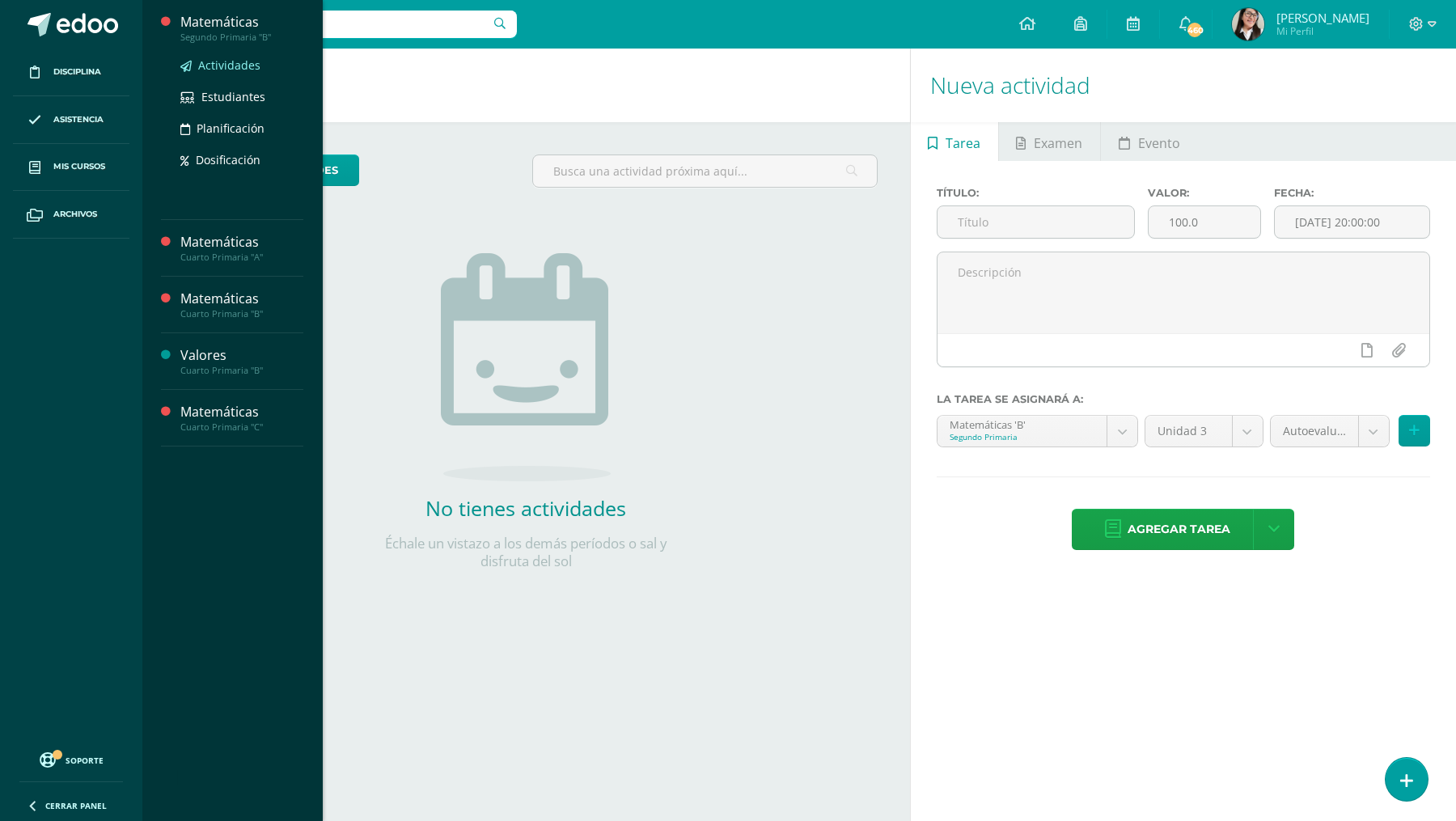
click at [218, 62] on span "Actividades" at bounding box center [229, 65] width 62 height 16
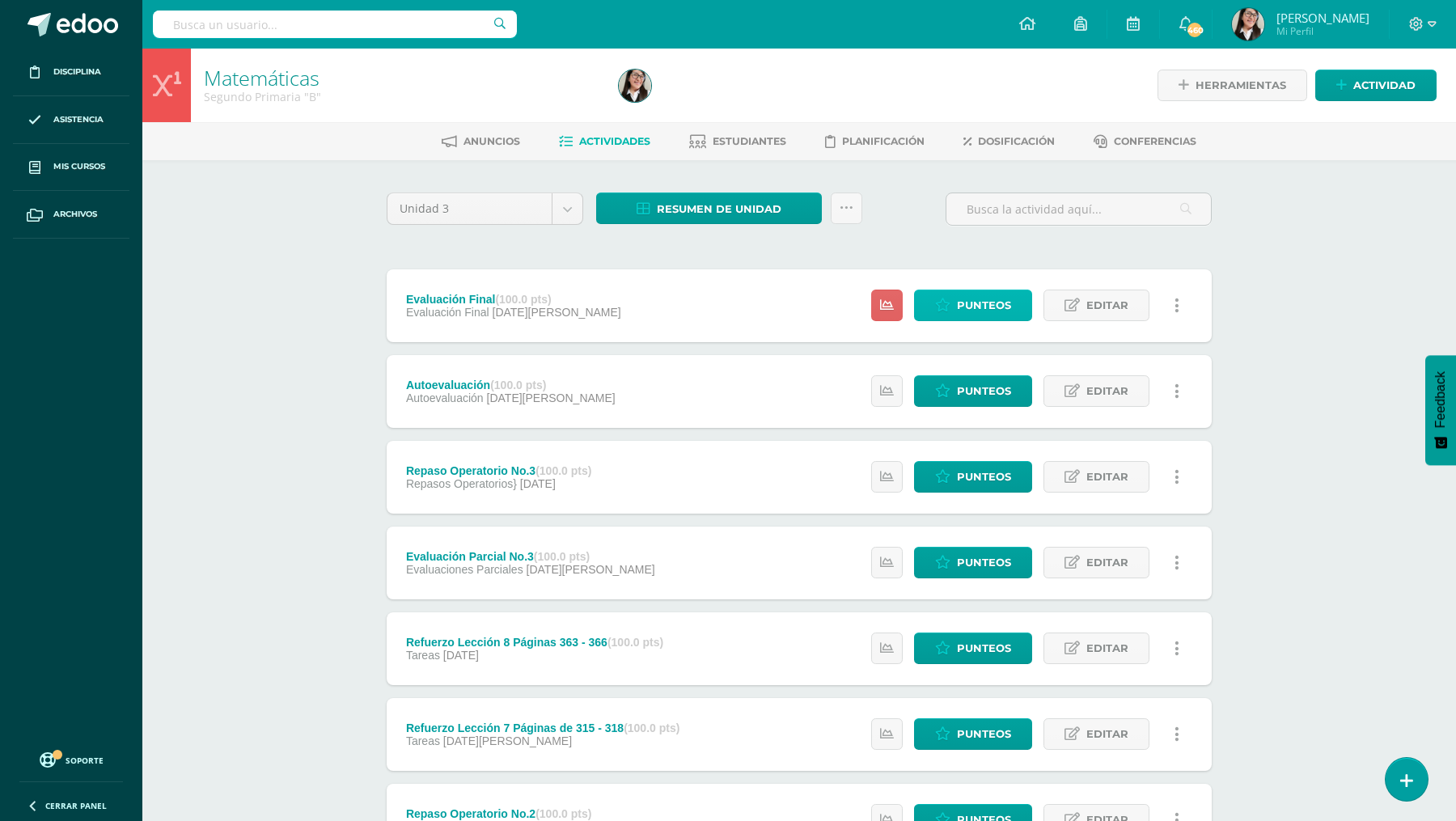
click at [955, 300] on link "Punteos" at bounding box center [973, 305] width 118 height 31
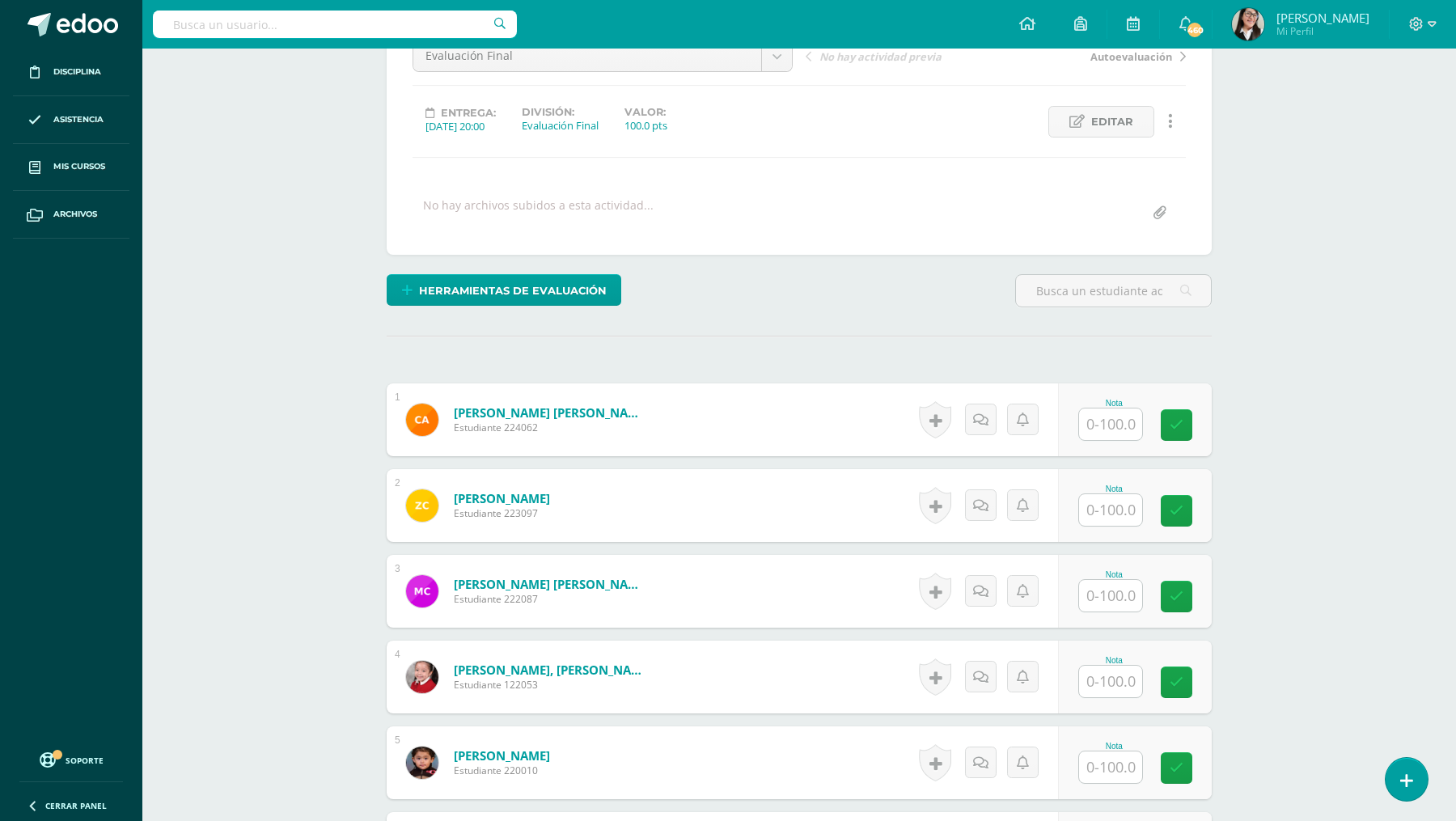
scroll to position [181, 0]
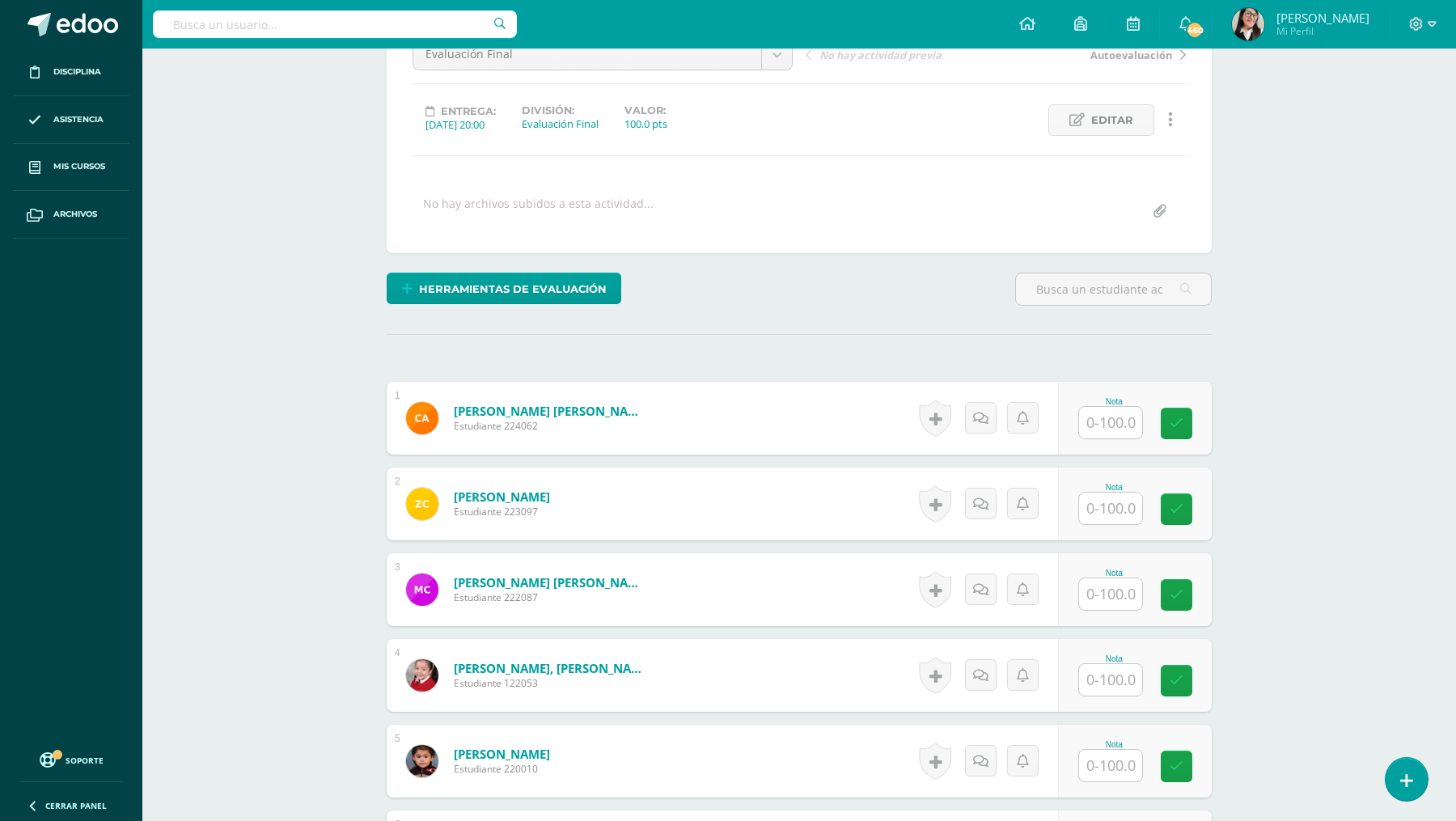
click at [1110, 423] on input "text" at bounding box center [1110, 423] width 63 height 31
type input "97"
click at [1095, 502] on input "text" at bounding box center [1110, 507] width 63 height 31
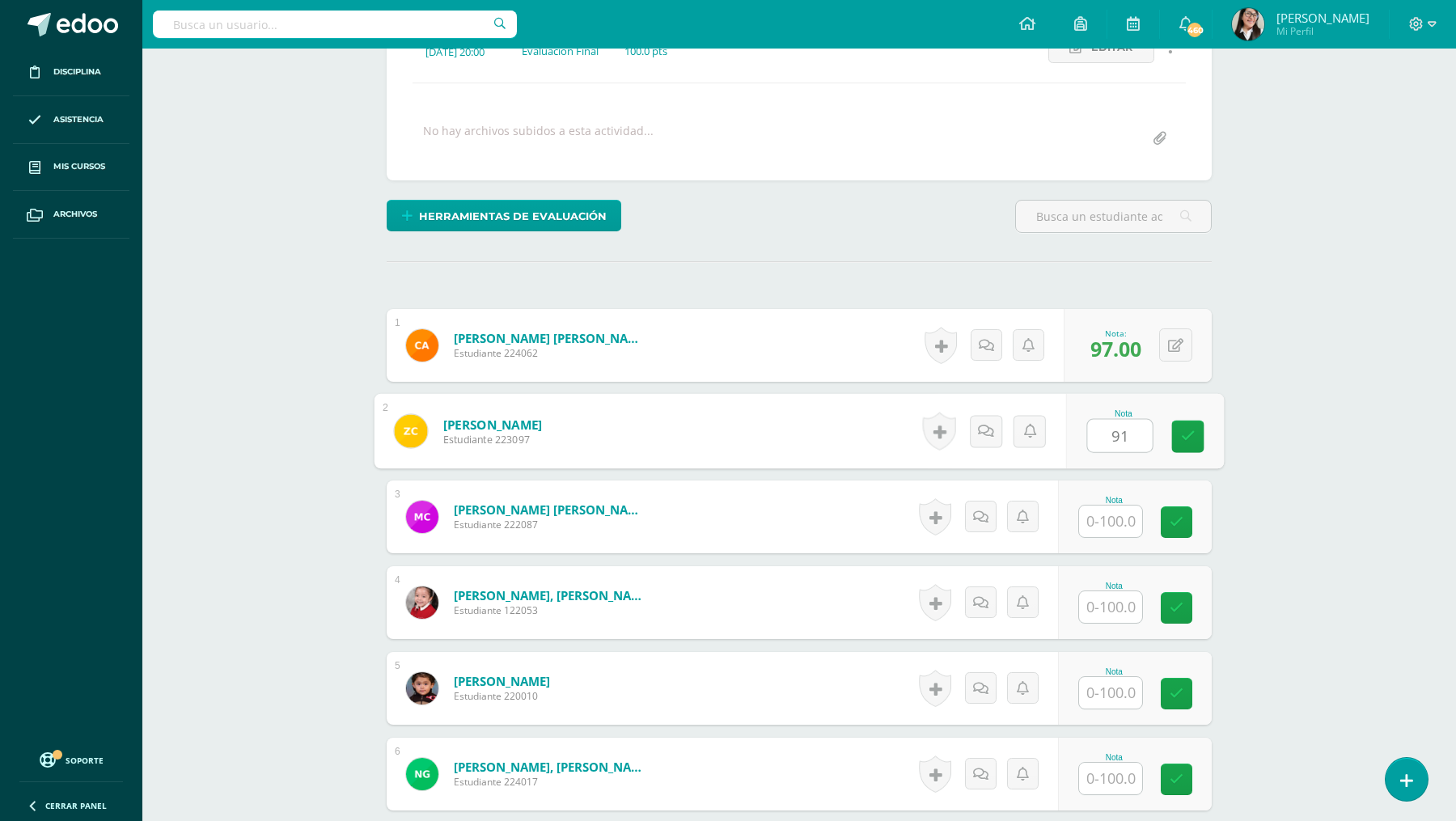
scroll to position [298, 0]
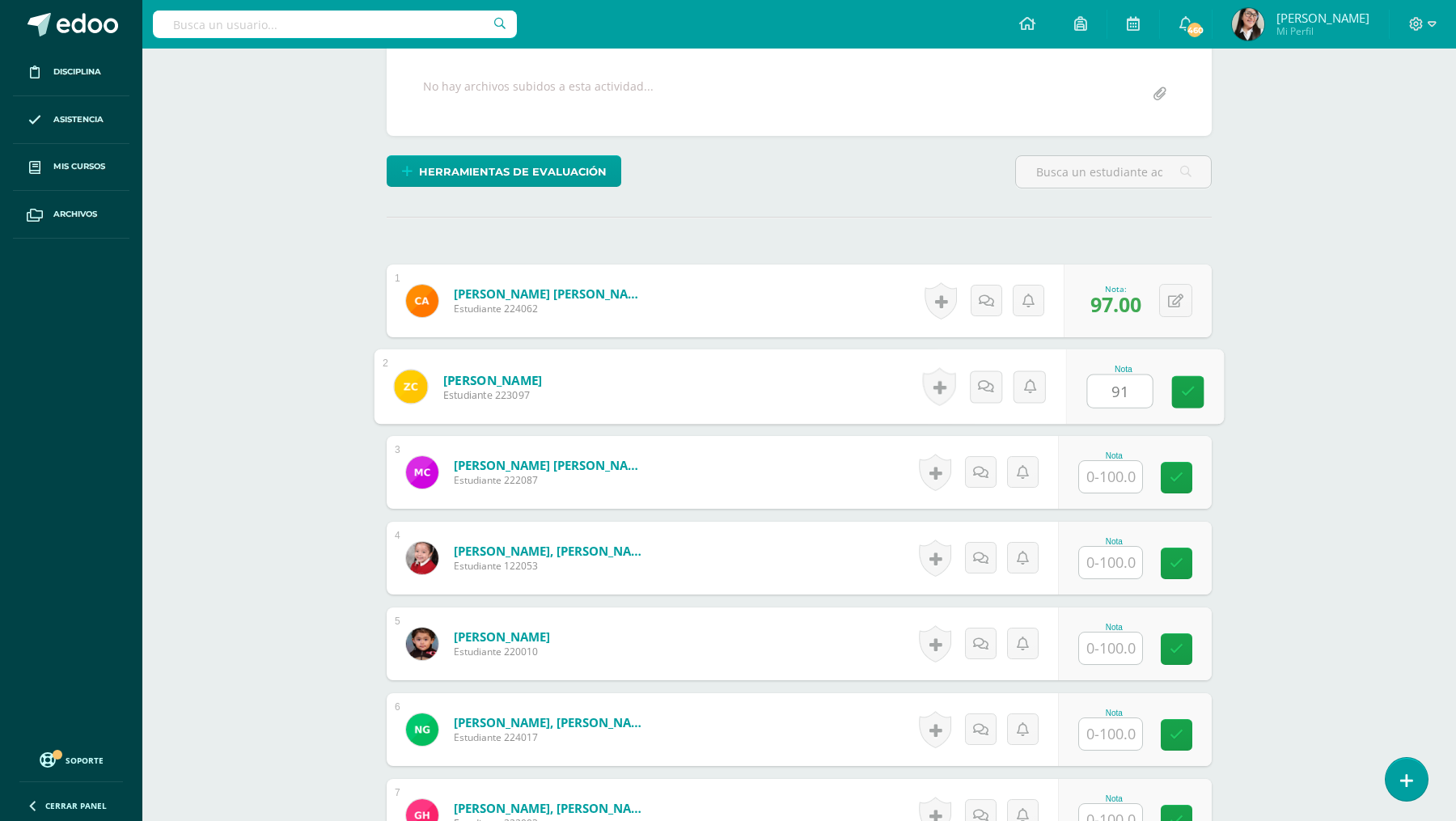
type input "91"
click at [1092, 475] on input "text" at bounding box center [1110, 477] width 63 height 31
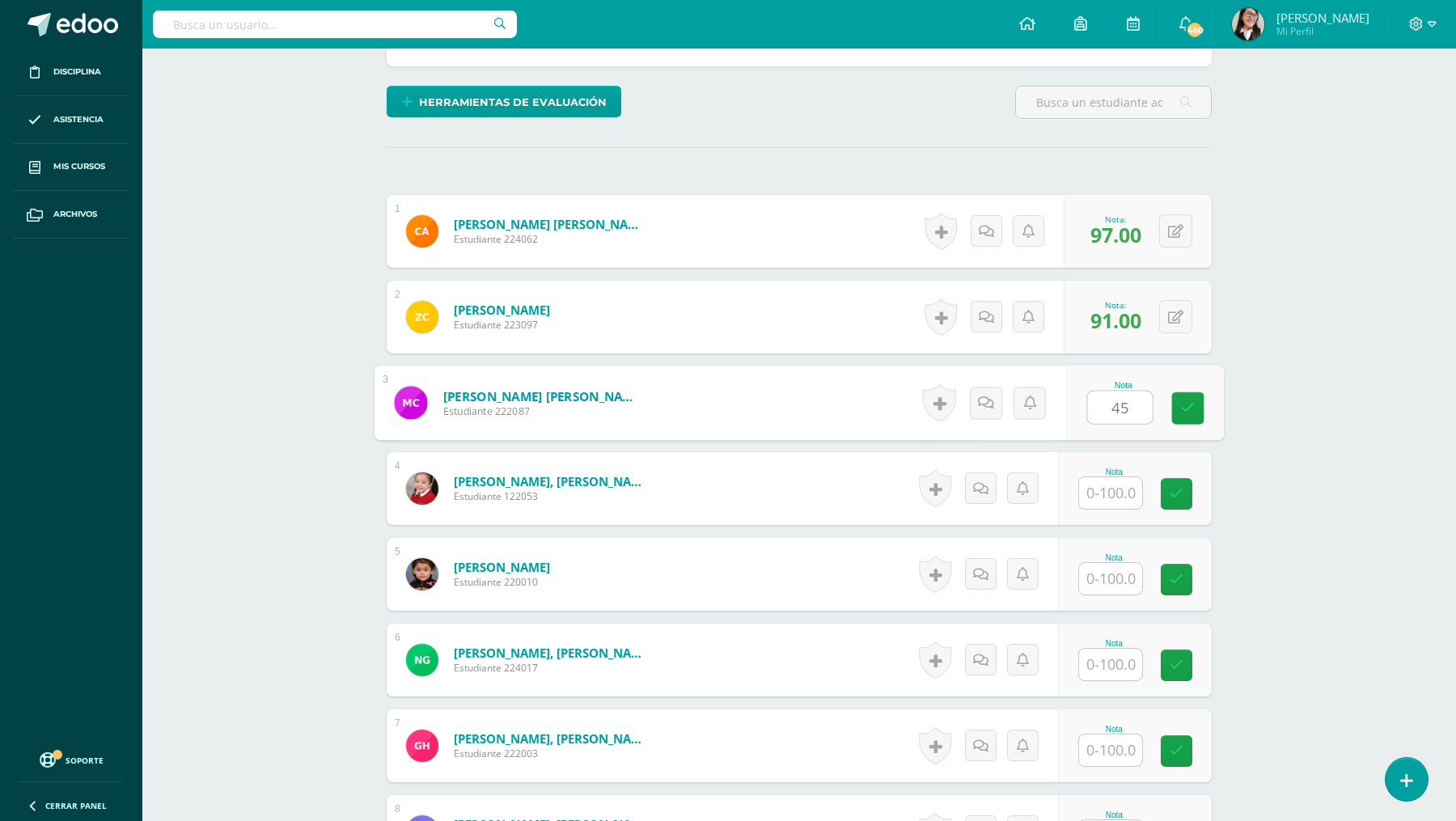
scroll to position [452, 0]
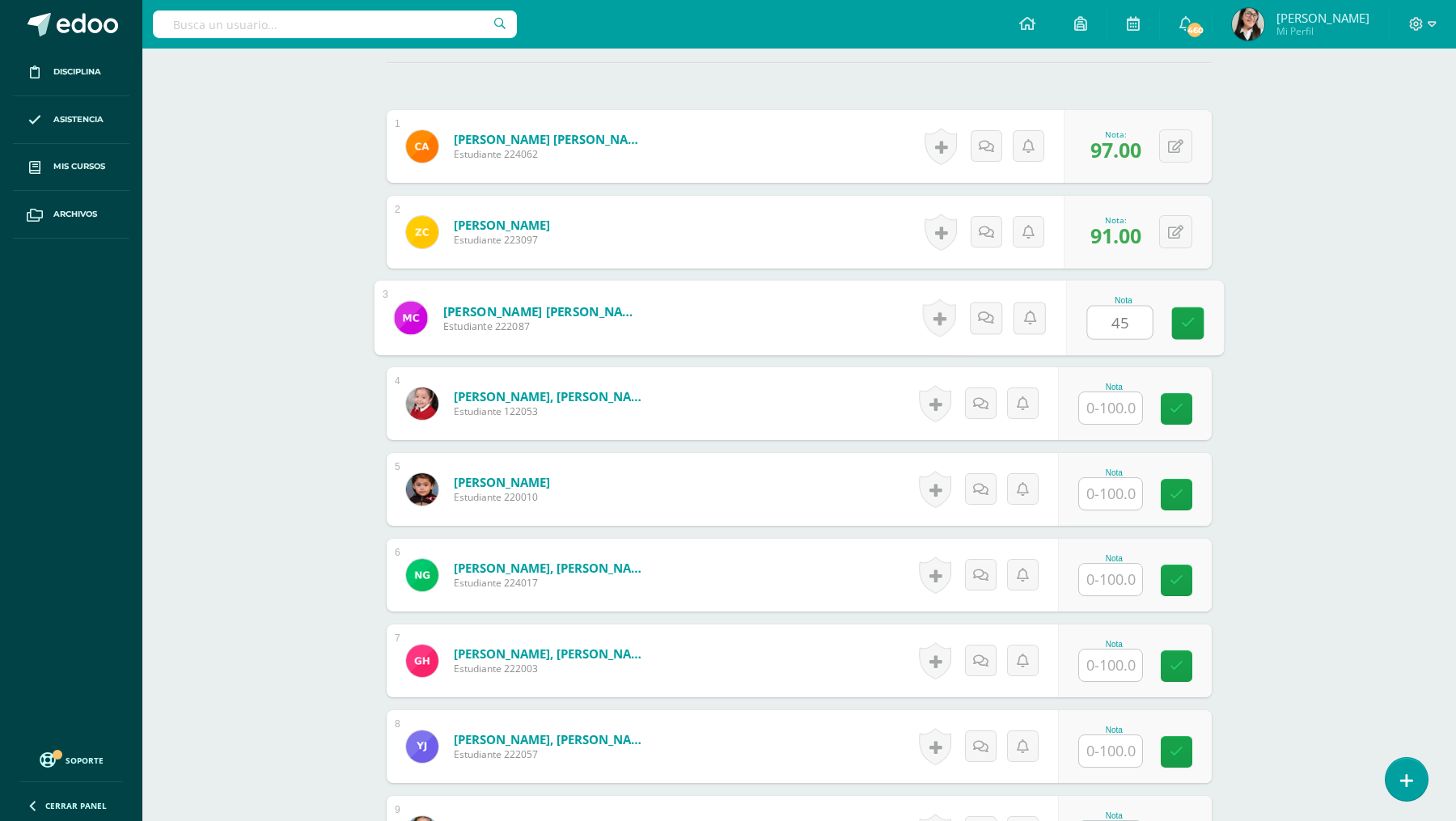
type input "45"
click at [1115, 483] on input "text" at bounding box center [1110, 493] width 63 height 31
type input "76"
click at [1106, 567] on input "text" at bounding box center [1110, 580] width 63 height 31
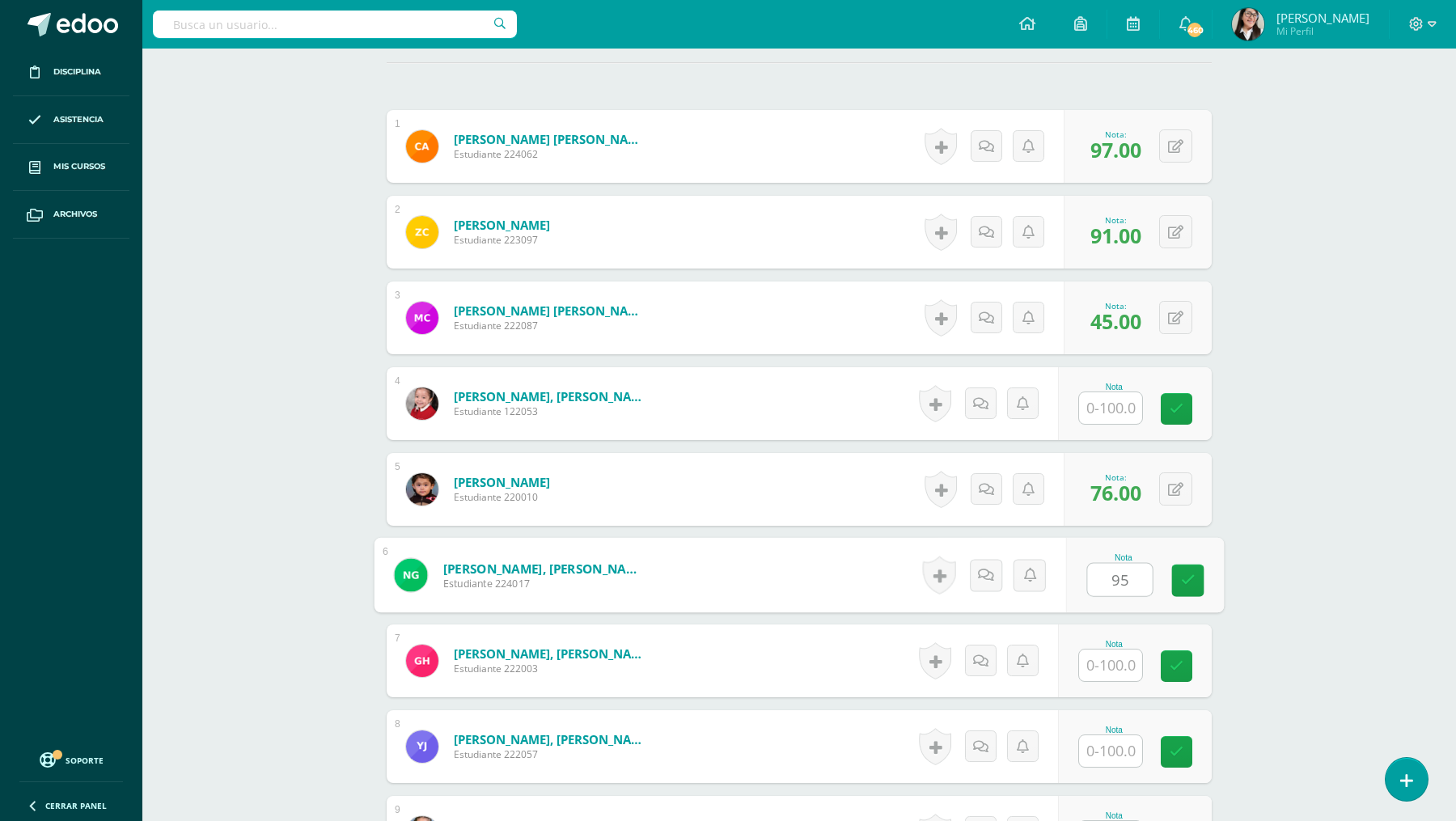
scroll to position [490, 0]
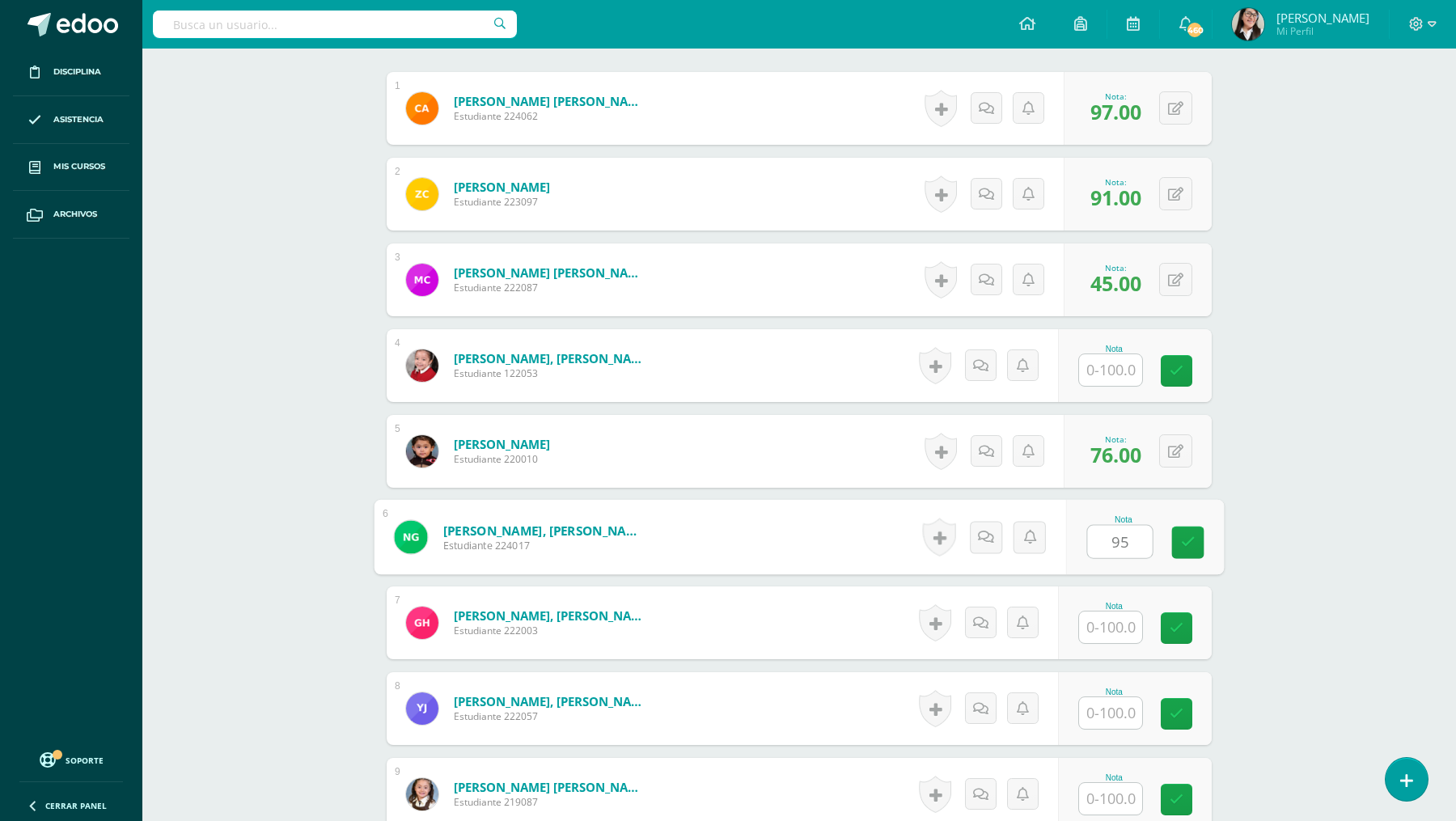
type input "95"
click at [1104, 622] on input "text" at bounding box center [1110, 627] width 63 height 31
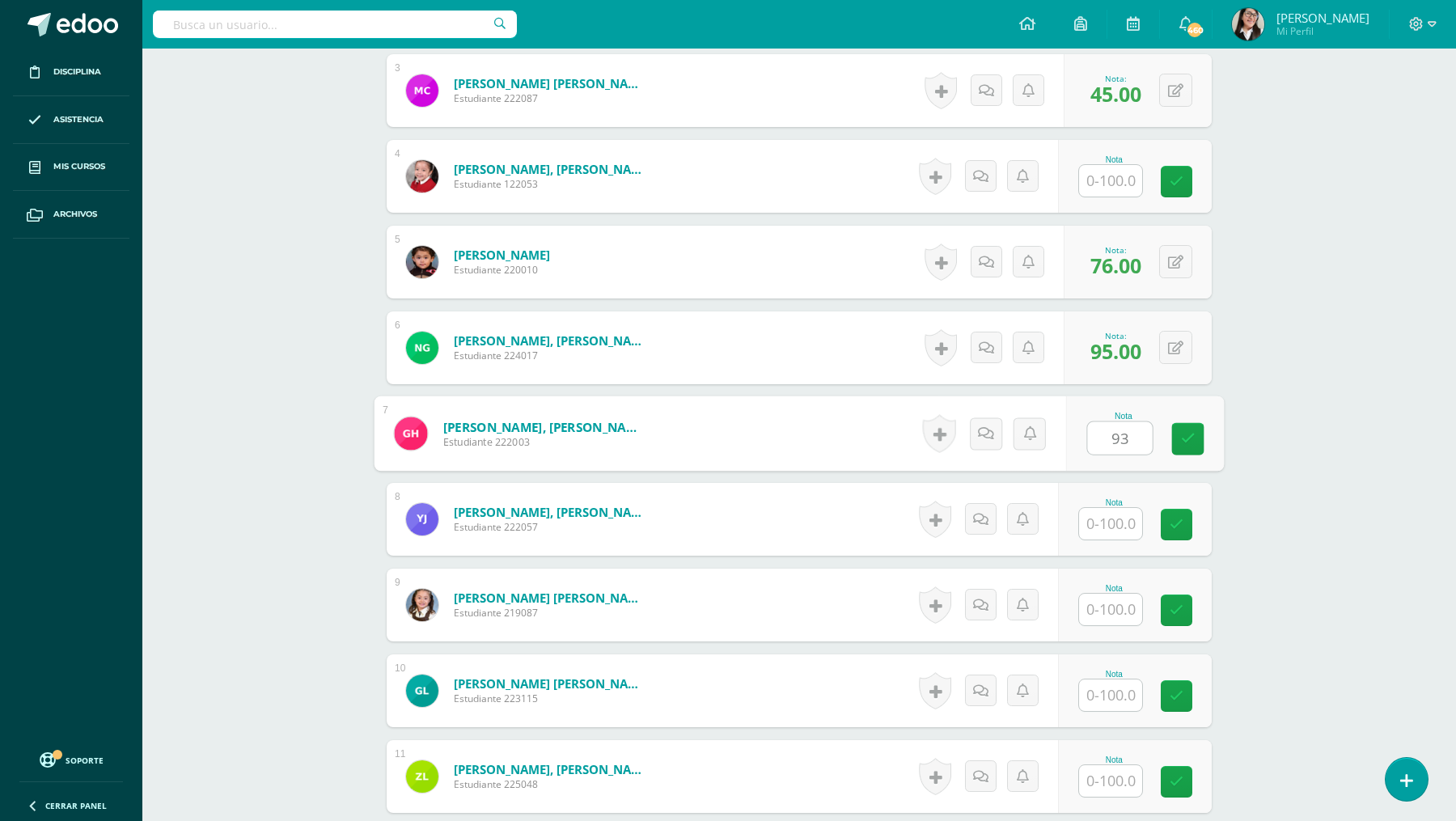
scroll to position [681, 0]
type input "93"
click at [1109, 603] on input "text" at bounding box center [1110, 608] width 63 height 31
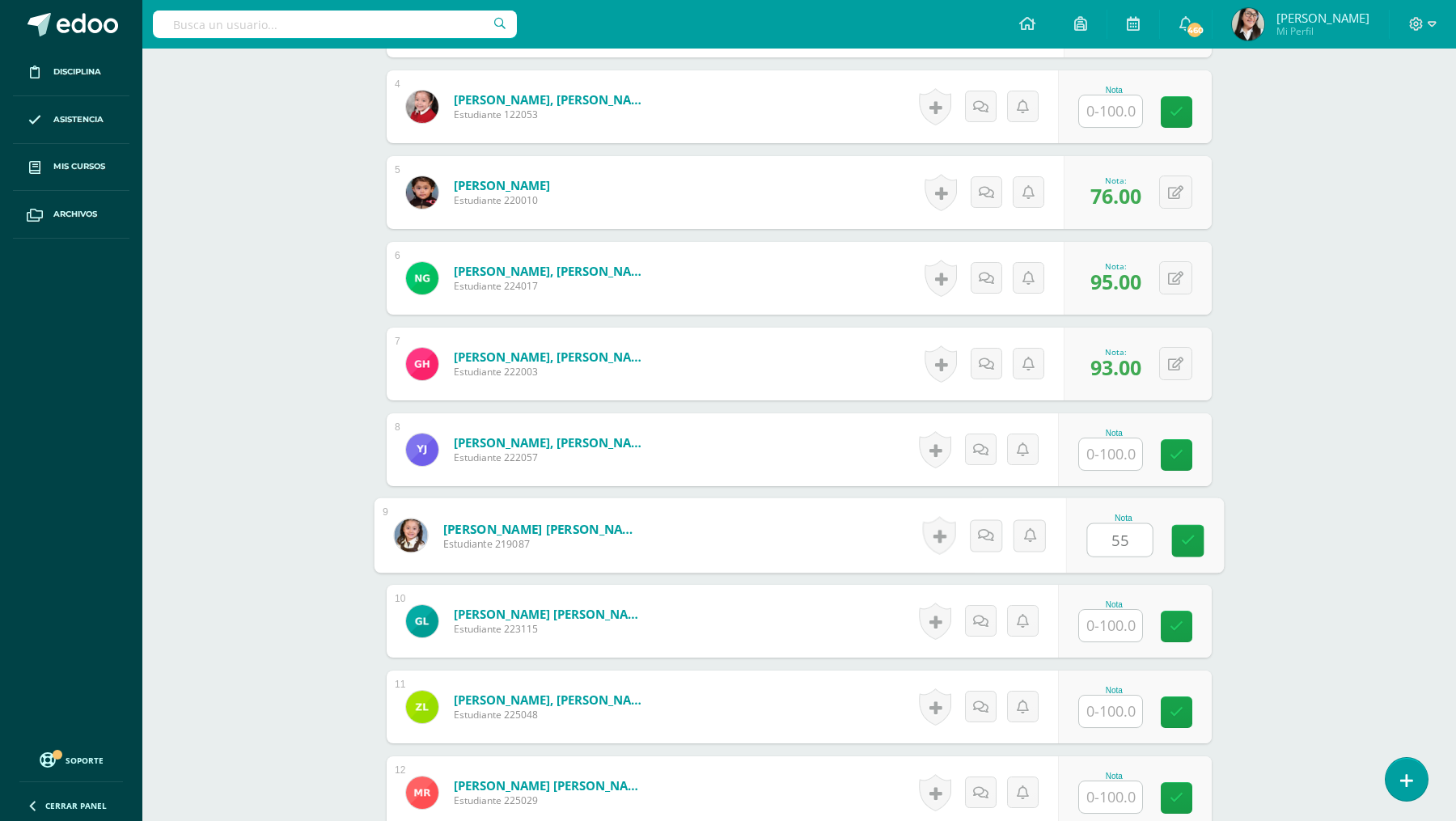
scroll to position [798, 0]
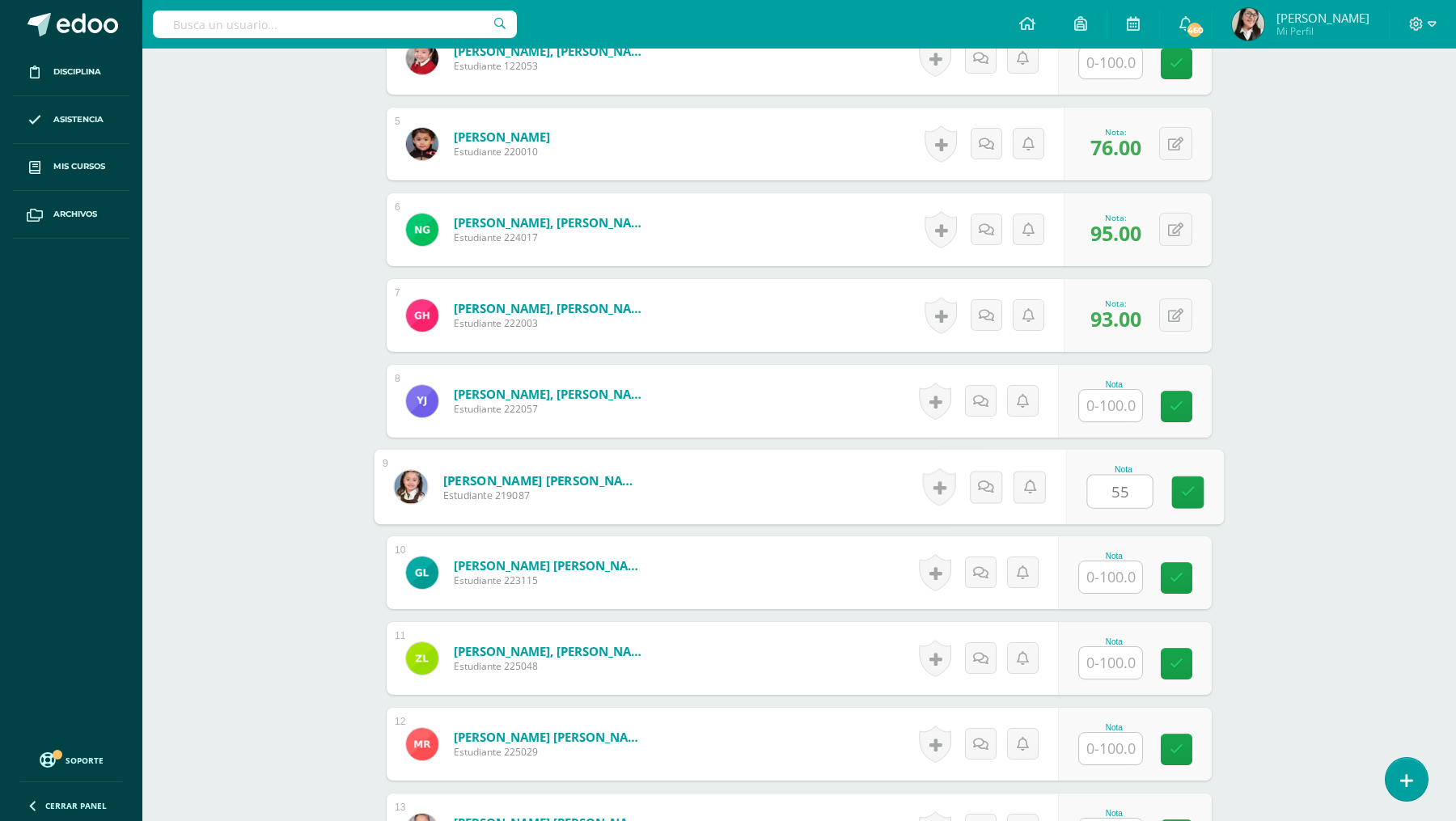
type input "55"
click at [1105, 571] on input "text" at bounding box center [1110, 577] width 63 height 31
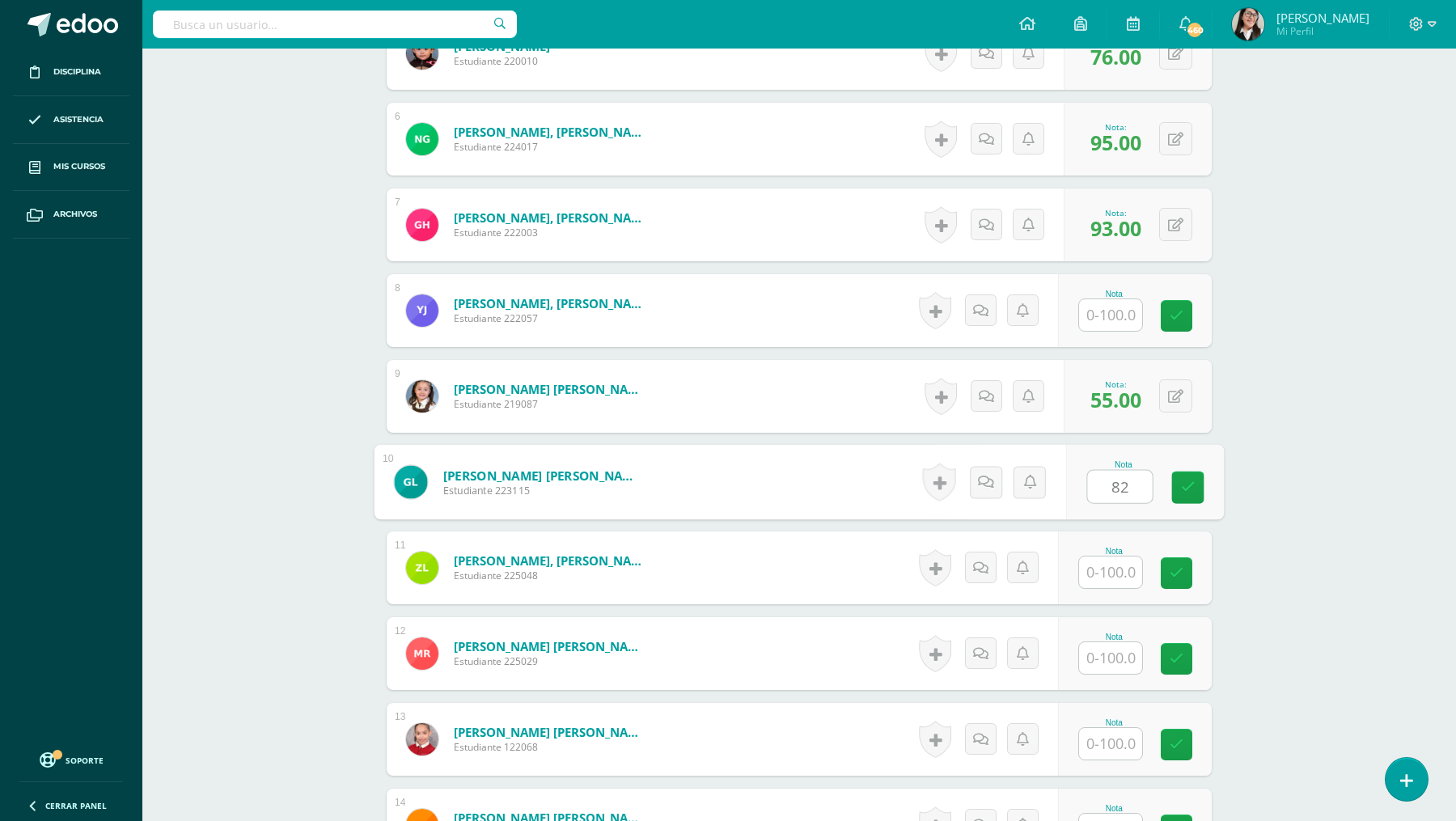
scroll to position [924, 0]
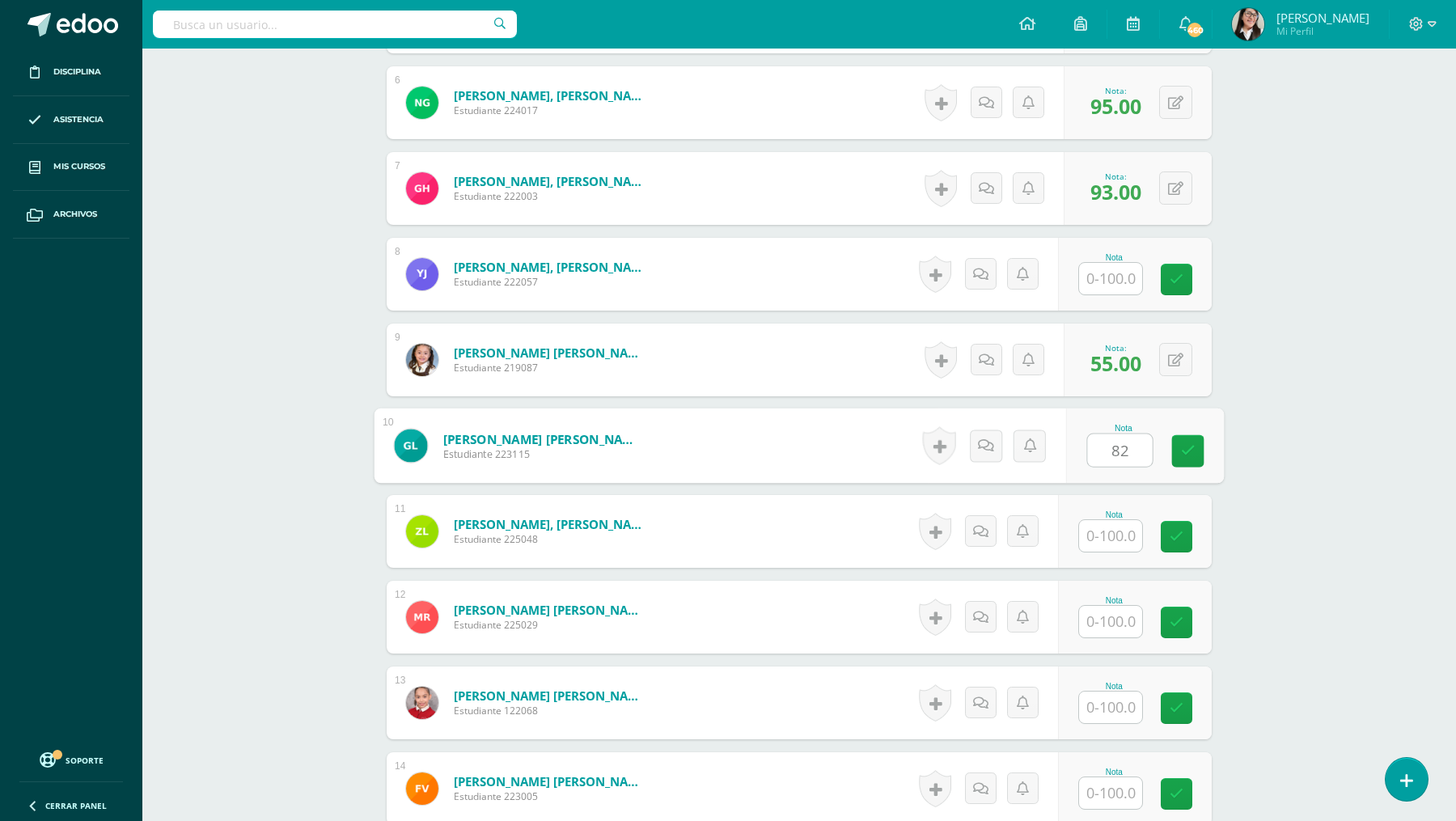
type input "82"
click at [1112, 526] on input "text" at bounding box center [1110, 536] width 63 height 31
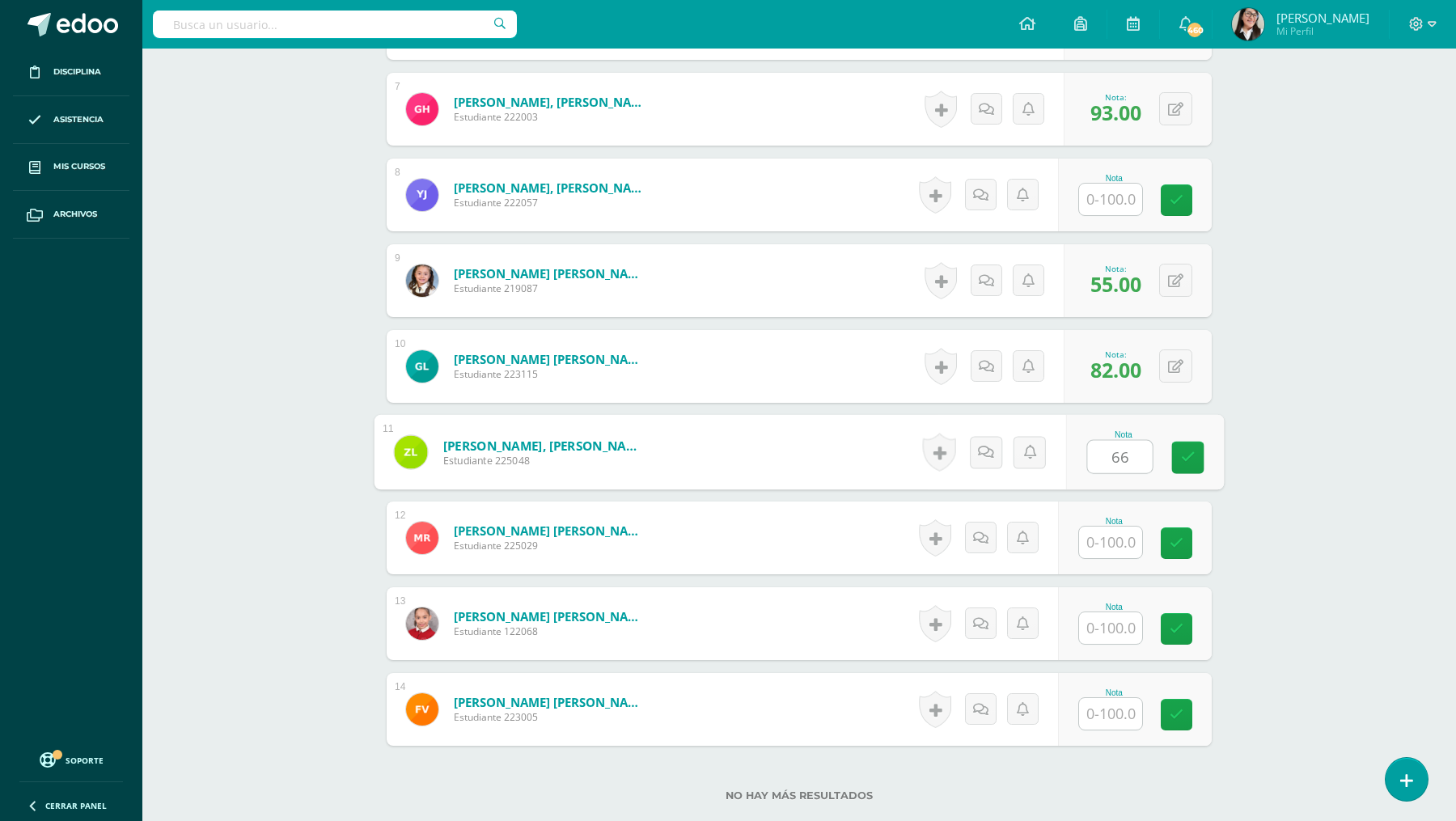
scroll to position [1010, 0]
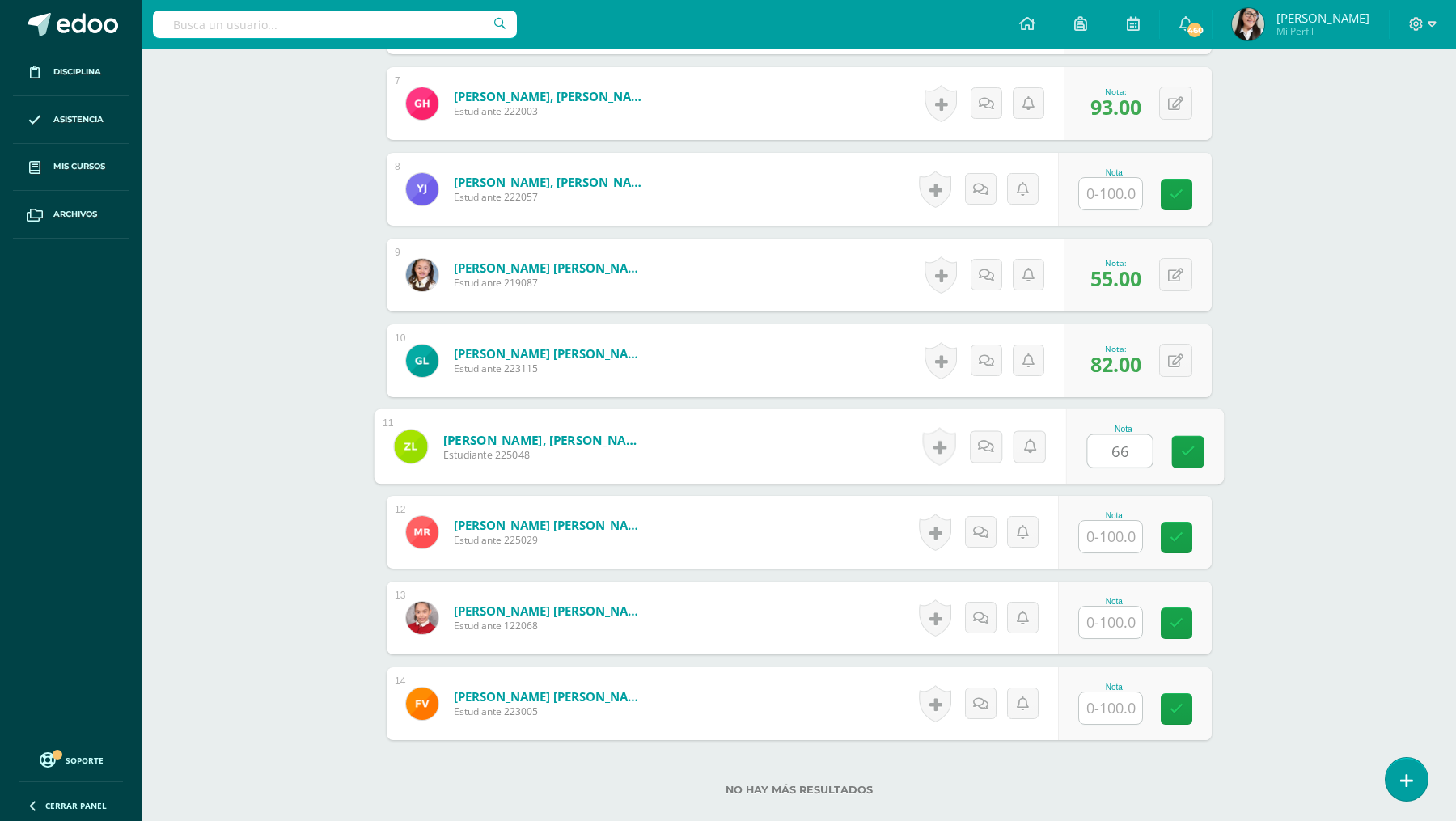
type input "66"
click at [1101, 539] on input "text" at bounding box center [1110, 537] width 63 height 31
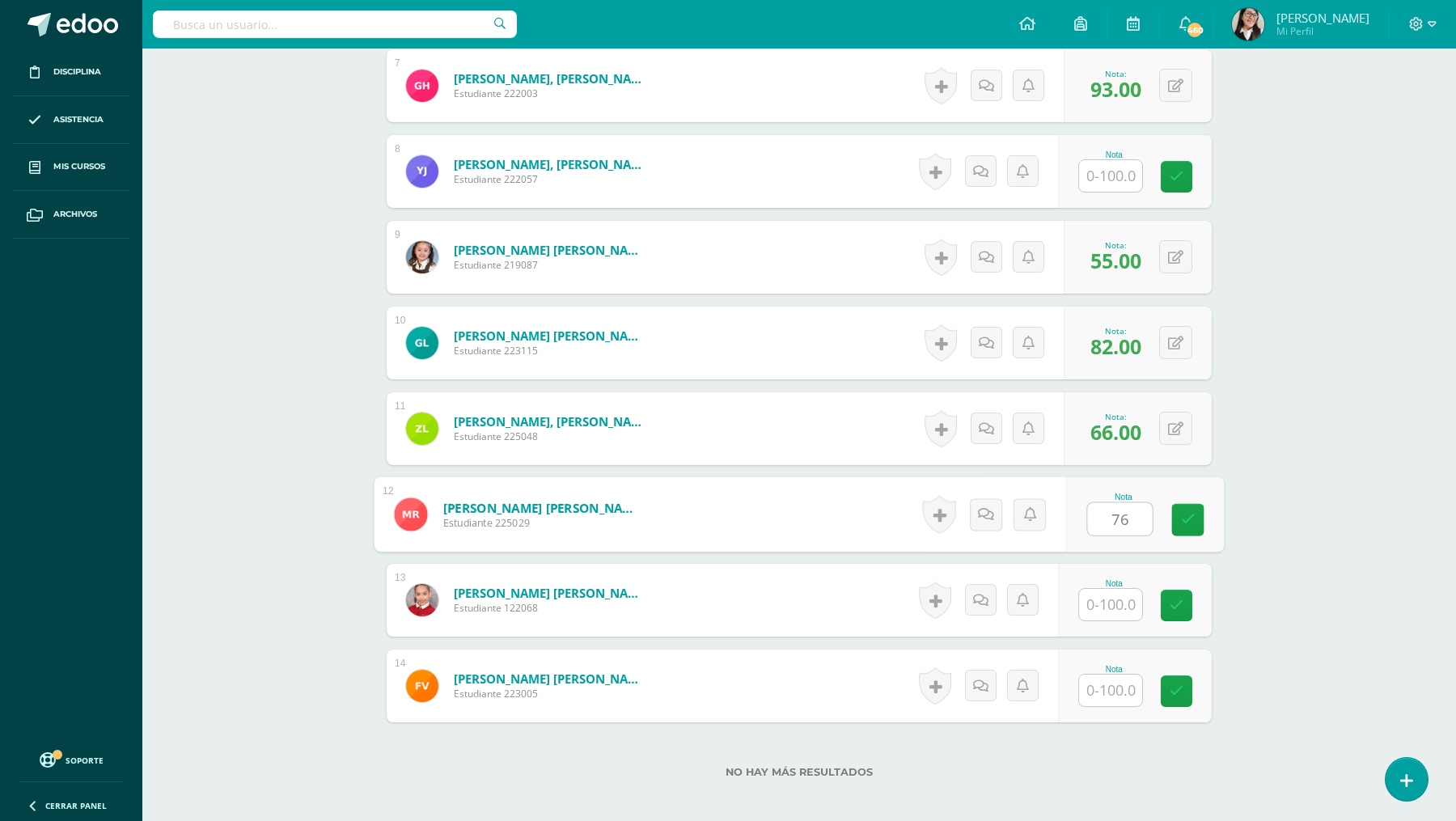
scroll to position [1048, 0]
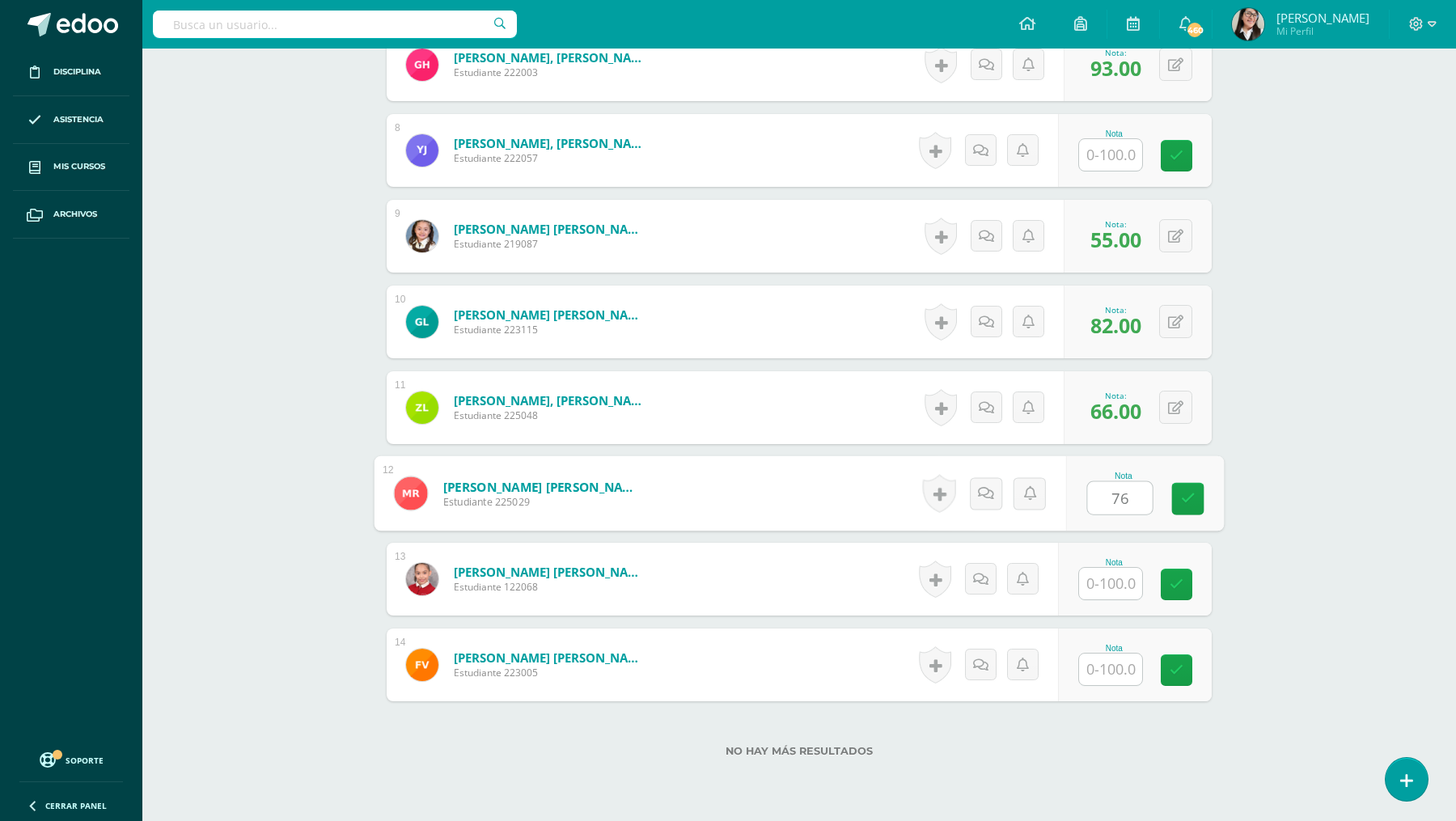
type input "76"
click at [1102, 582] on input "text" at bounding box center [1110, 584] width 63 height 31
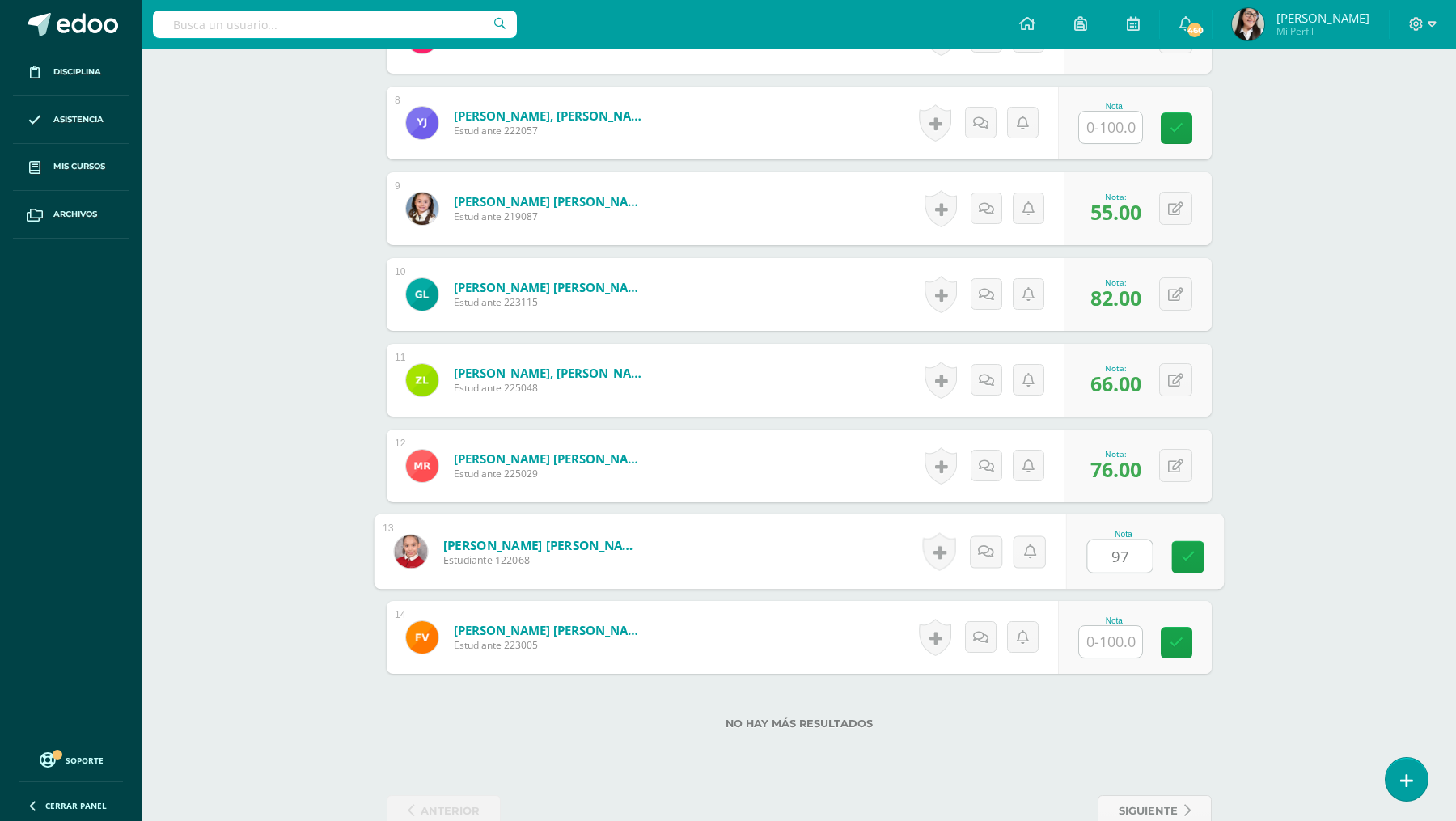
scroll to position [1097, 0]
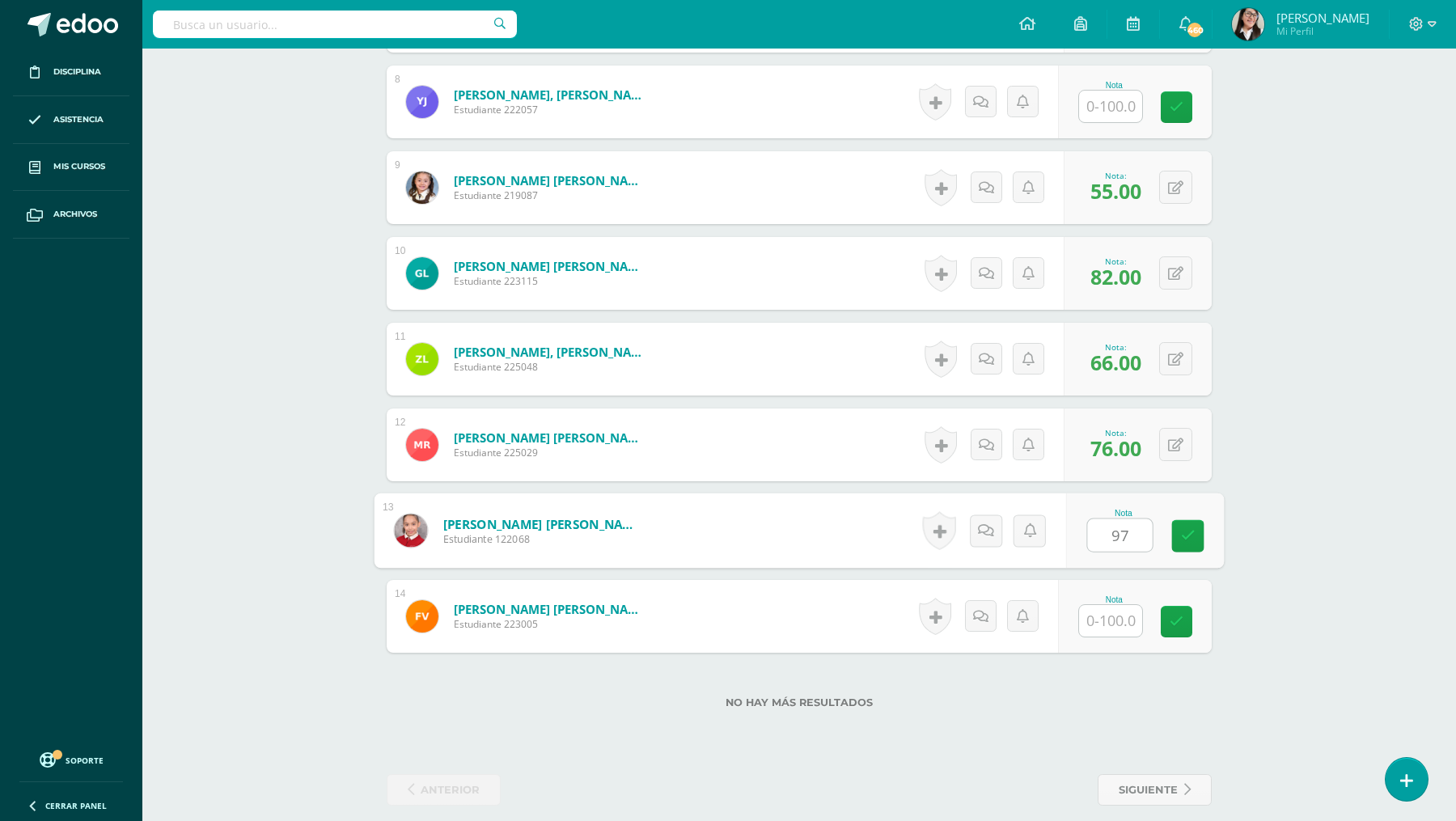
type input "97"
click at [1101, 612] on input "text" at bounding box center [1110, 621] width 63 height 31
type input "96"
click at [1184, 608] on link at bounding box center [1188, 621] width 32 height 32
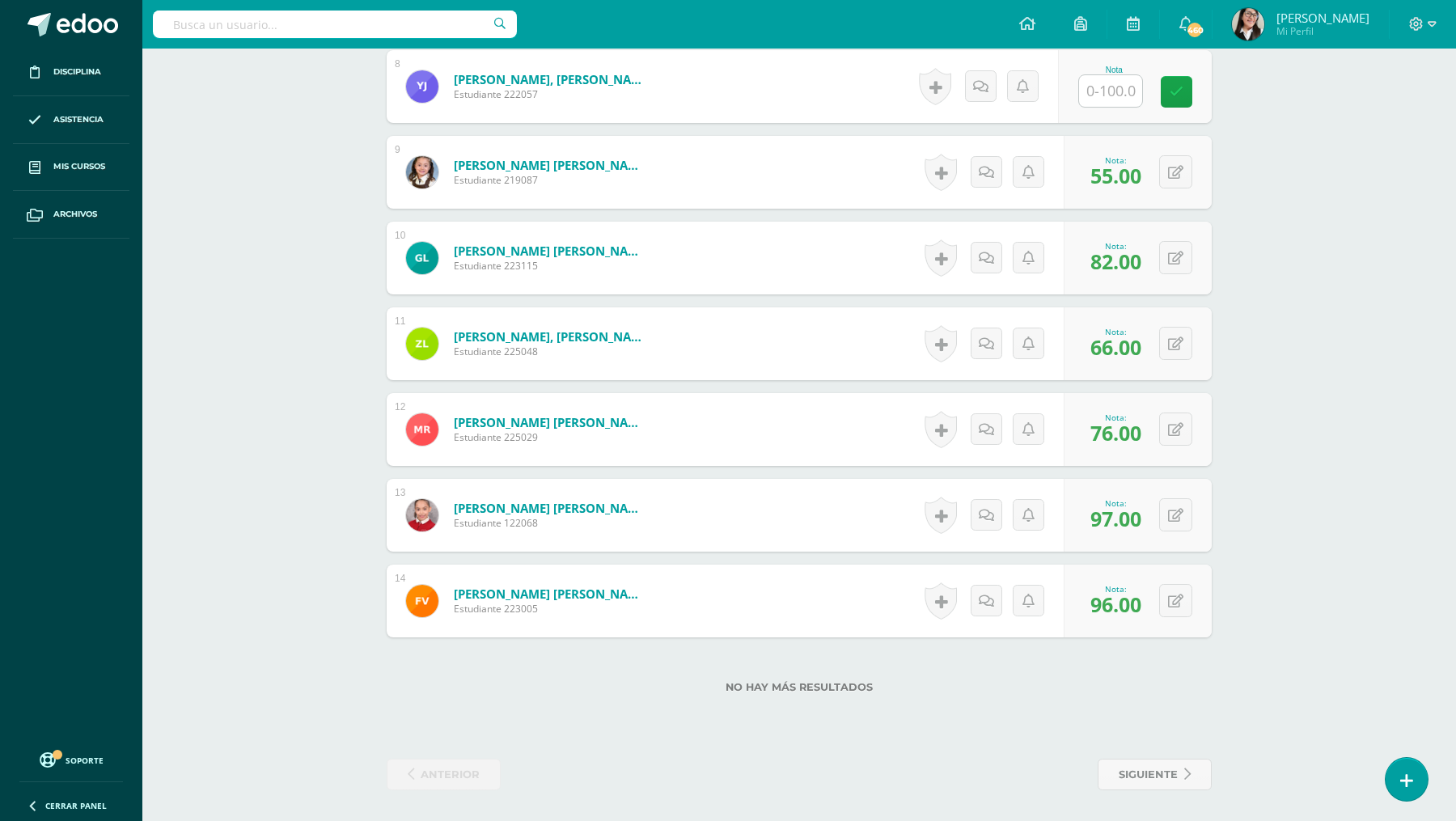
scroll to position [0, 0]
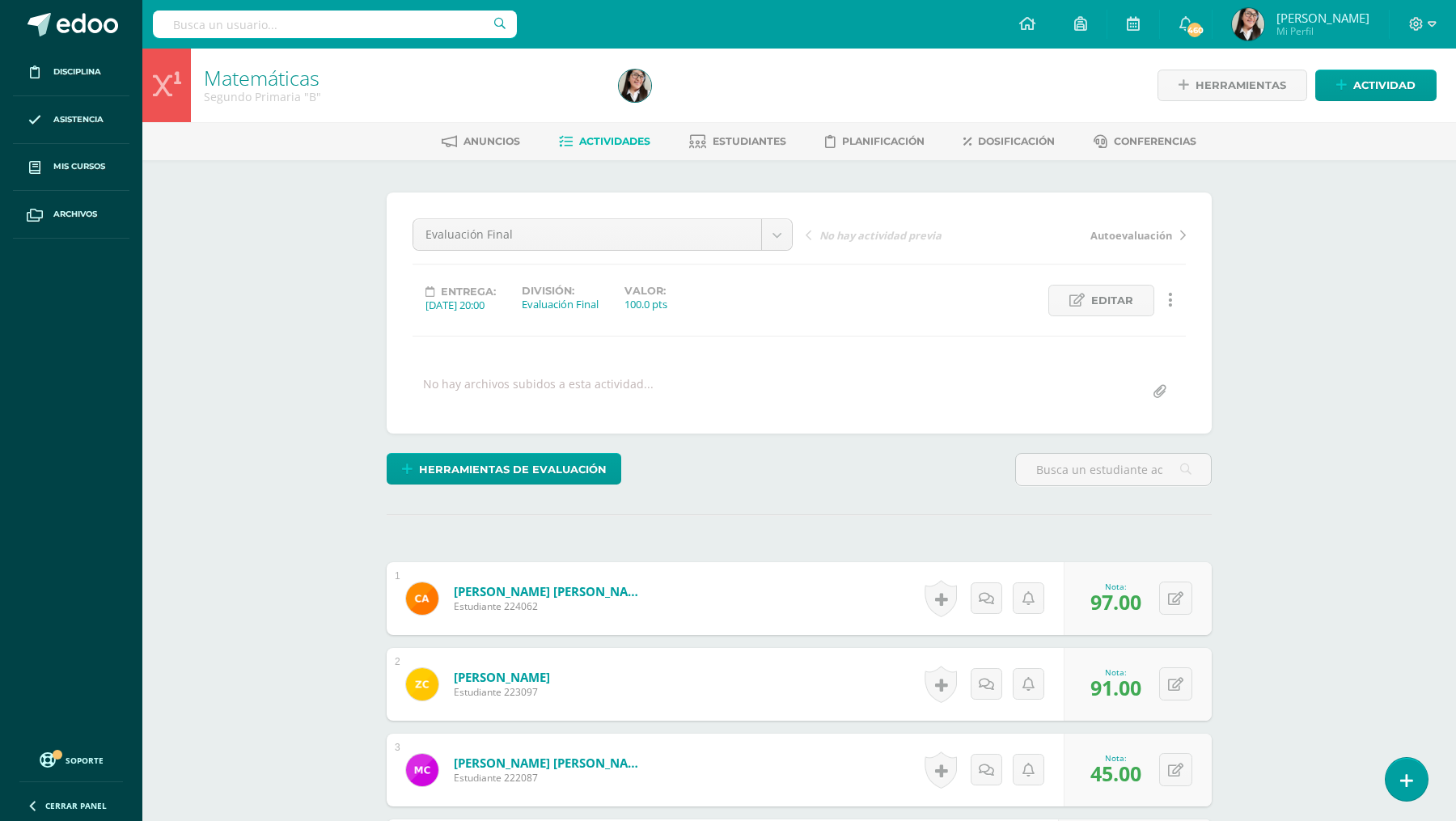
click at [616, 141] on span "Actividades" at bounding box center [614, 141] width 71 height 12
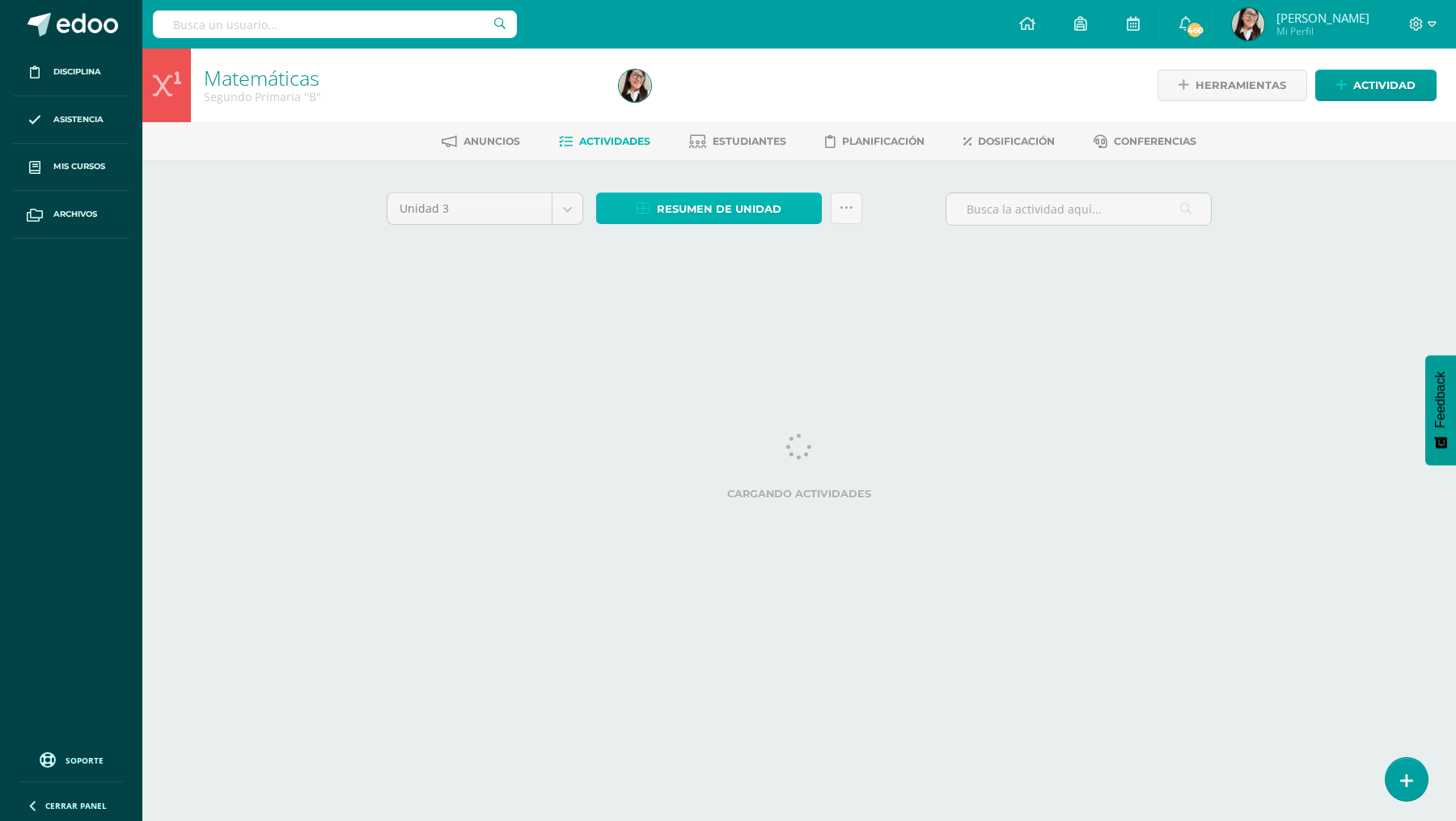
click at [667, 206] on span "Resumen de unidad" at bounding box center [719, 209] width 125 height 30
click at [700, 212] on span "Resumen de unidad" at bounding box center [719, 209] width 125 height 30
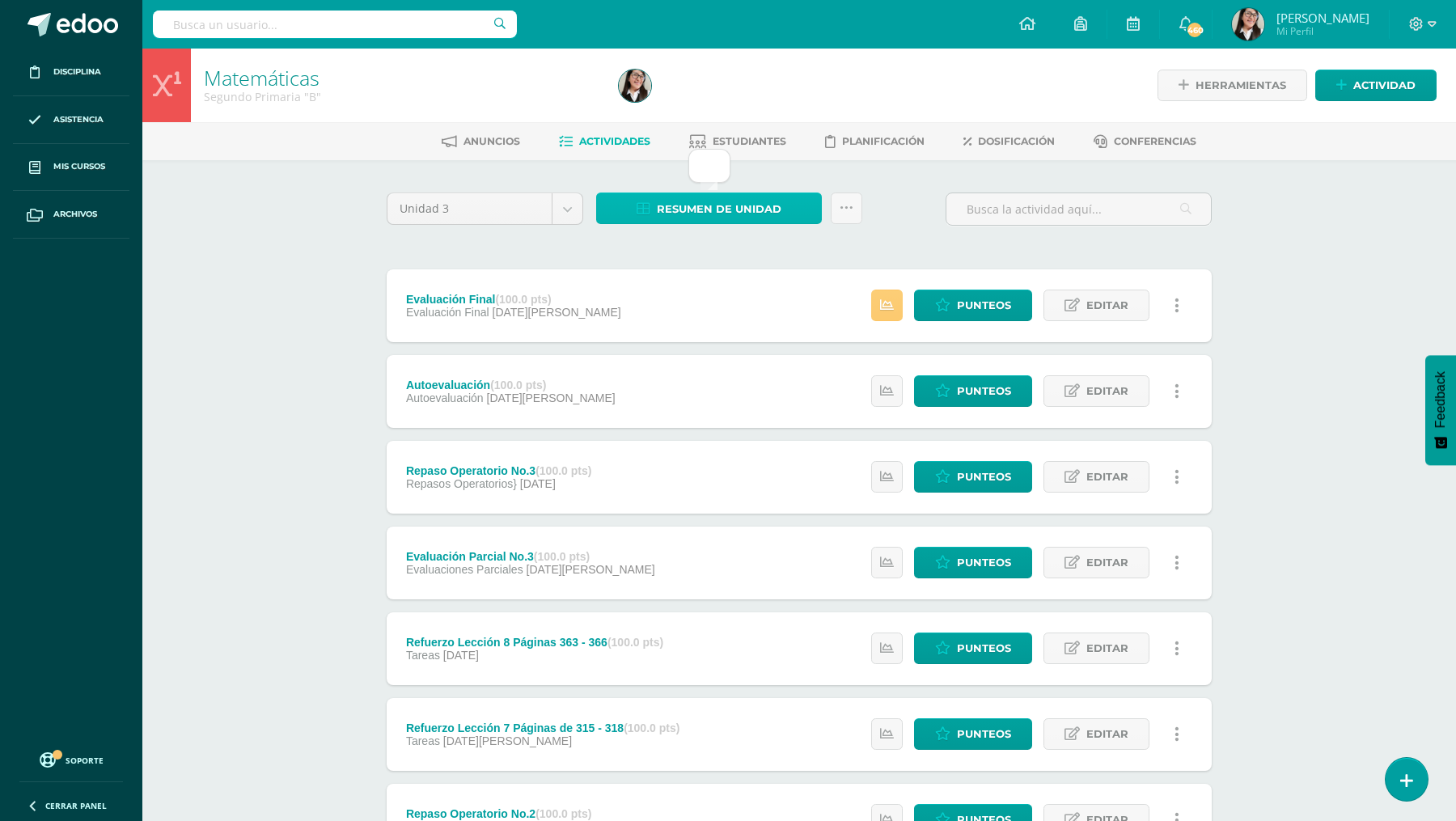
click at [698, 205] on span "Resumen de unidad" at bounding box center [719, 209] width 125 height 30
click at [685, 247] on div "Unidad 3 Unidad 1 Unidad 2 Unidad 3 Unidad 4 Resumen de unidad Subir actividade…" at bounding box center [799, 688] width 838 height 991
click at [881, 307] on link at bounding box center [886, 305] width 31 height 31
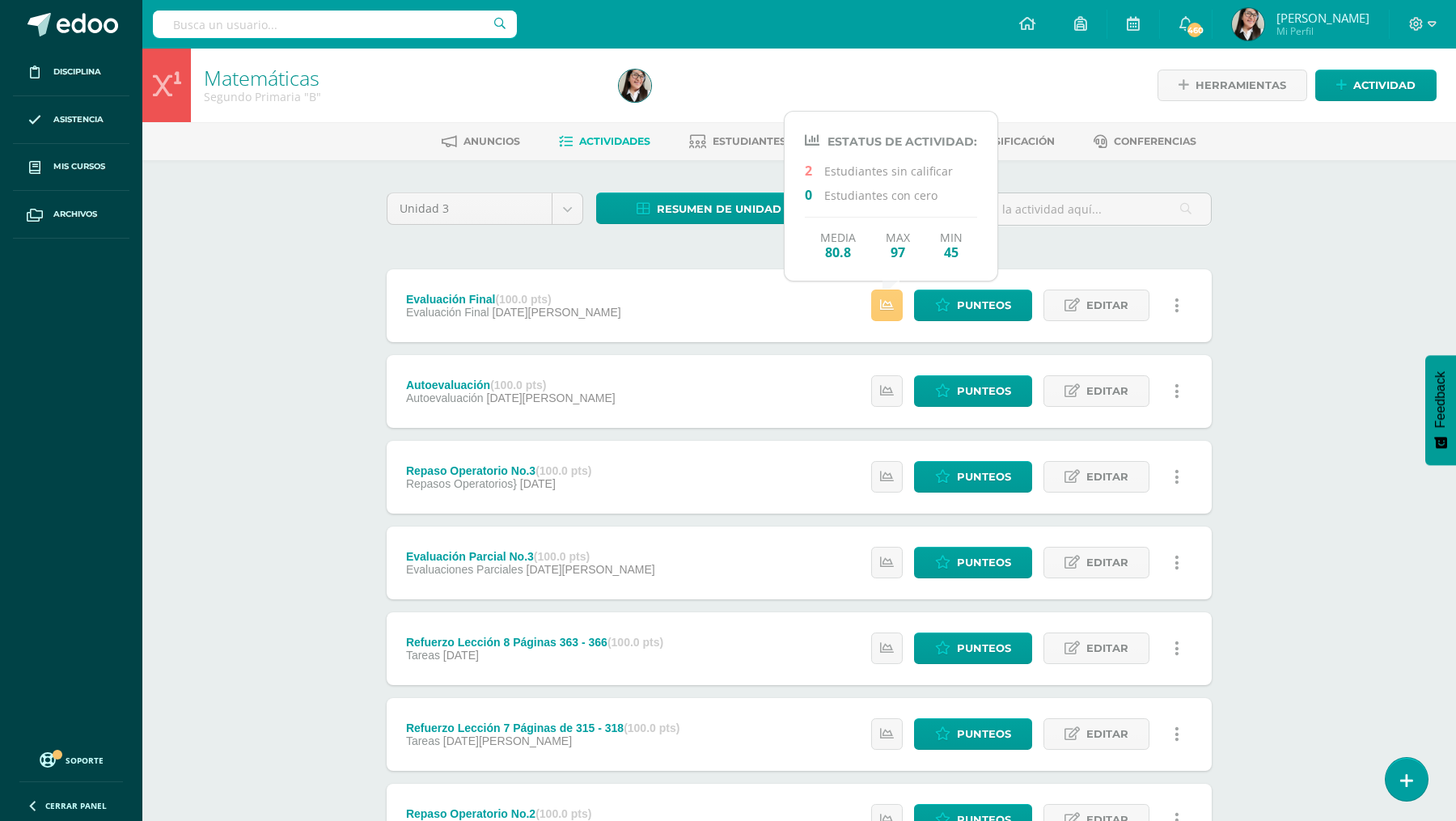
click at [733, 253] on div "Unidad 3 Unidad 1 Unidad 2 Unidad 3 Unidad 4 Resumen de unidad Subir actividade…" at bounding box center [799, 688] width 838 height 991
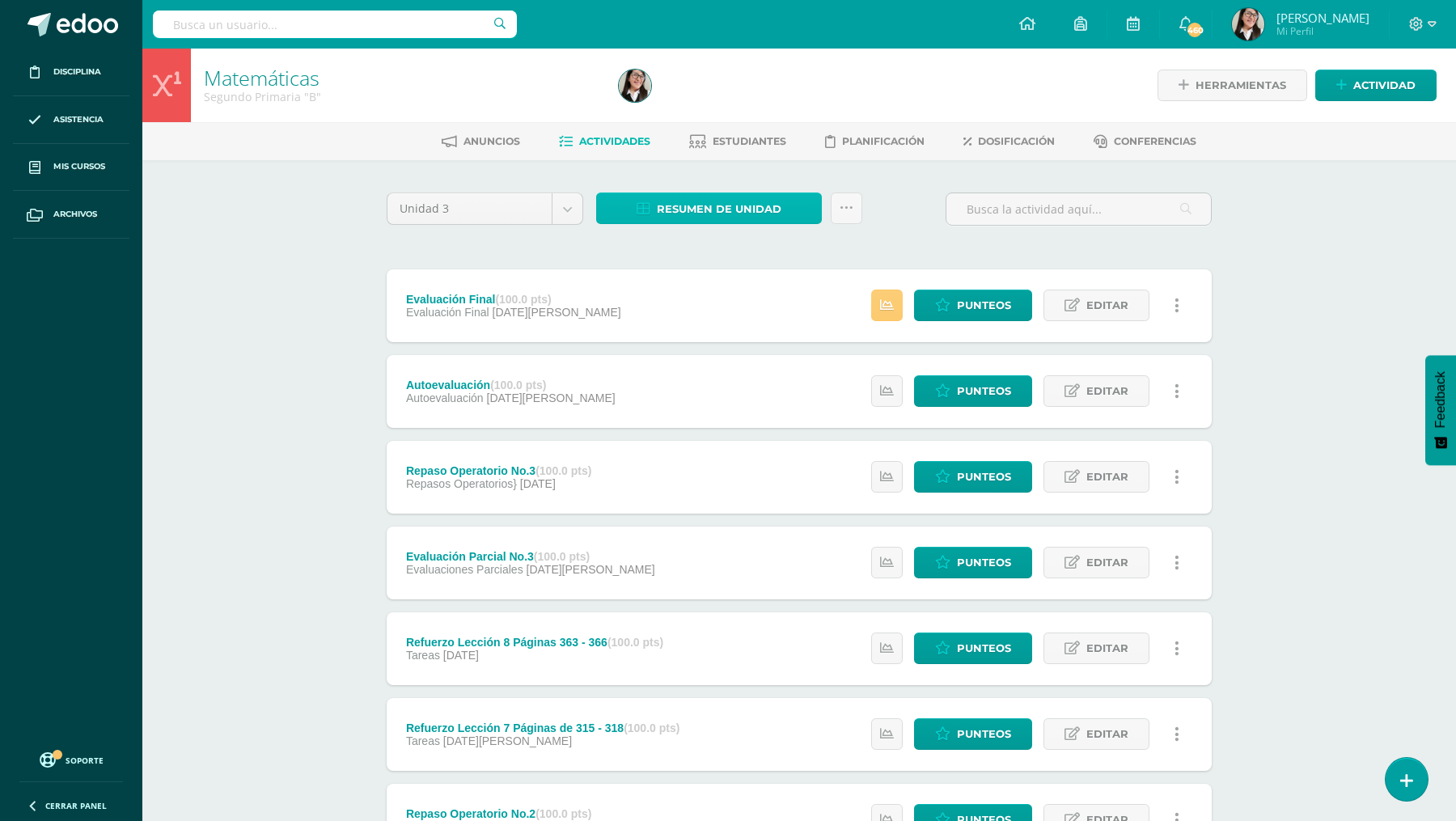
click at [703, 210] on span "Resumen de unidad" at bounding box center [719, 209] width 125 height 30
click at [655, 204] on link "Resumen de unidad" at bounding box center [708, 209] width 226 height 31
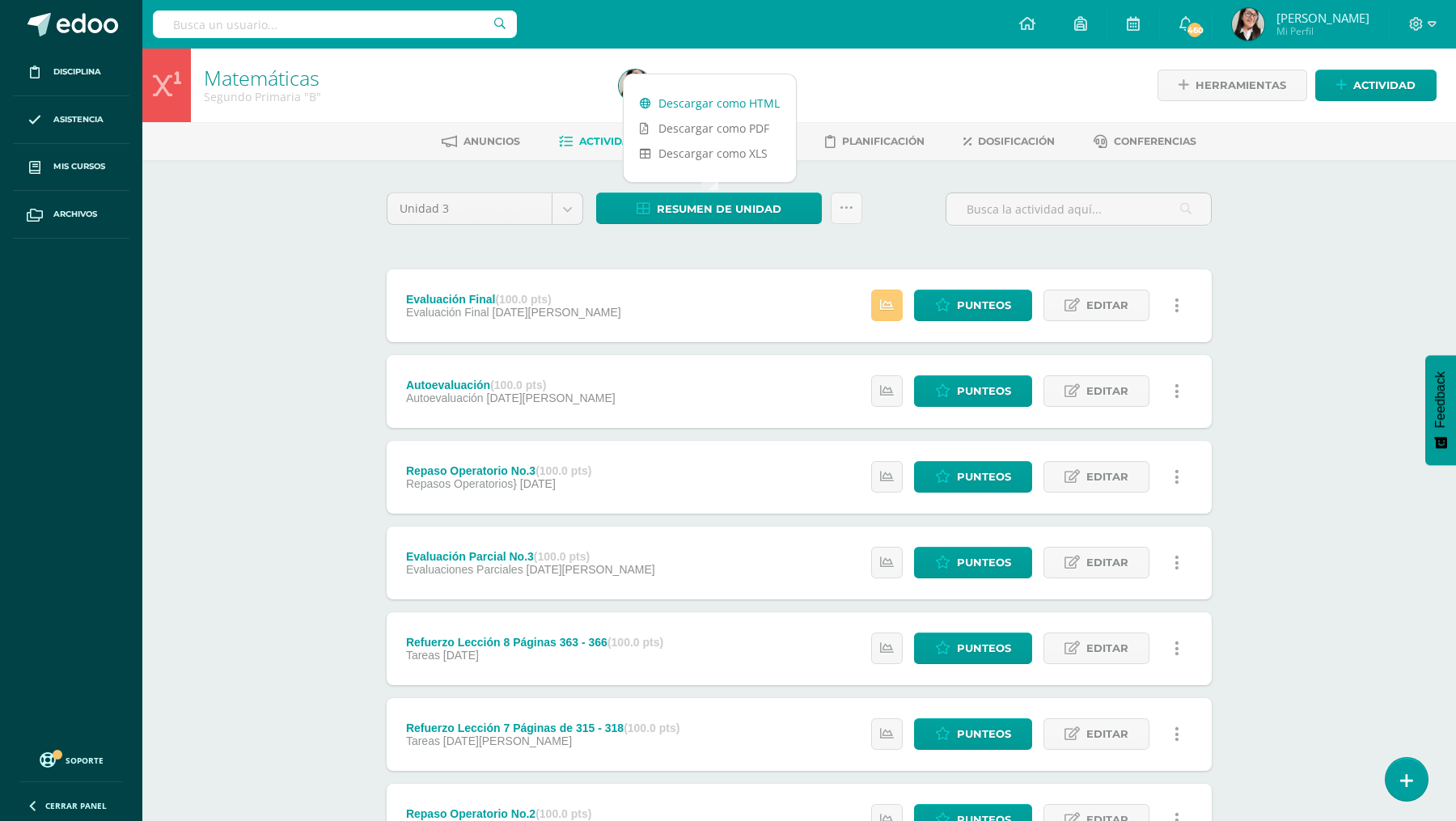
click at [662, 100] on link "Descargar como HTML" at bounding box center [710, 103] width 172 height 25
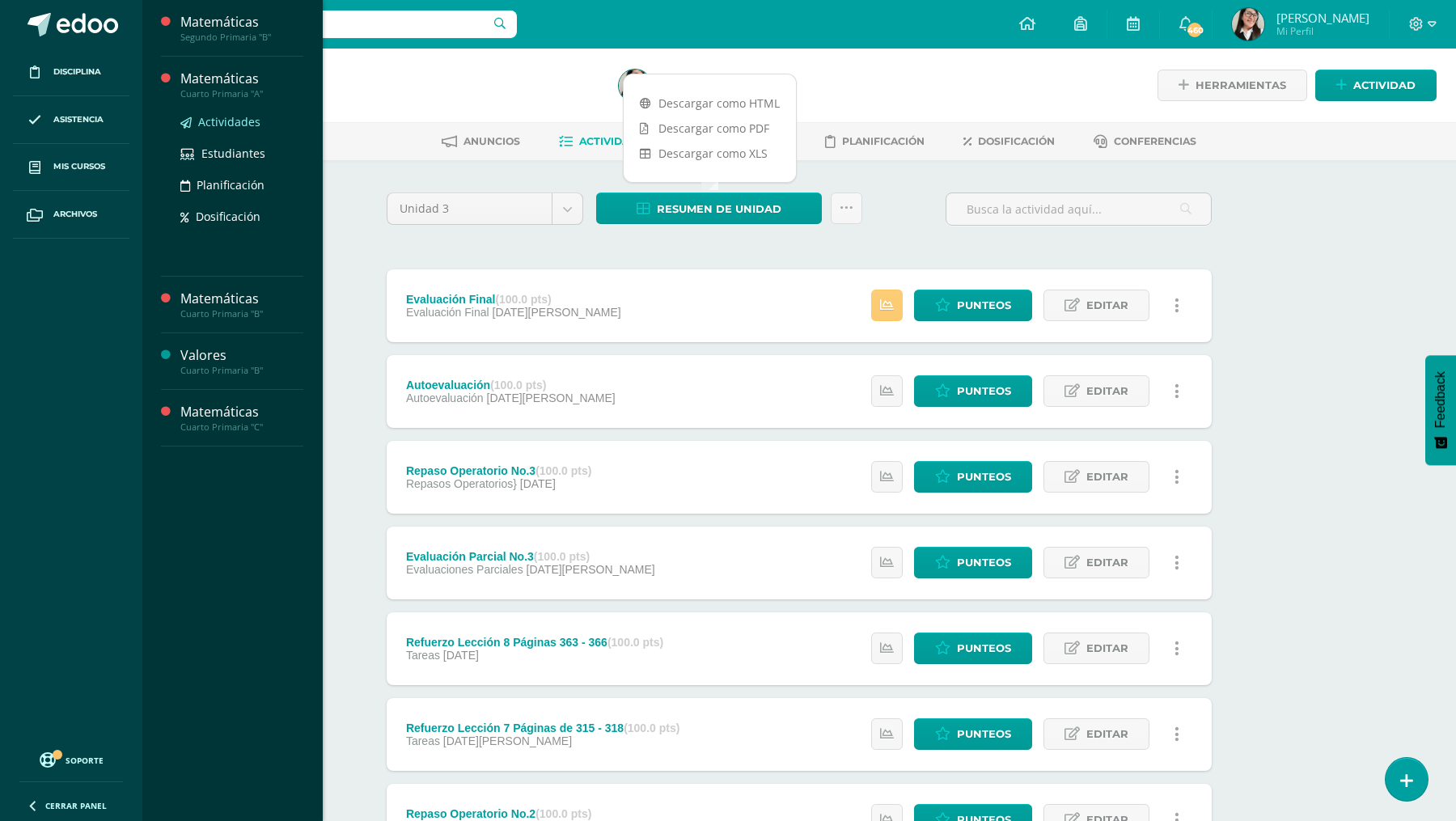
click at [235, 121] on span "Actividades" at bounding box center [229, 122] width 62 height 16
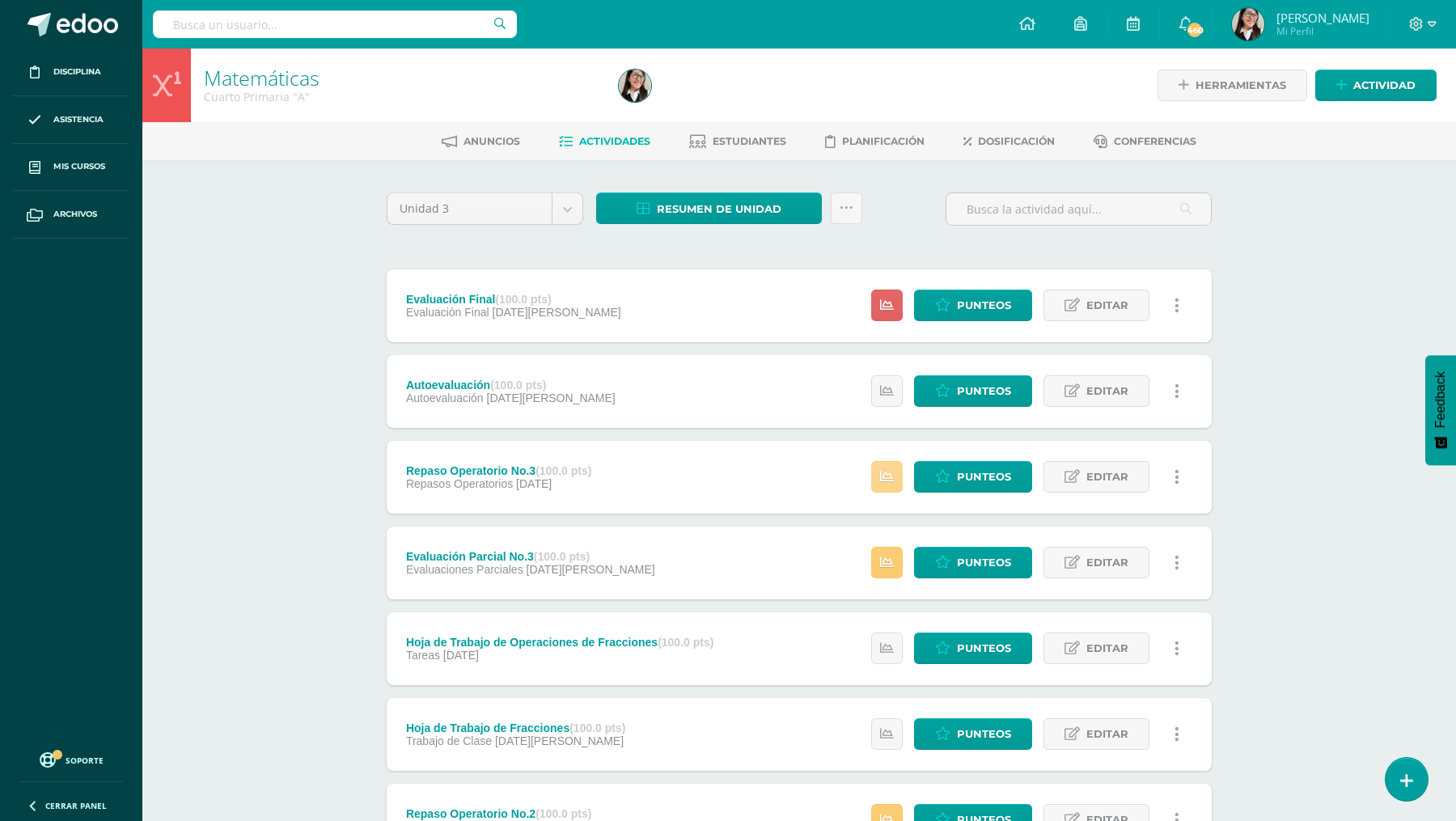
click at [880, 484] on link at bounding box center [886, 477] width 31 height 31
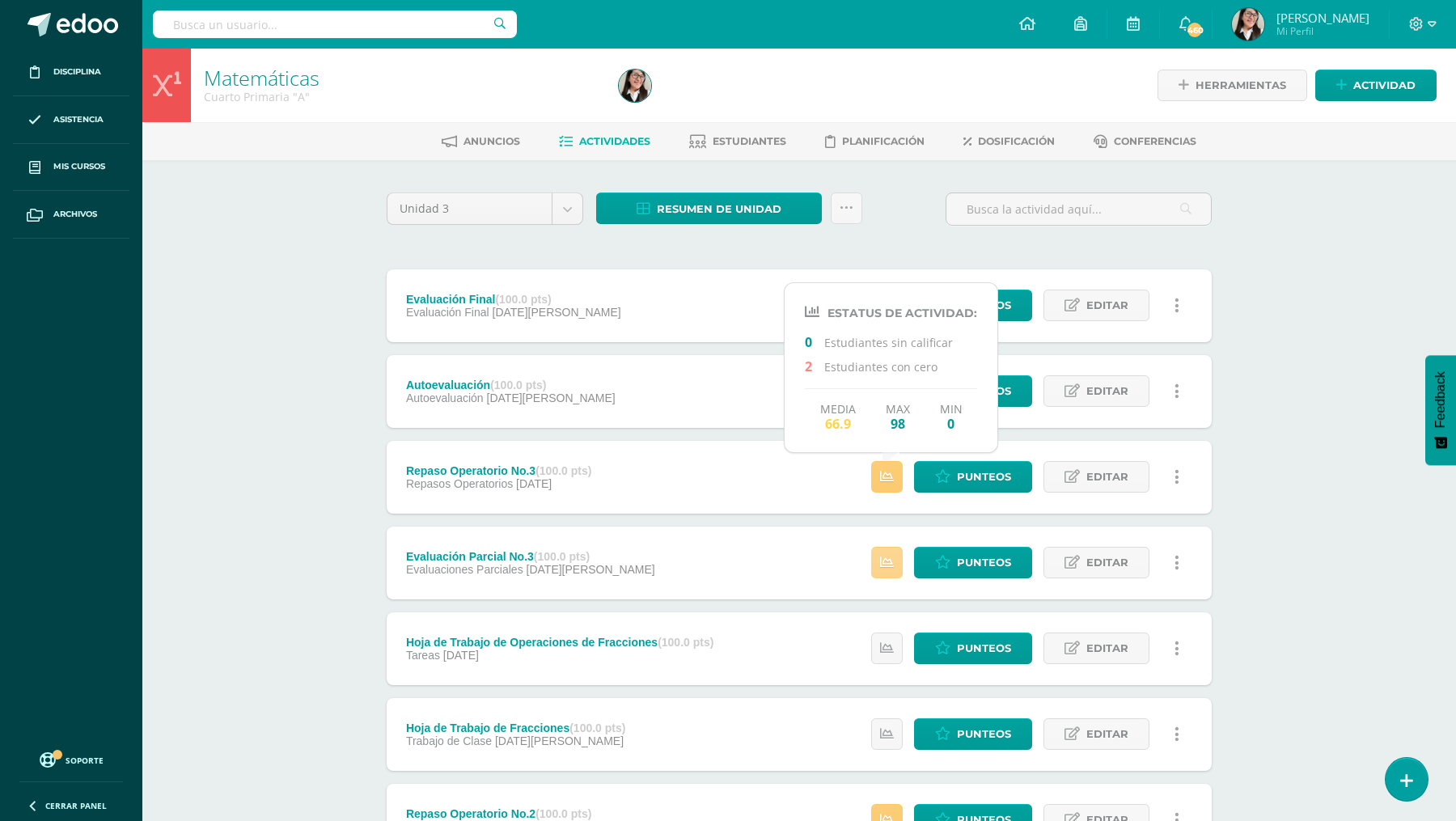
click at [884, 566] on icon at bounding box center [886, 562] width 14 height 14
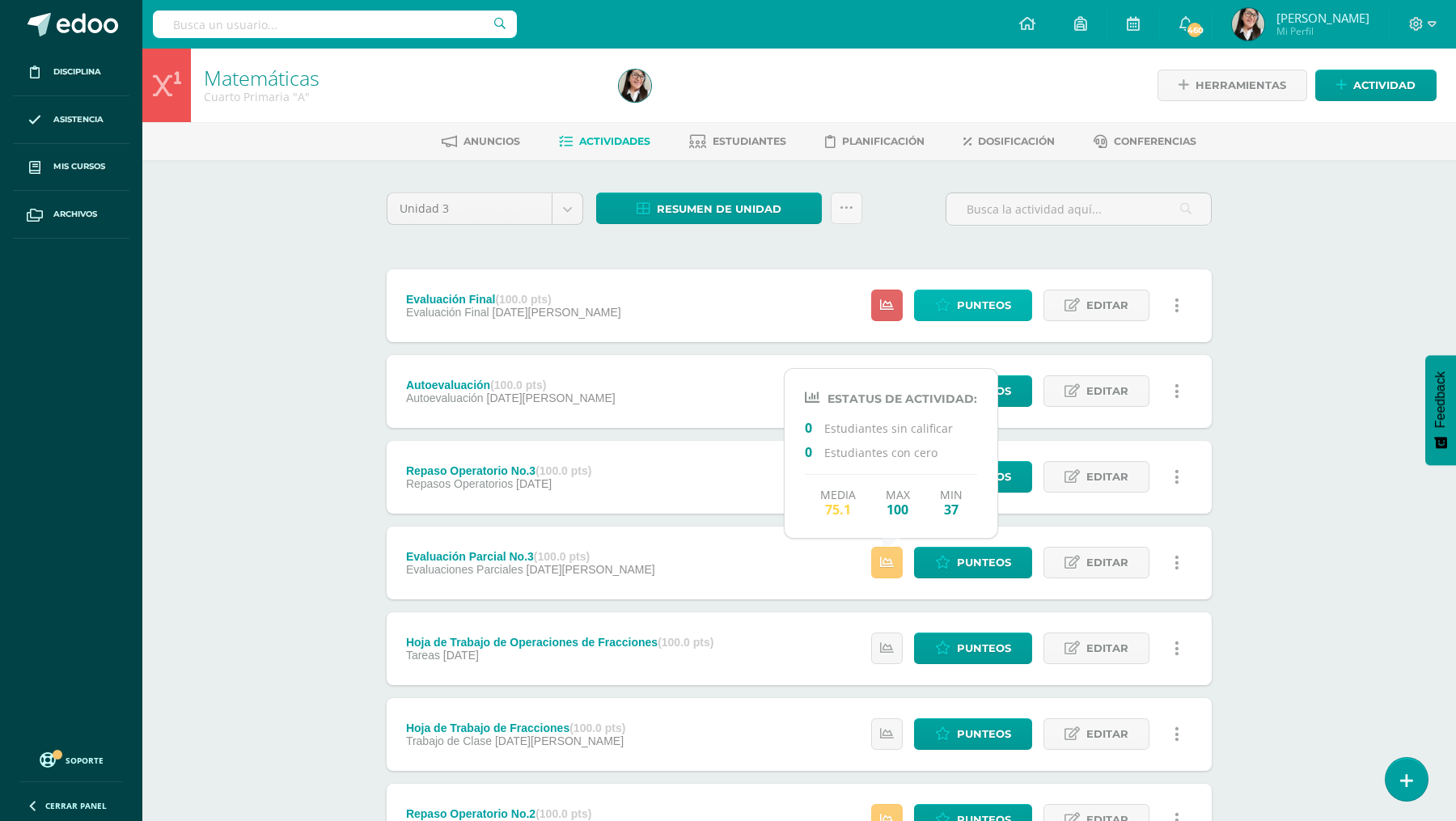
click at [971, 312] on span "Punteos" at bounding box center [984, 305] width 54 height 30
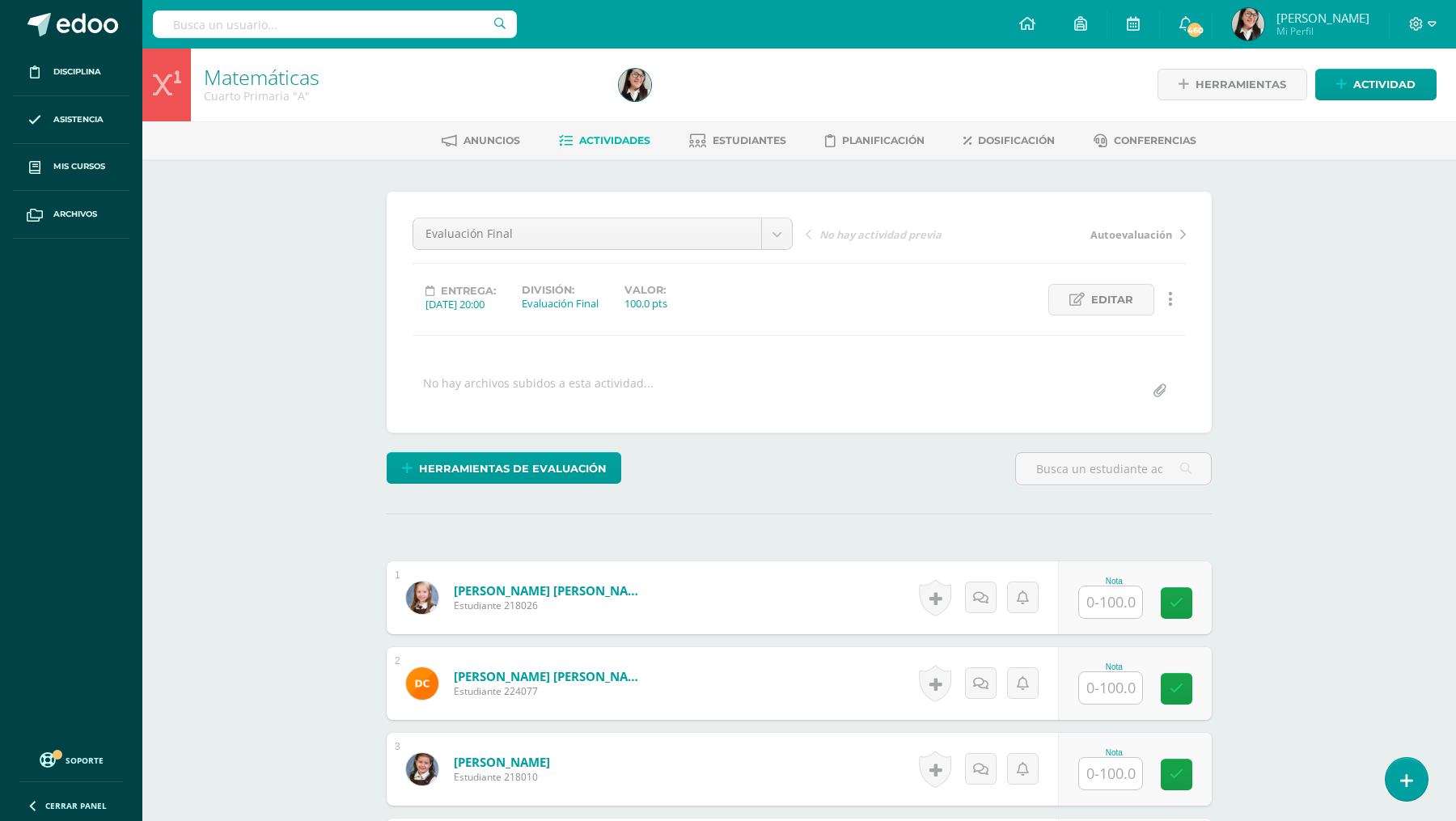
scroll to position [2, 0]
click at [1122, 592] on input "text" at bounding box center [1110, 601] width 63 height 31
type input "89"
click at [1111, 678] on input "text" at bounding box center [1110, 687] width 63 height 31
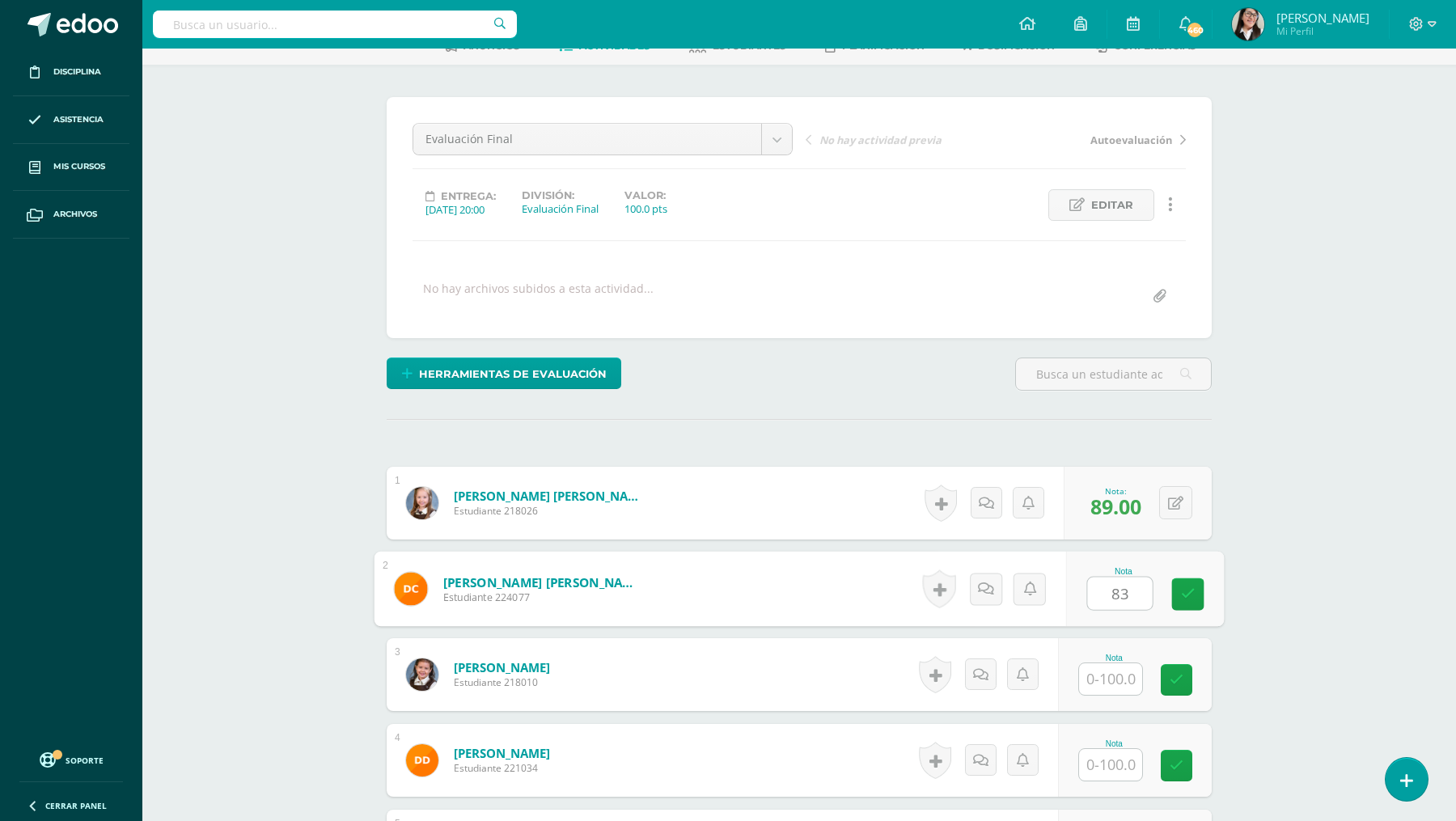
scroll to position [172, 0]
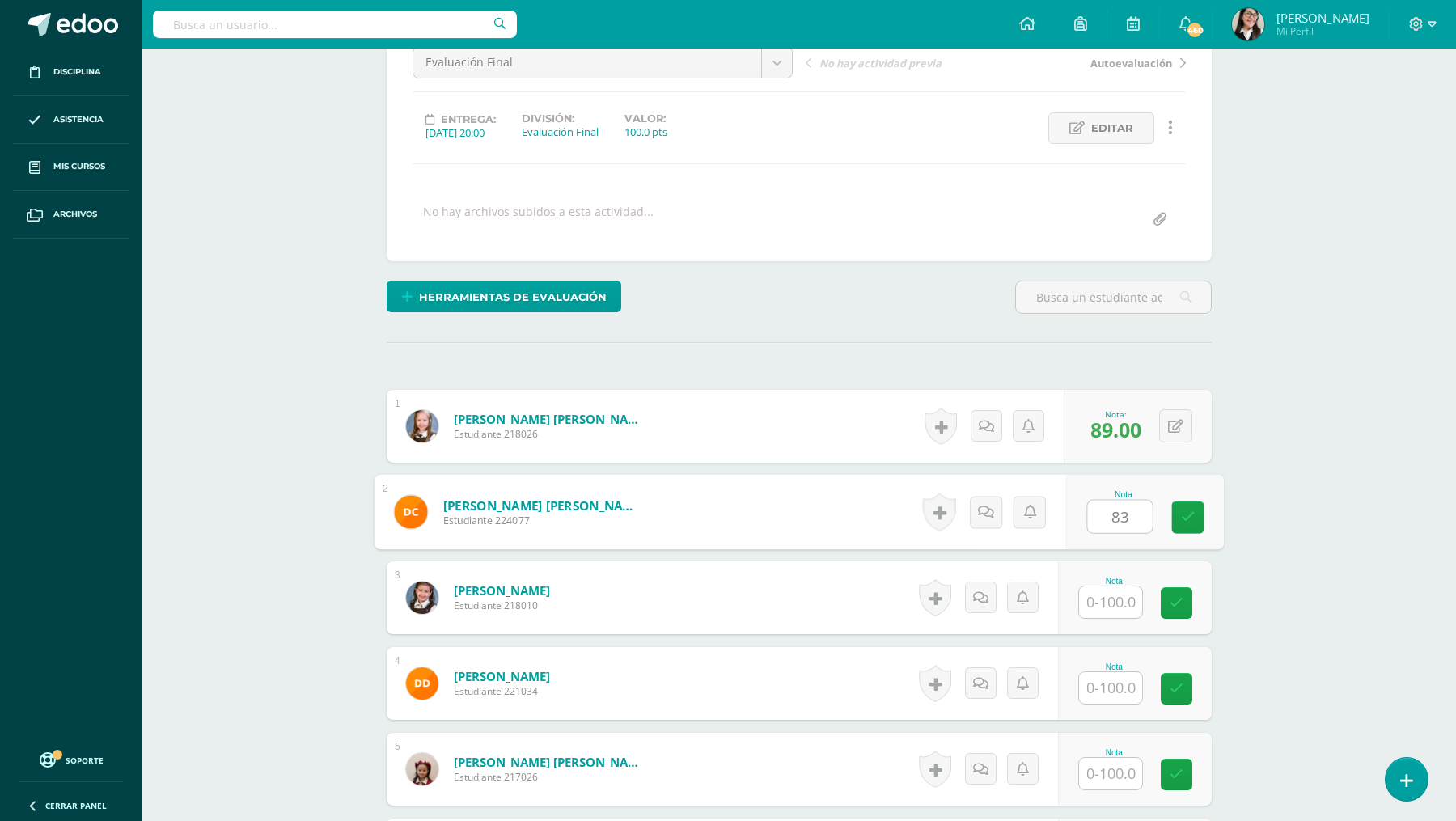
type input "83"
click at [1111, 603] on input "text" at bounding box center [1110, 602] width 63 height 31
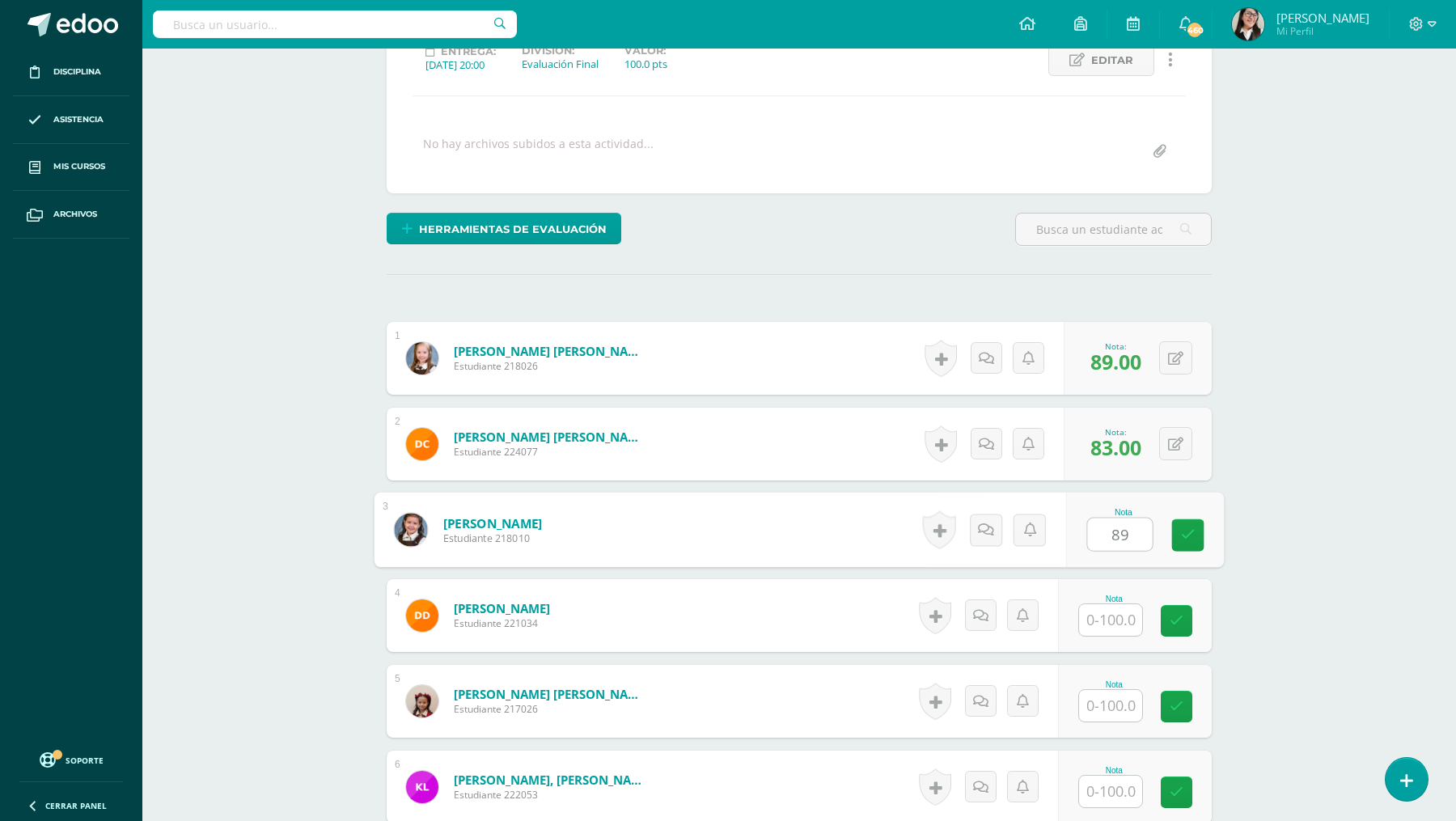
scroll to position [284, 0]
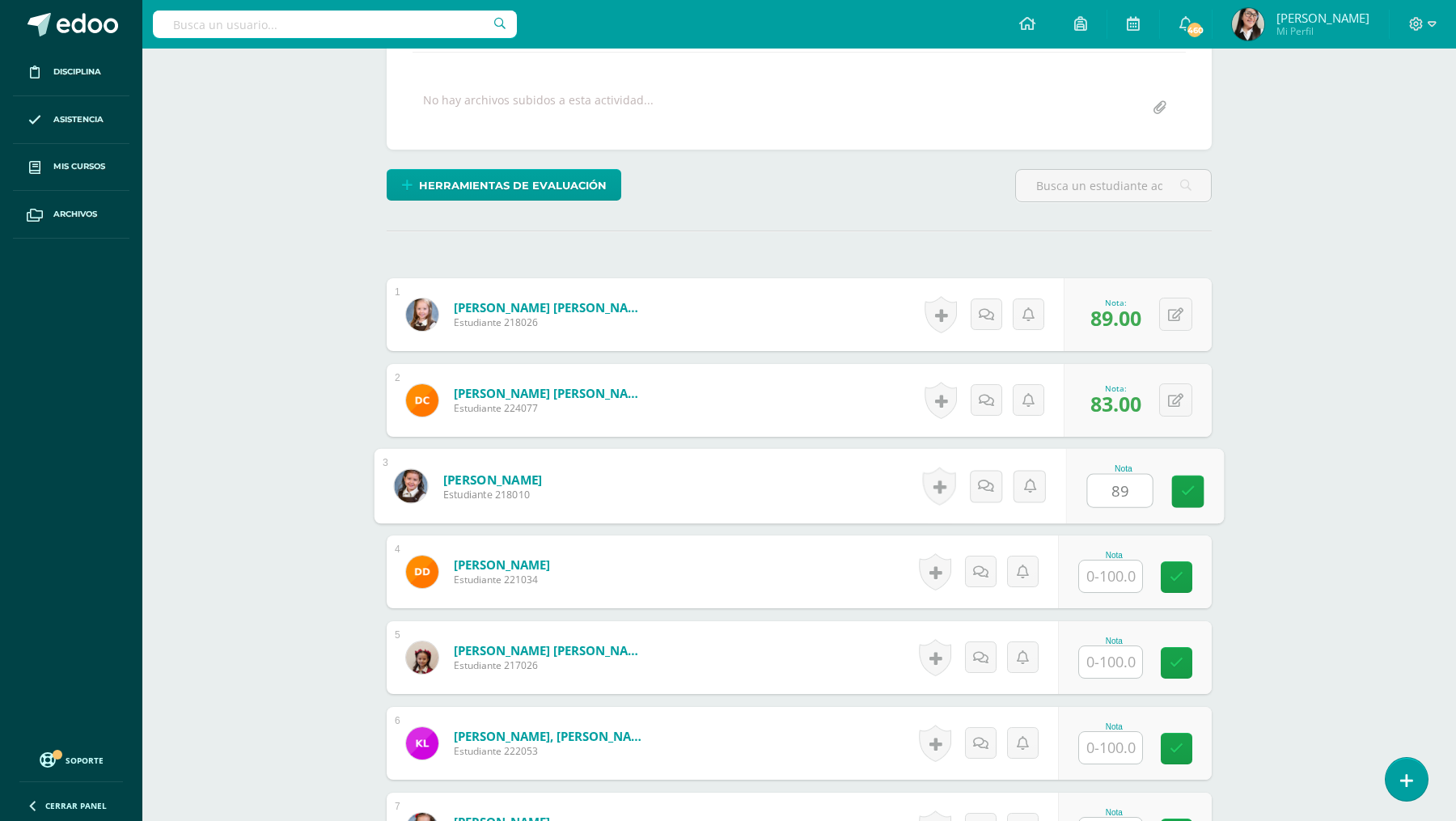
type input "89"
click at [1111, 564] on input "text" at bounding box center [1110, 576] width 63 height 31
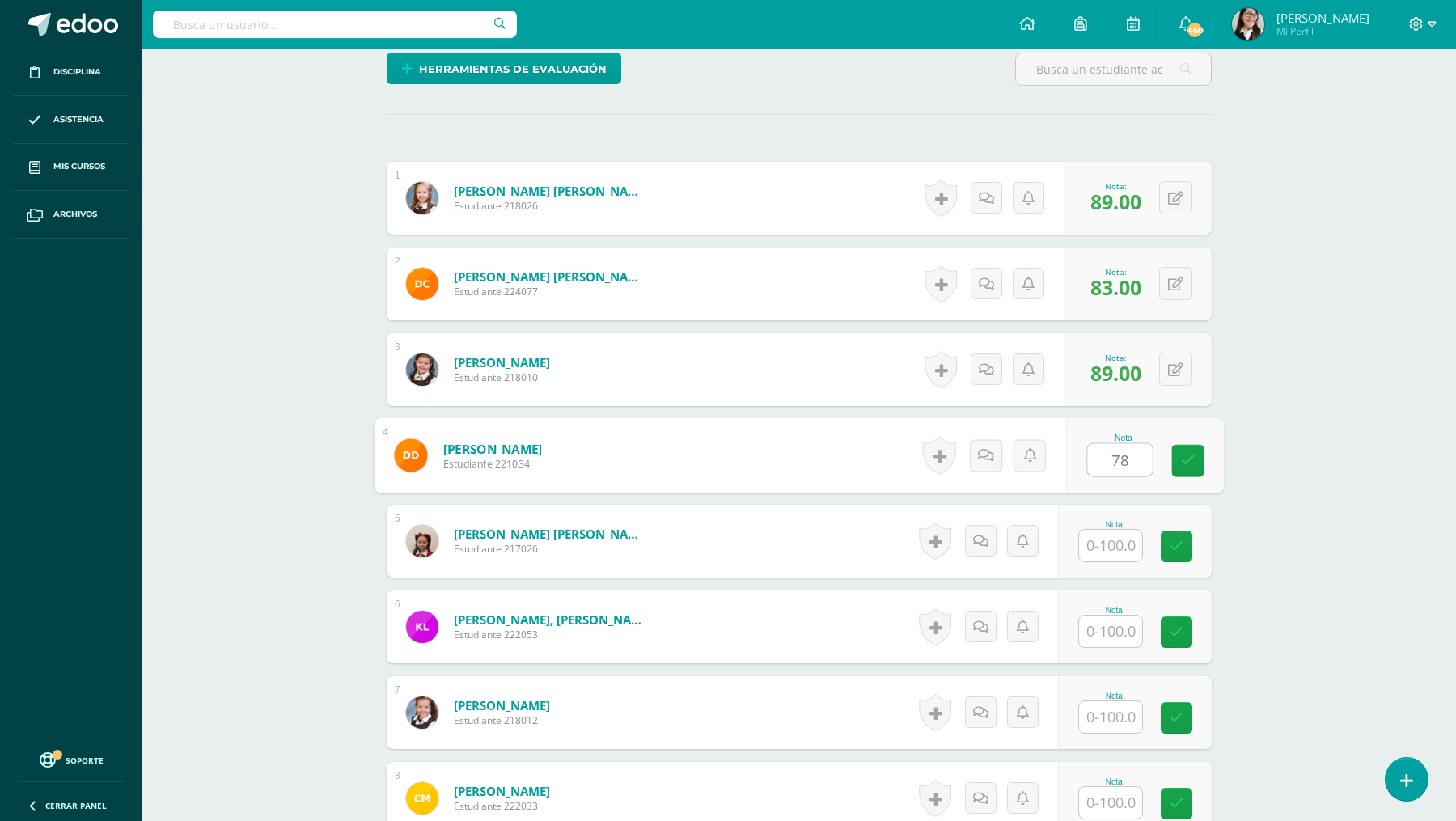
scroll to position [410, 0]
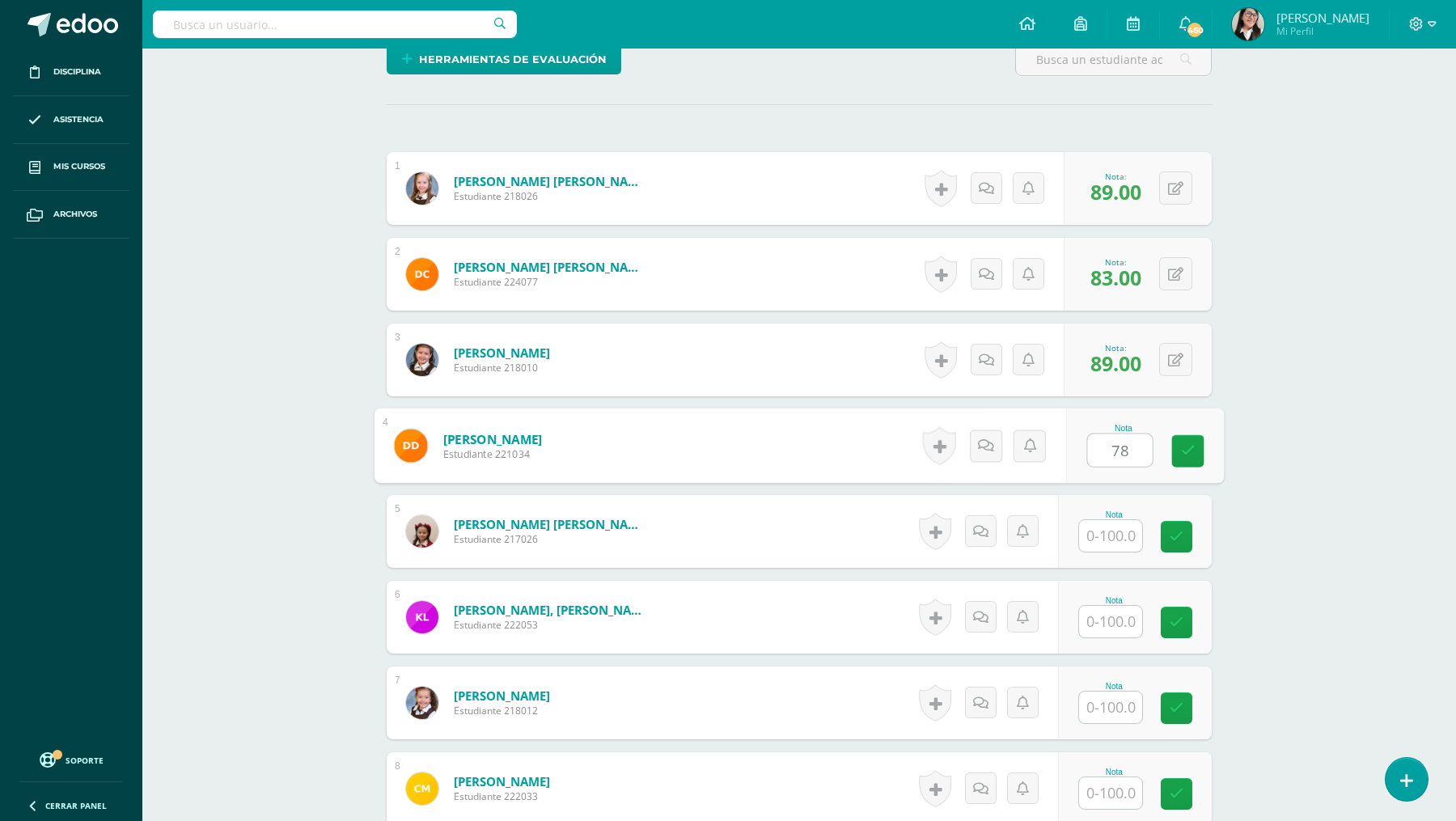
type input "78"
click at [1104, 536] on input "text" at bounding box center [1110, 536] width 63 height 31
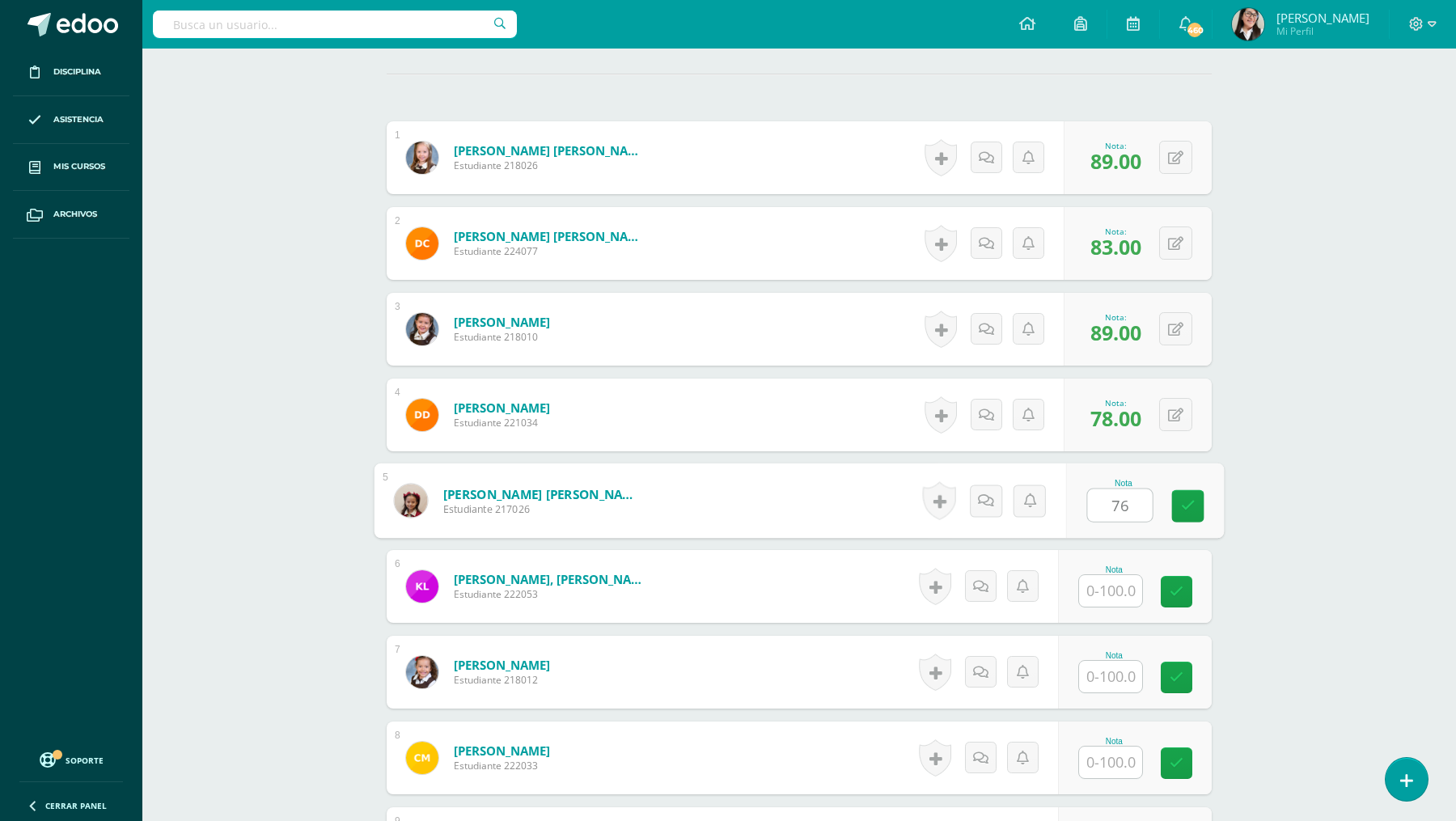
scroll to position [453, 0]
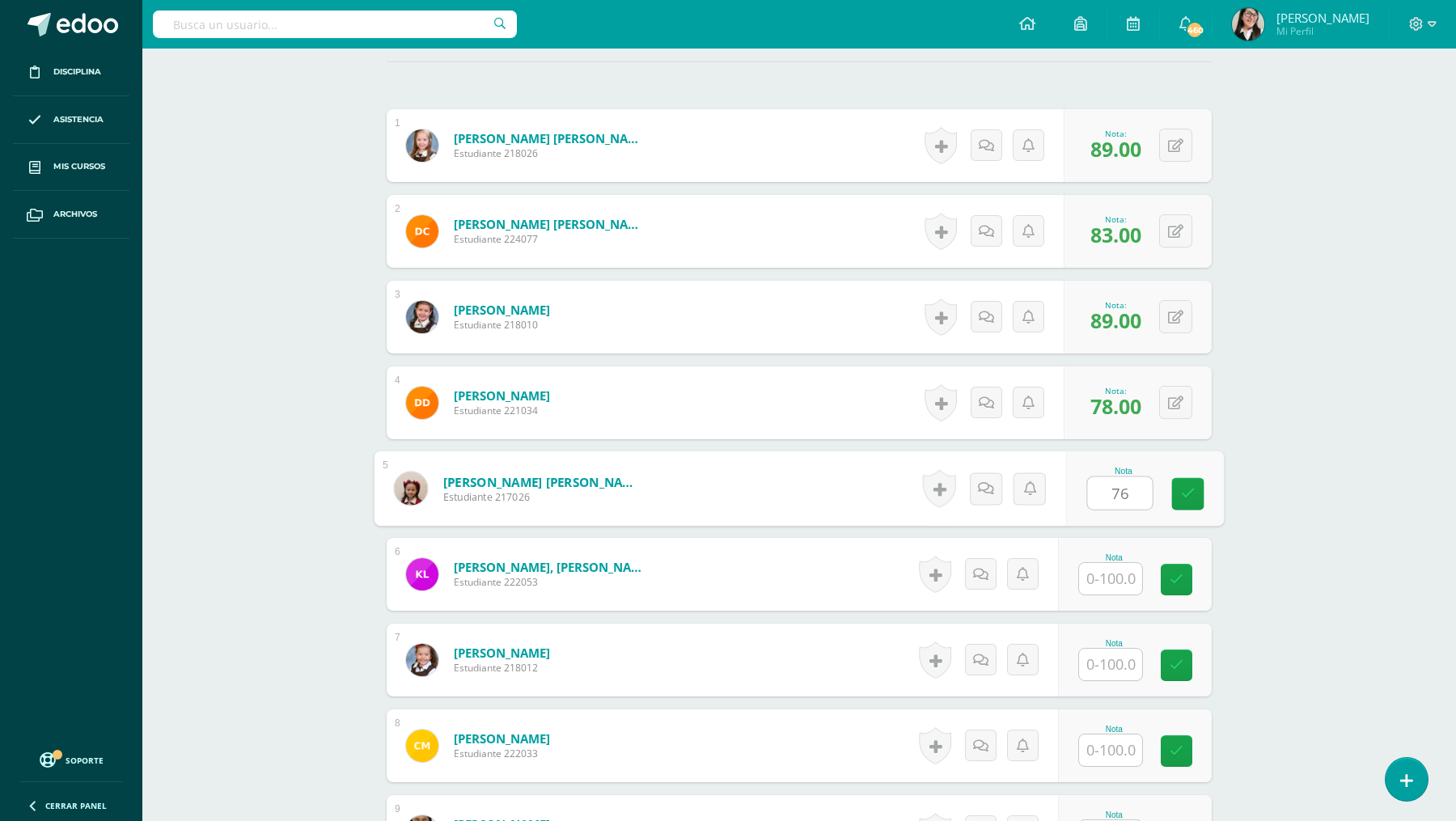
type input "76"
click at [1101, 579] on input "text" at bounding box center [1110, 579] width 63 height 31
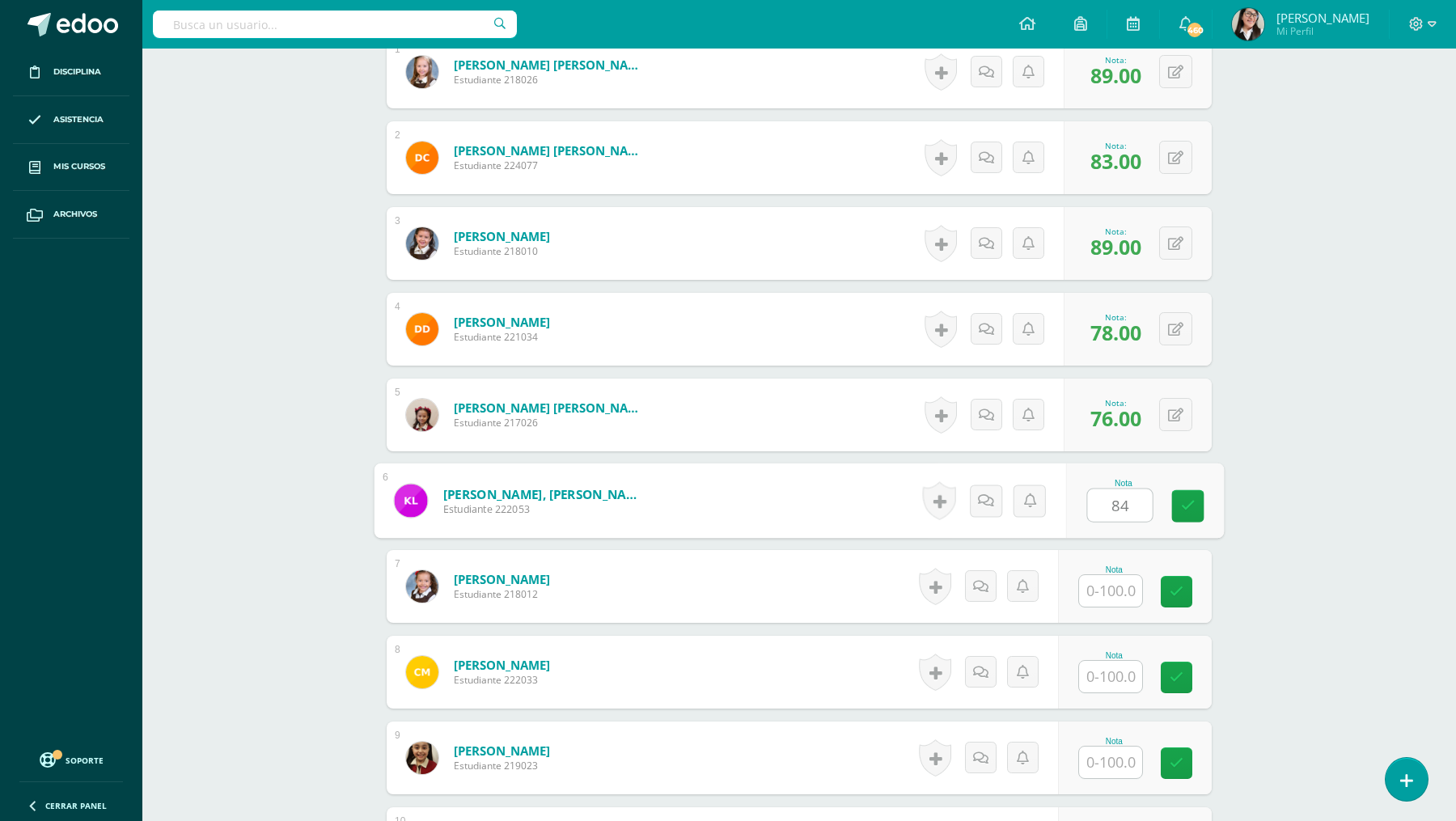
scroll to position [558, 0]
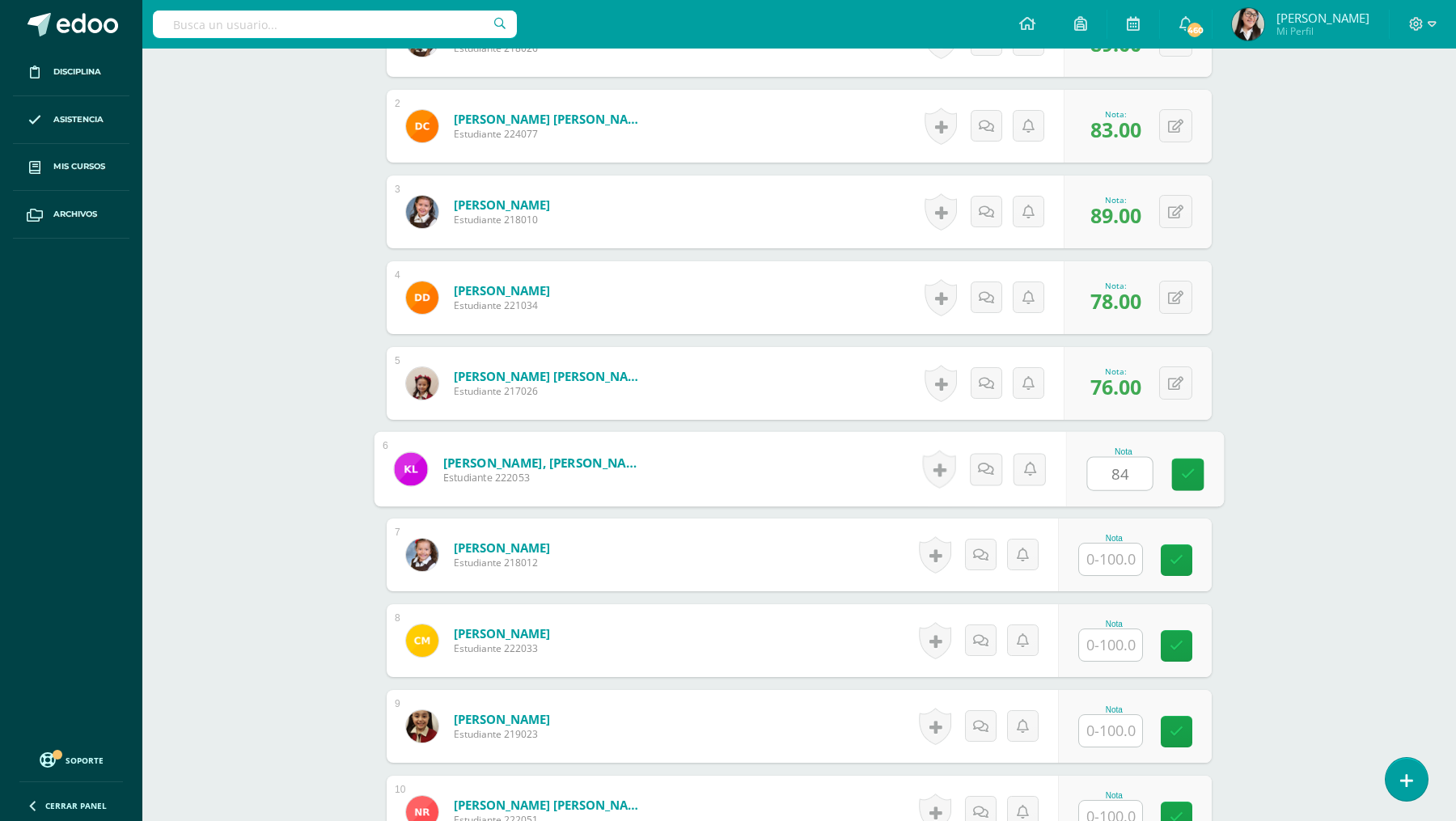
type input "84"
click at [1108, 550] on input "text" at bounding box center [1110, 559] width 63 height 31
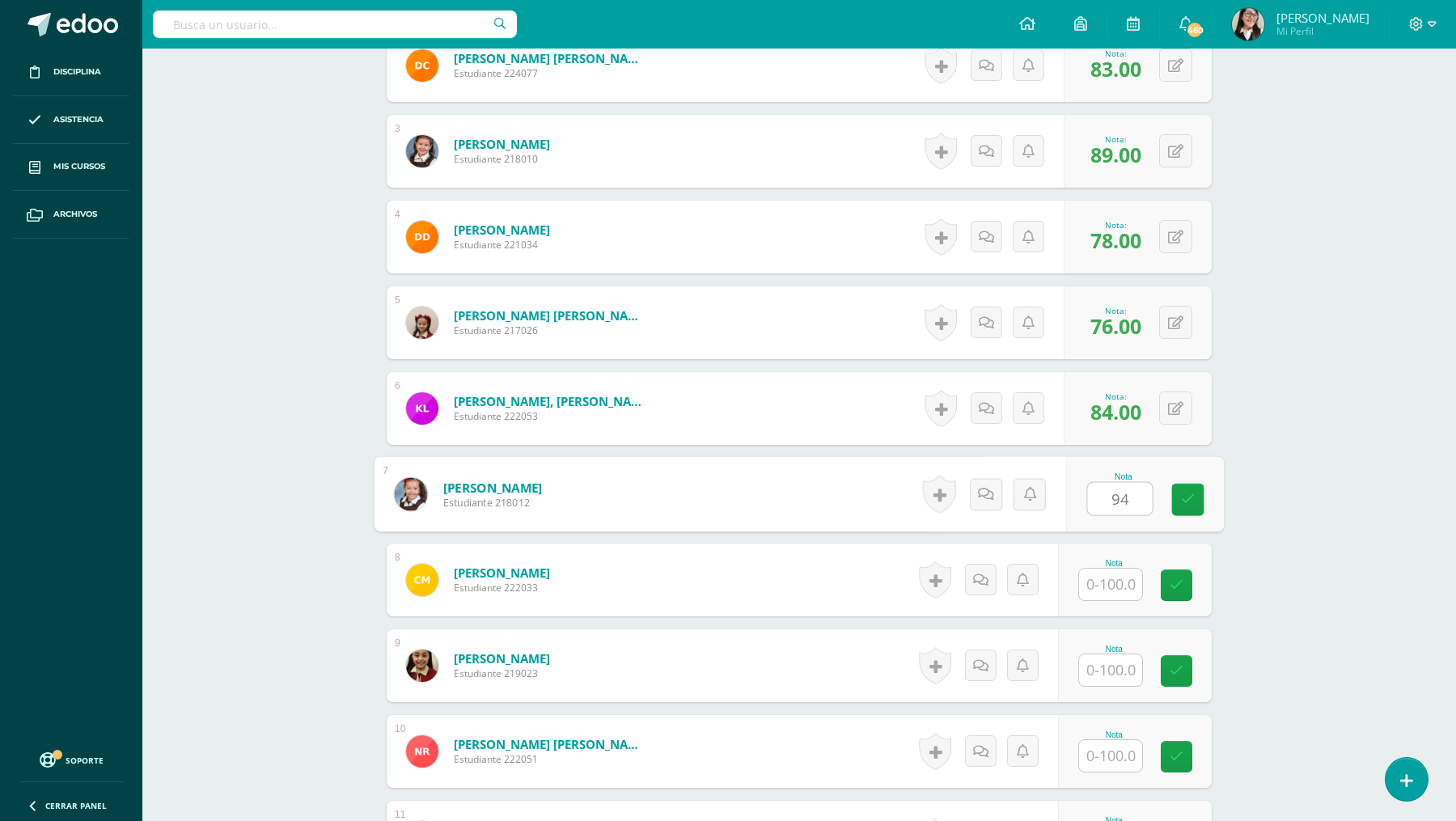
scroll to position [668, 0]
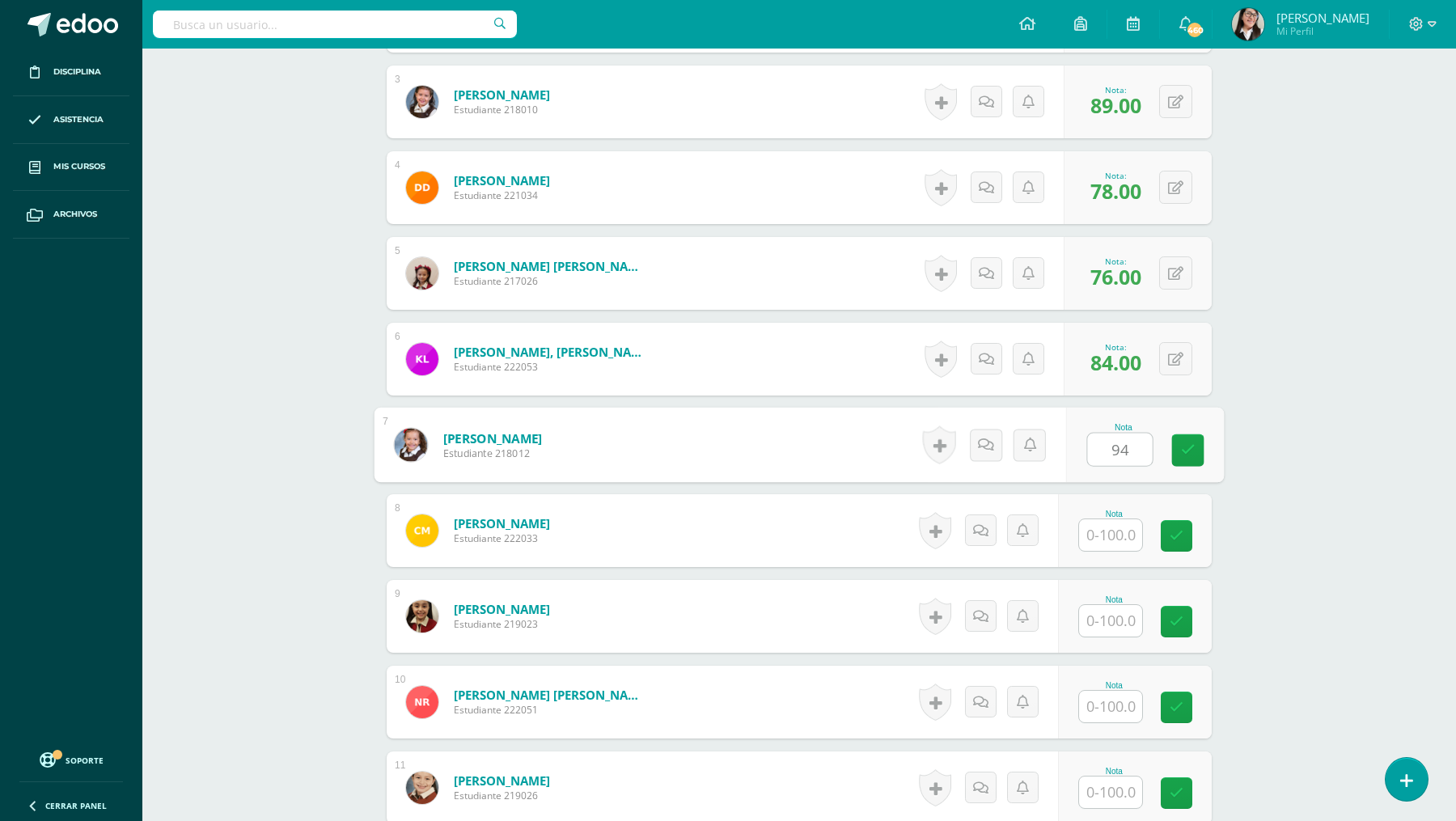
type input "94"
click at [1112, 530] on input "text" at bounding box center [1110, 535] width 63 height 31
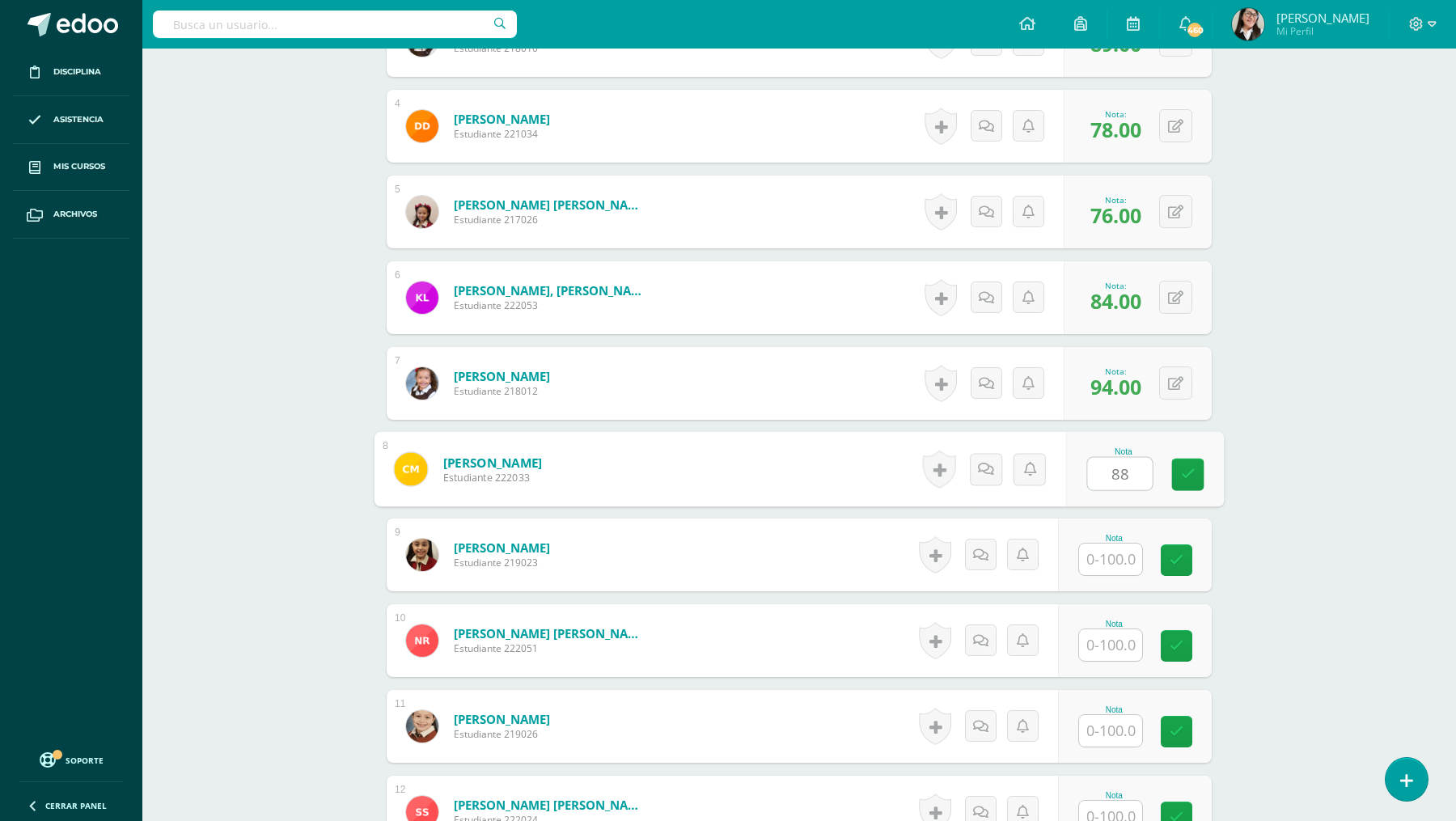
scroll to position [753, 0]
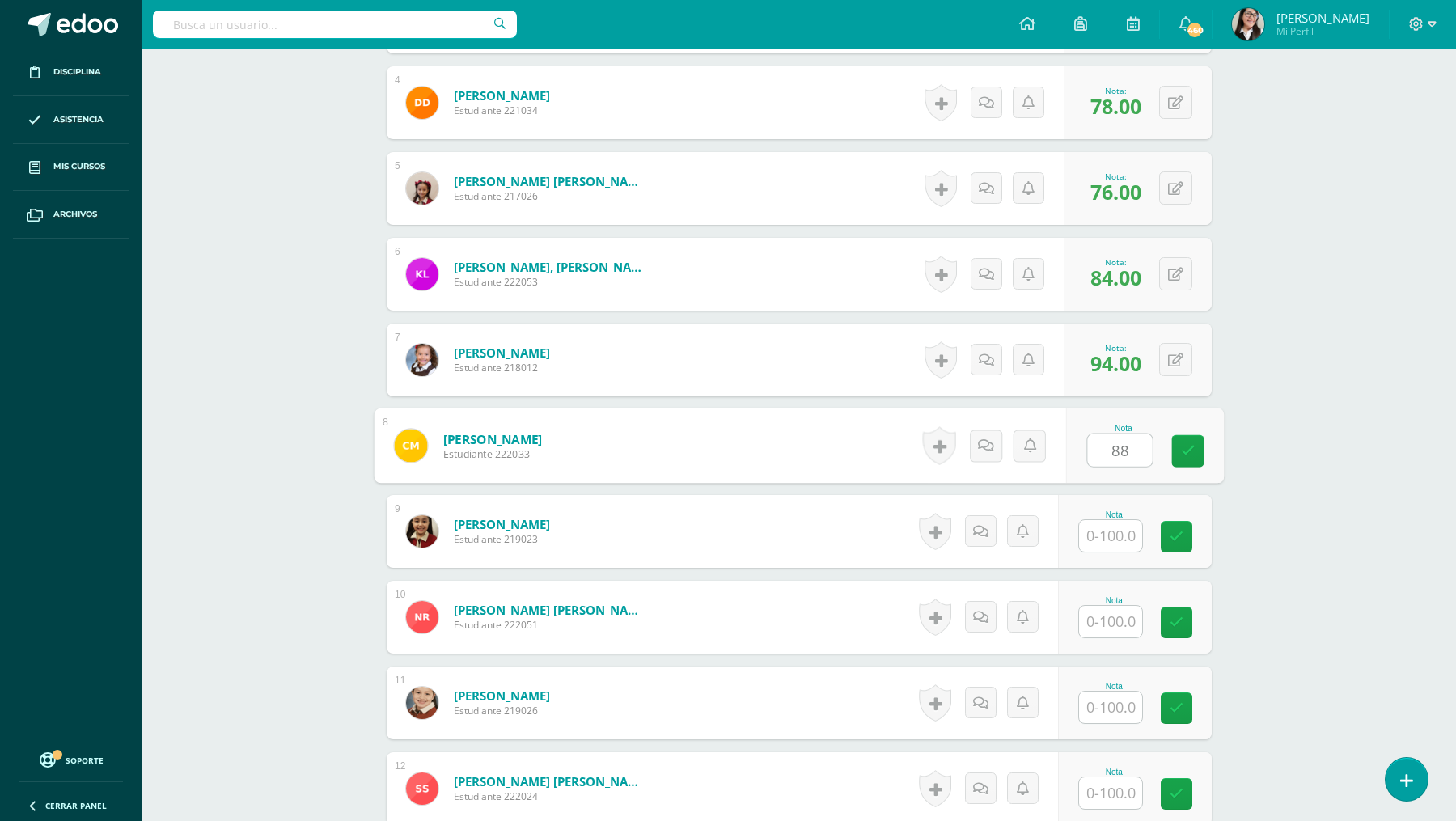
type input "88"
click at [1103, 542] on input "text" at bounding box center [1110, 536] width 63 height 31
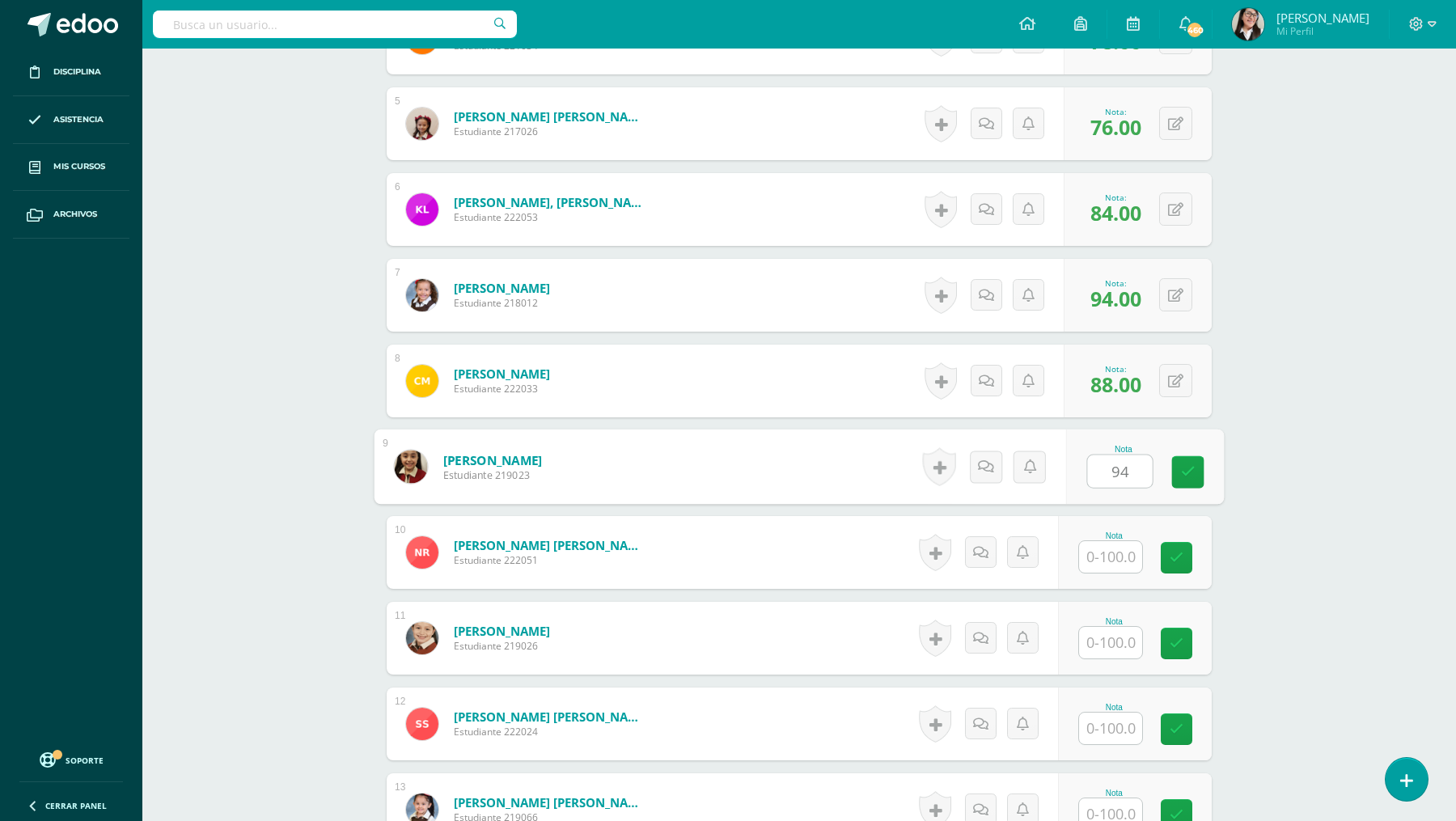
scroll to position [846, 0]
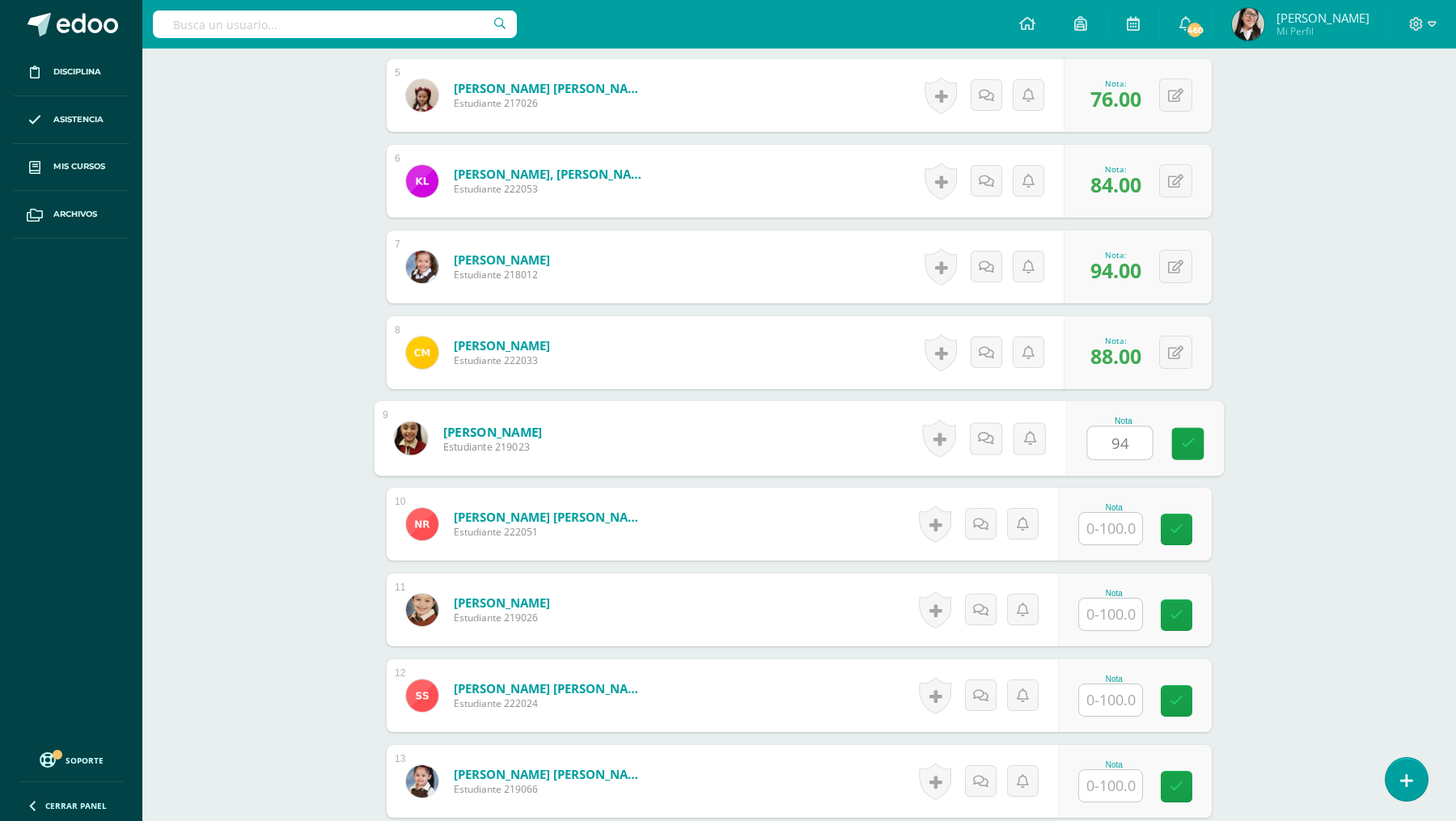
type input "94"
click at [1106, 528] on input "text" at bounding box center [1110, 529] width 63 height 31
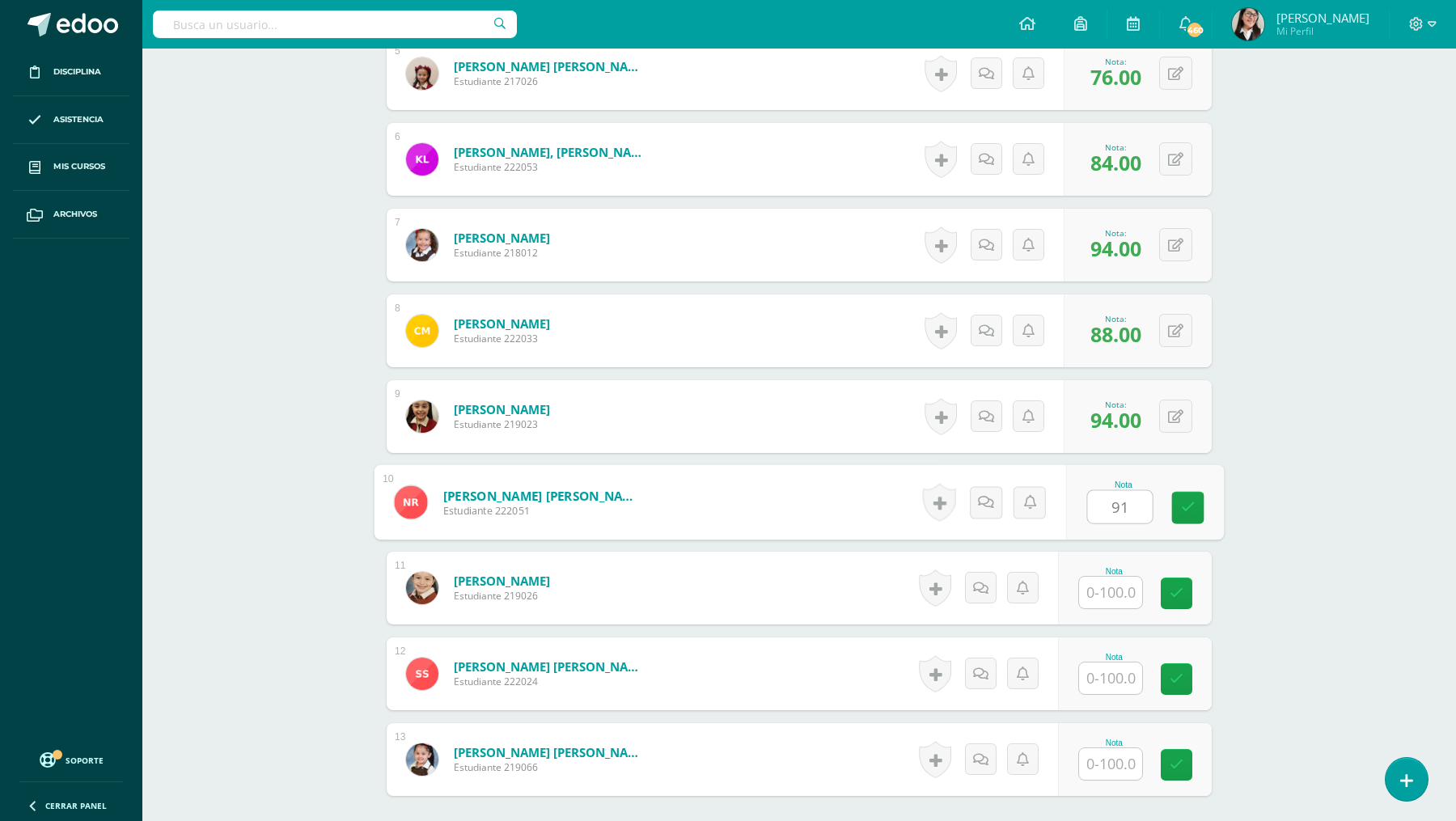
scroll to position [880, 0]
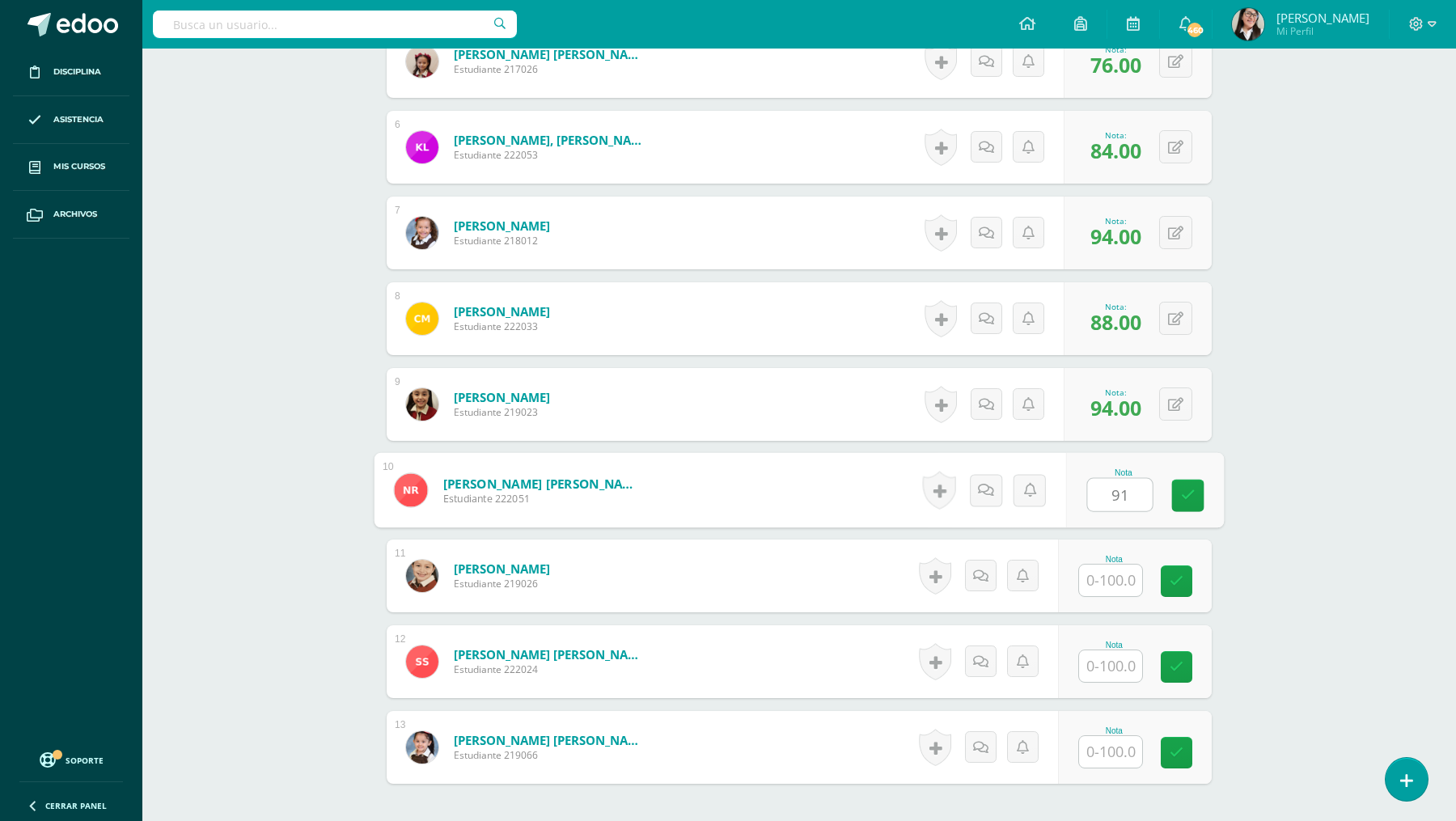
type input "91"
click at [1115, 580] on input "text" at bounding box center [1110, 580] width 63 height 31
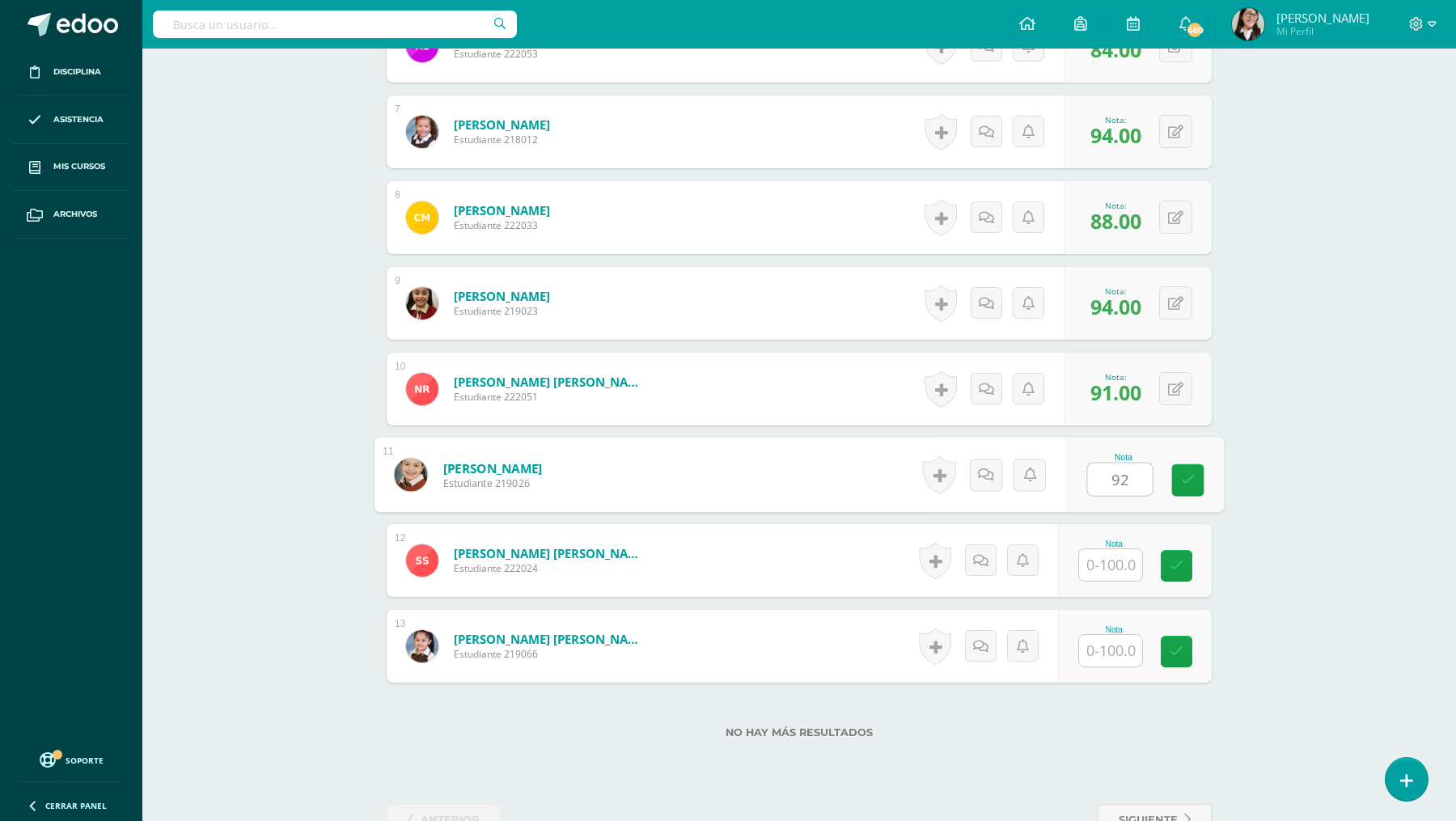
scroll to position [987, 0]
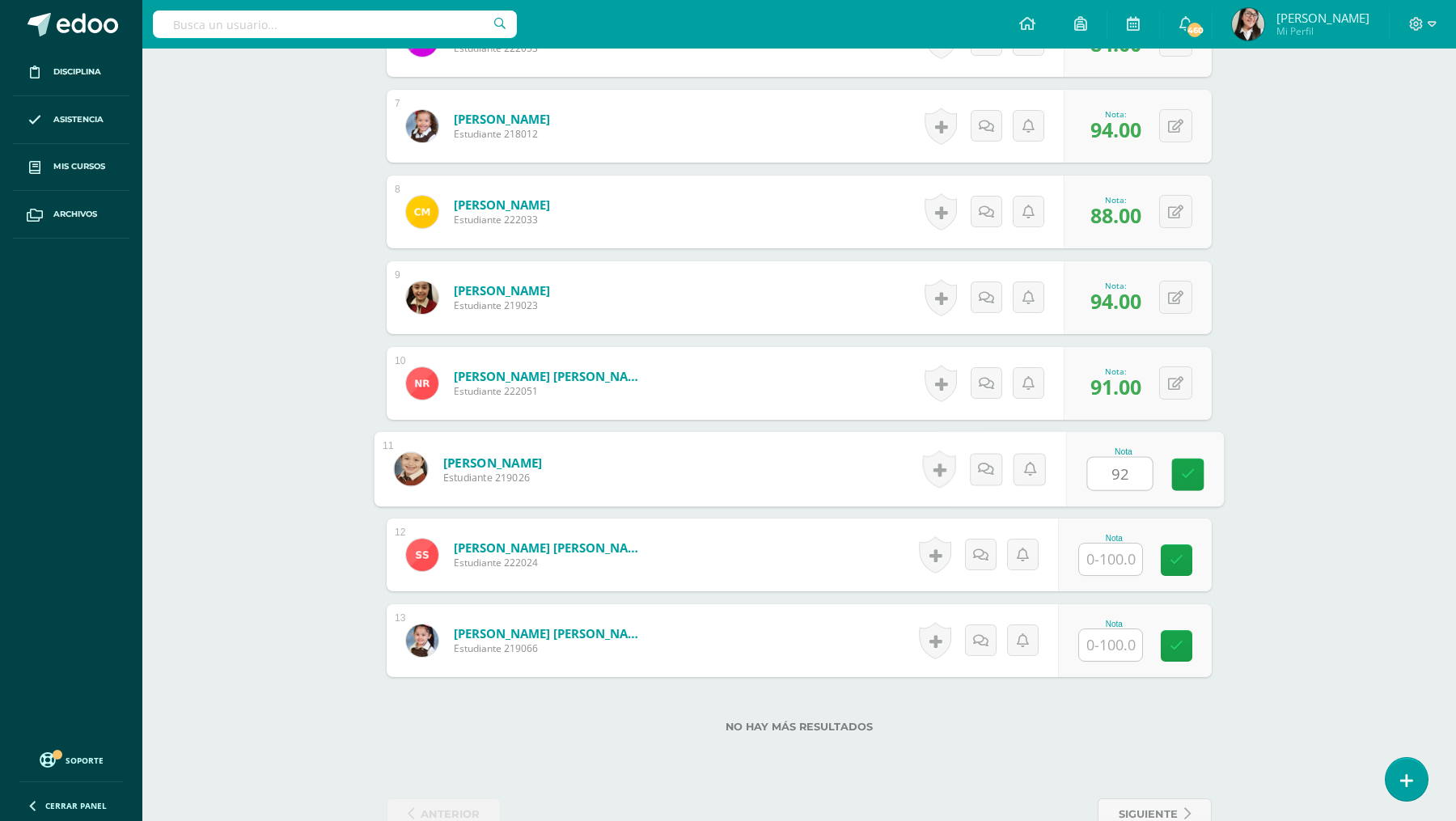
type input "92"
click at [1116, 566] on input "text" at bounding box center [1110, 559] width 63 height 31
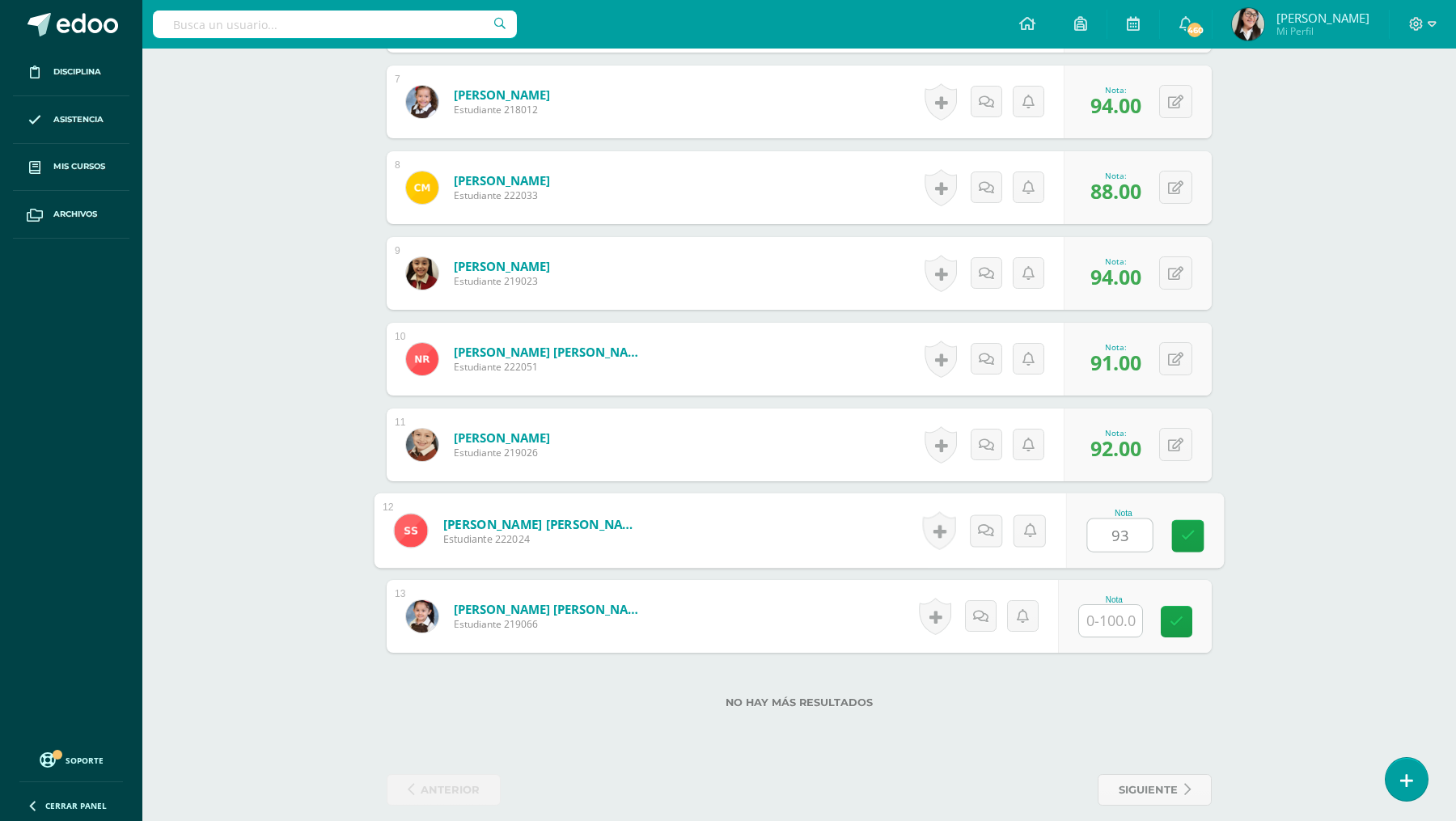
scroll to position [1026, 0]
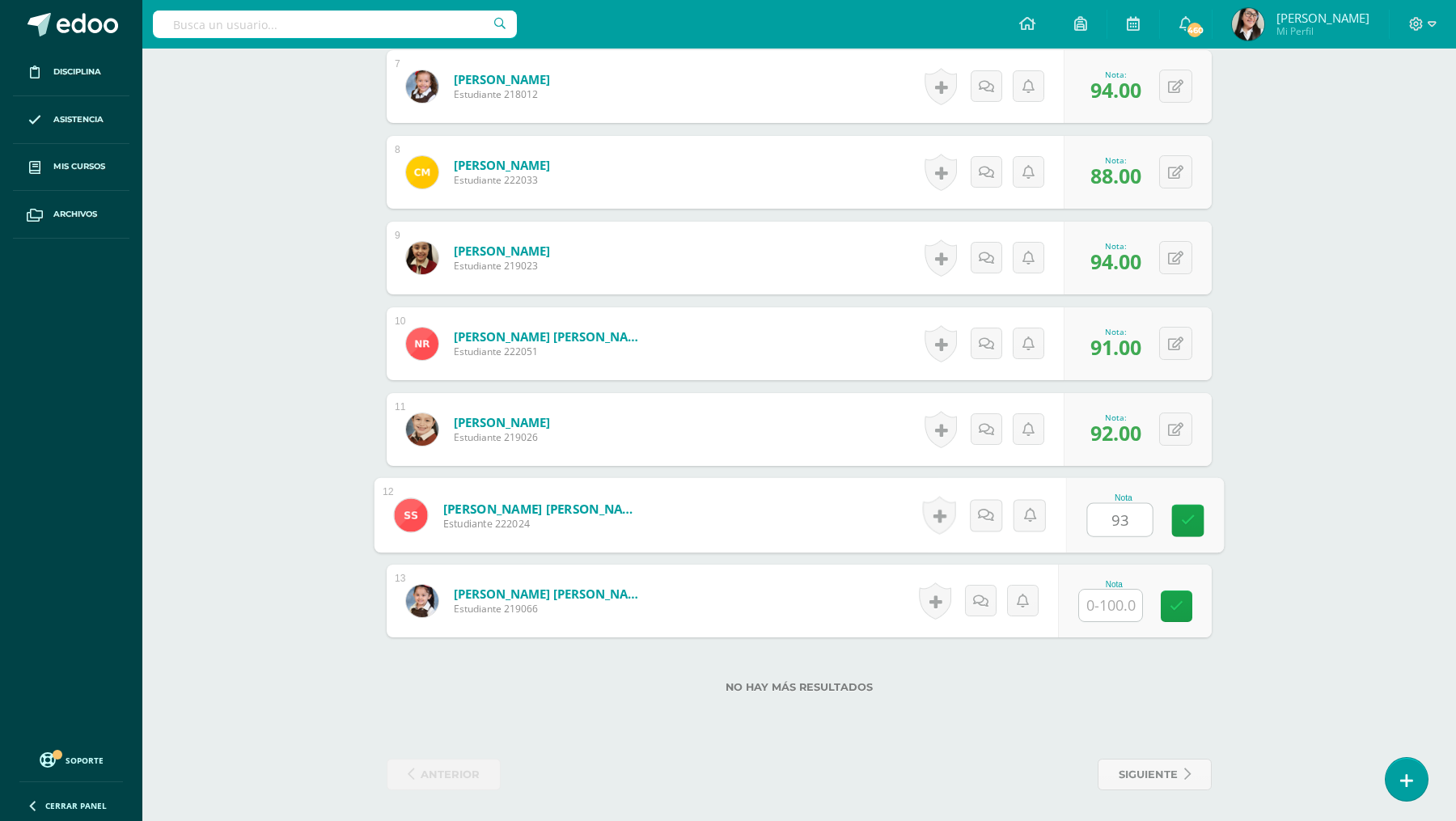
type input "93"
click at [1099, 604] on input "text" at bounding box center [1110, 605] width 63 height 31
type input "90"
click at [1188, 605] on icon at bounding box center [1188, 606] width 15 height 14
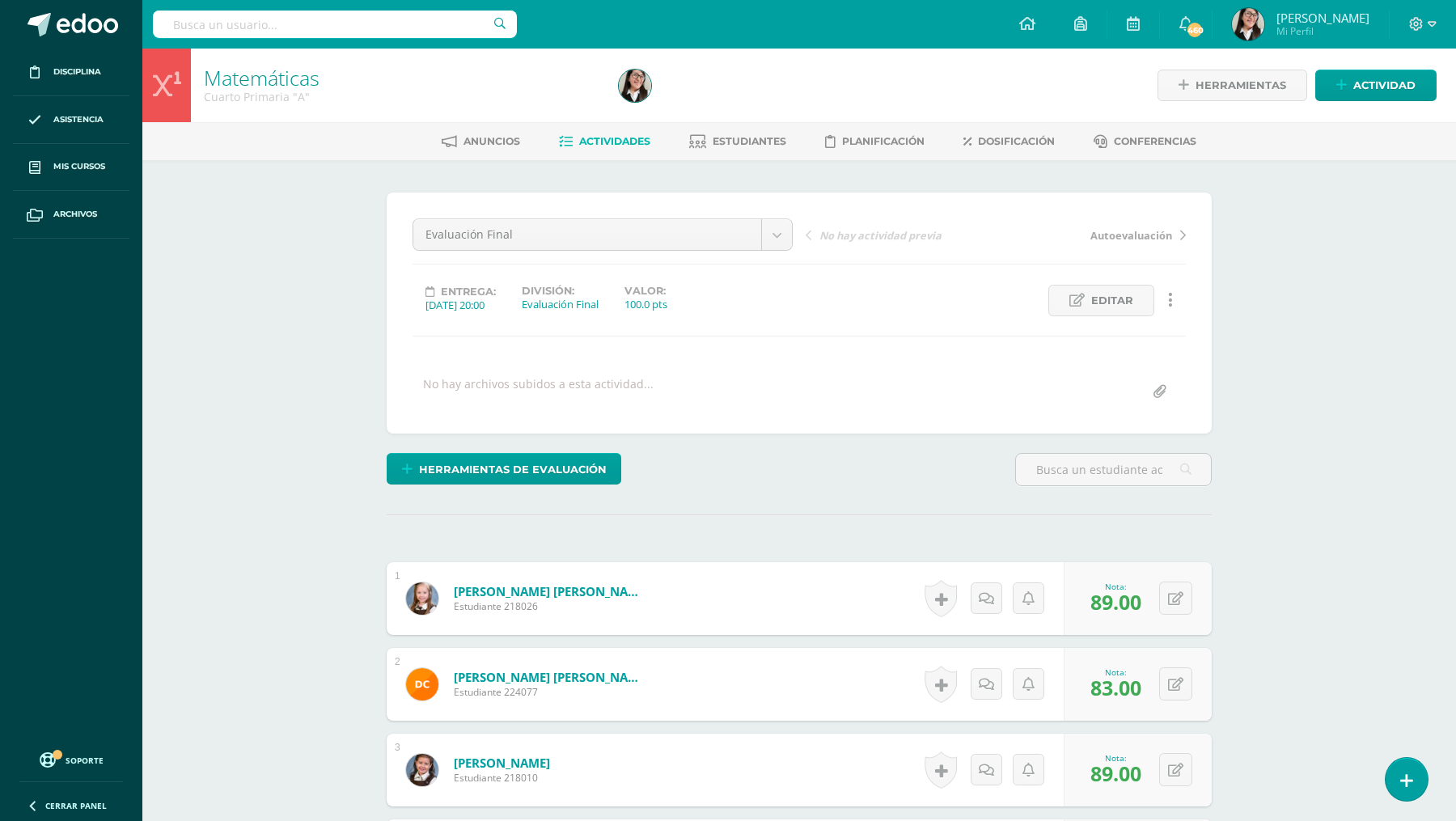
scroll to position [0, 0]
click at [621, 140] on span "Actividades" at bounding box center [614, 141] width 71 height 12
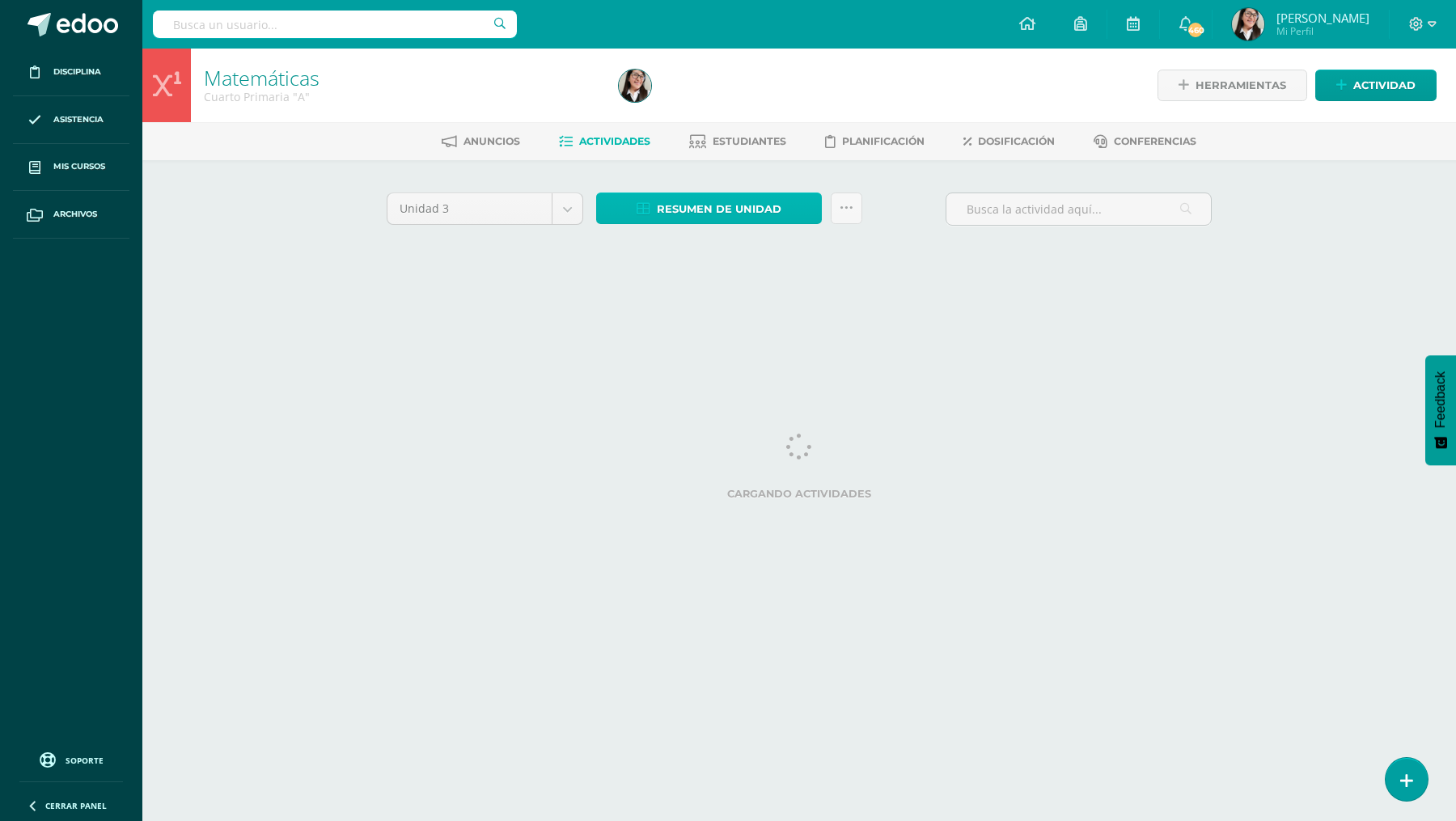
click at [648, 213] on icon at bounding box center [643, 209] width 14 height 14
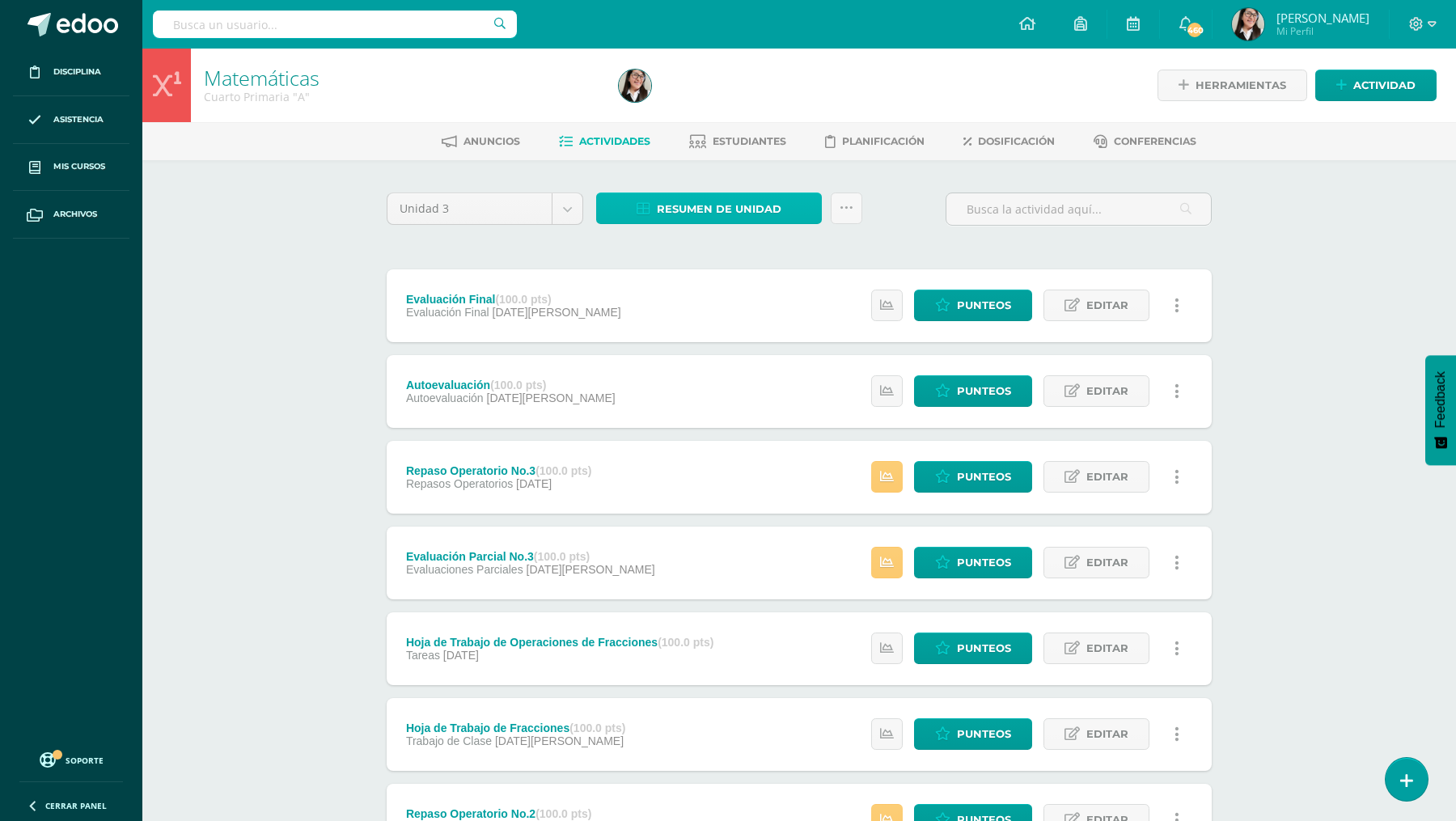
click at [677, 218] on span "Resumen de unidad" at bounding box center [719, 209] width 125 height 30
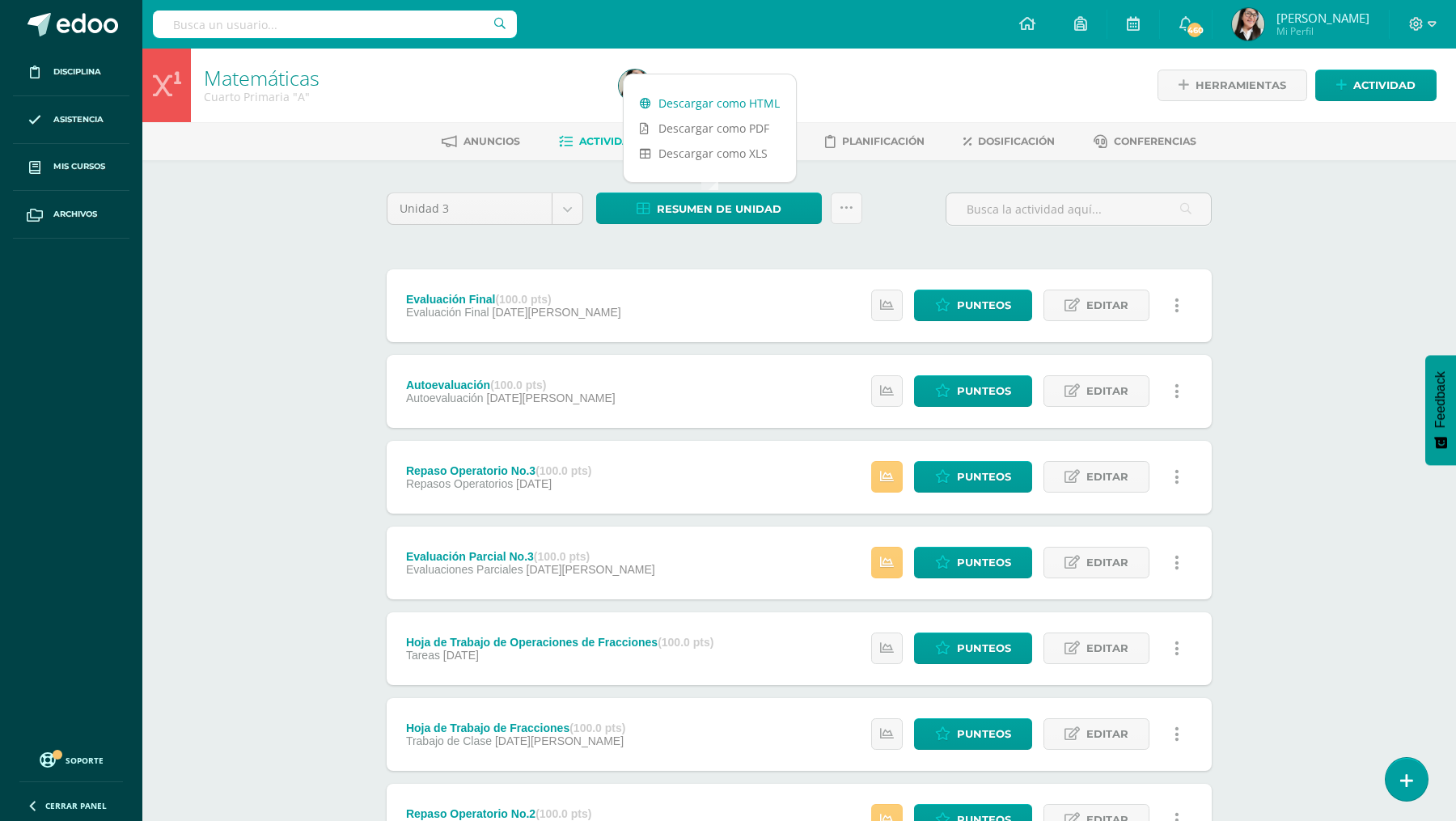
click at [685, 97] on link "Descargar como HTML" at bounding box center [710, 103] width 172 height 25
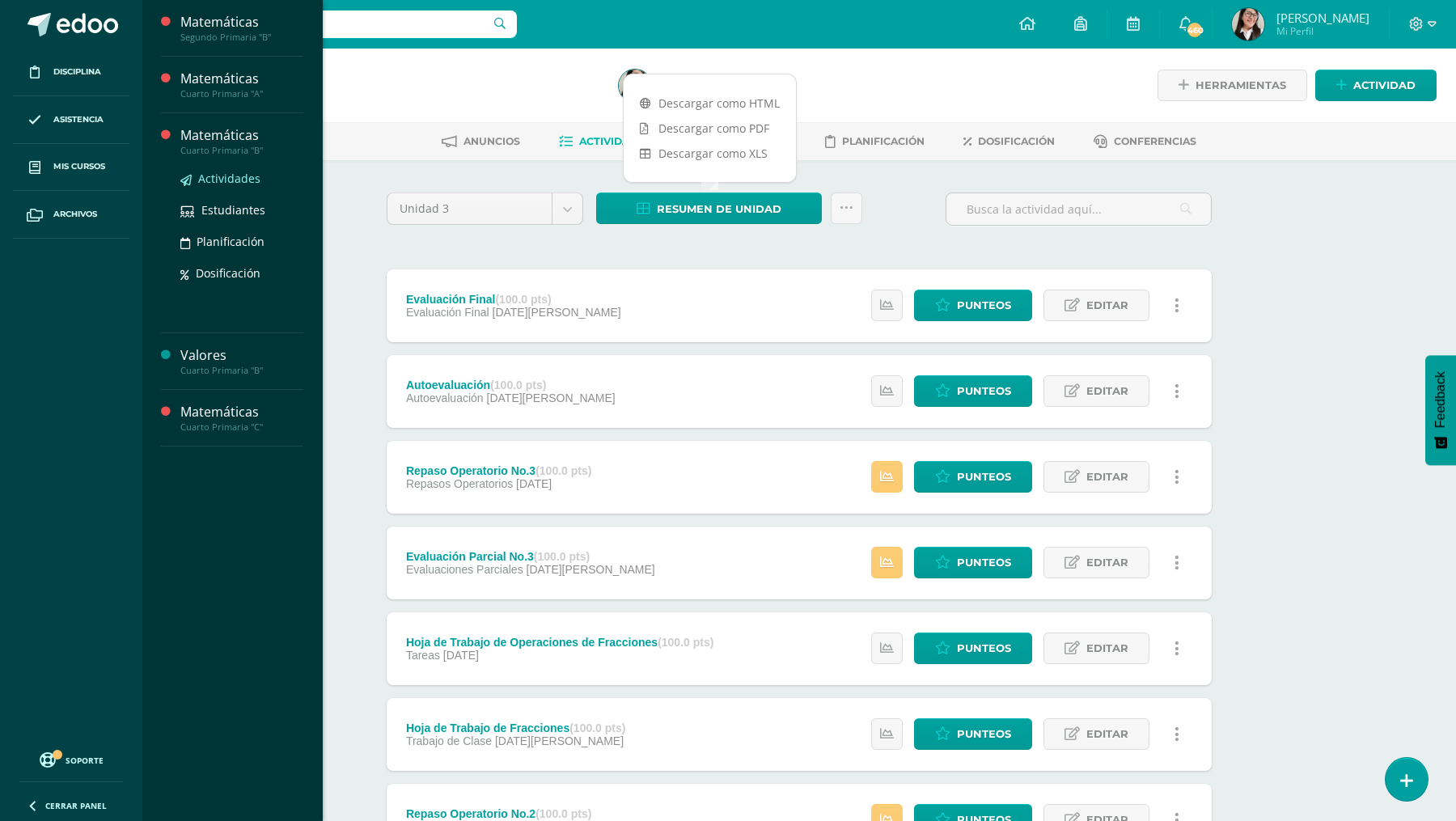
click at [242, 174] on span "Actividades" at bounding box center [229, 178] width 62 height 16
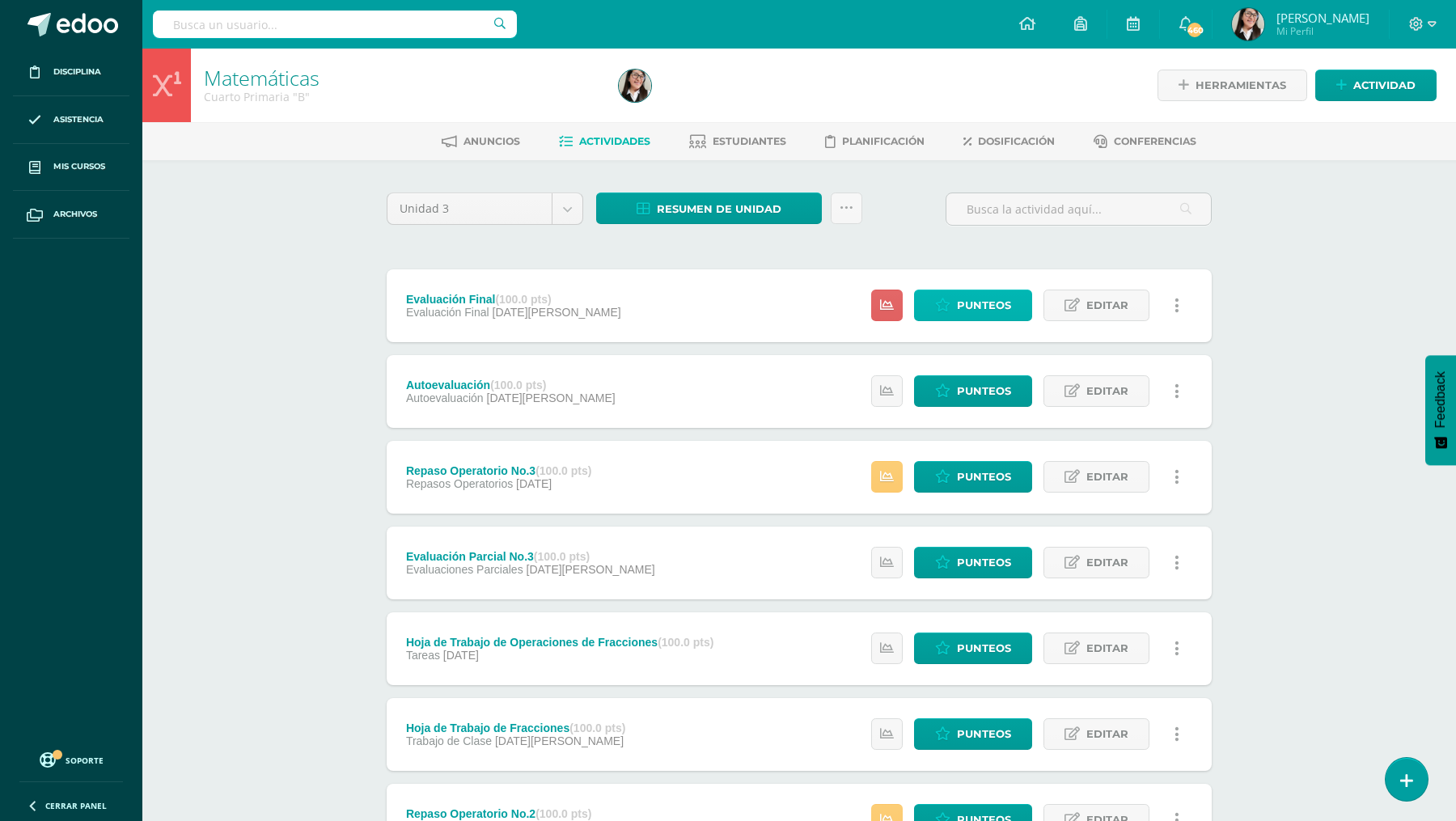
click at [957, 311] on link "Punteos" at bounding box center [973, 305] width 118 height 31
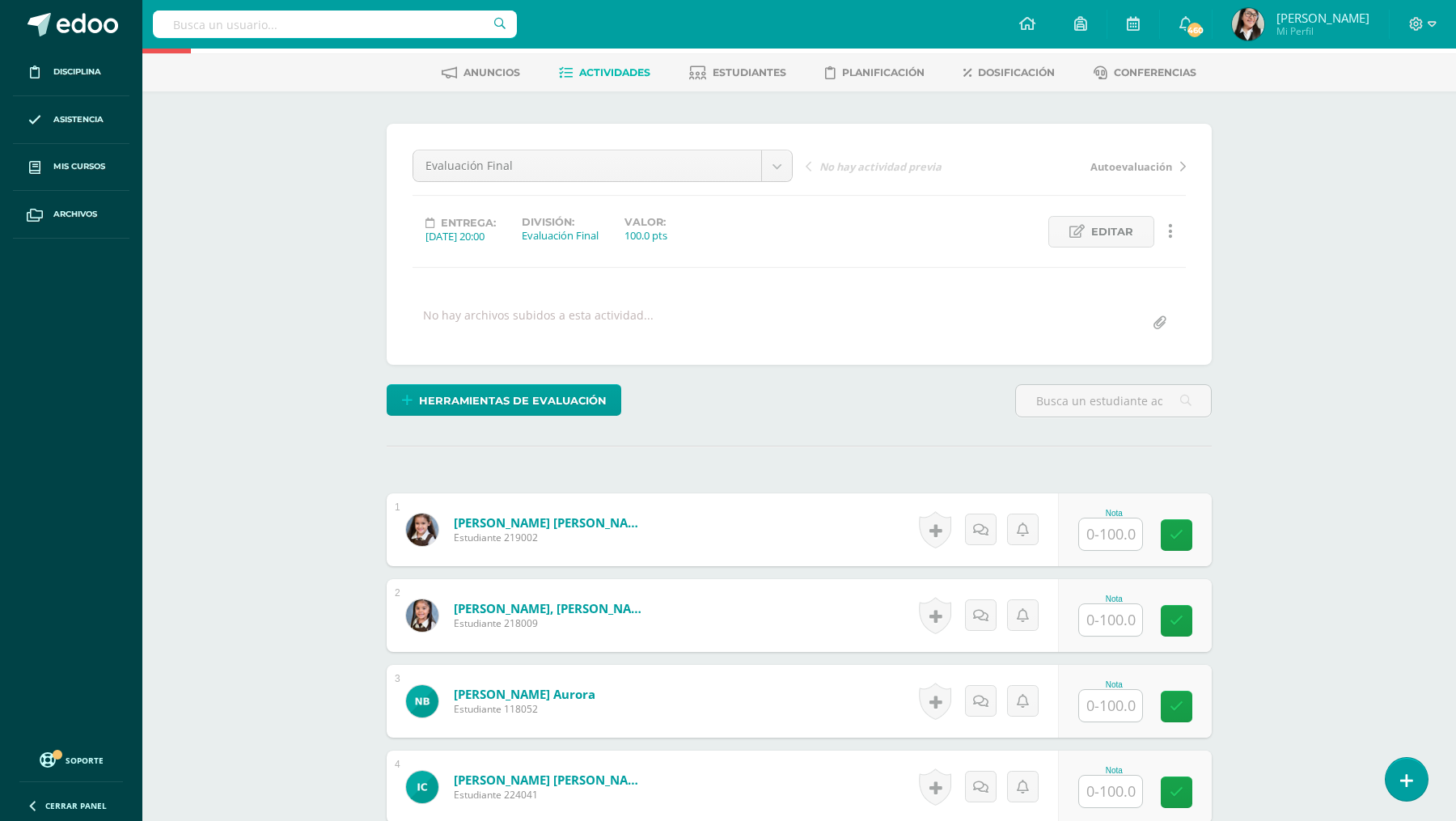
scroll to position [101, 0]
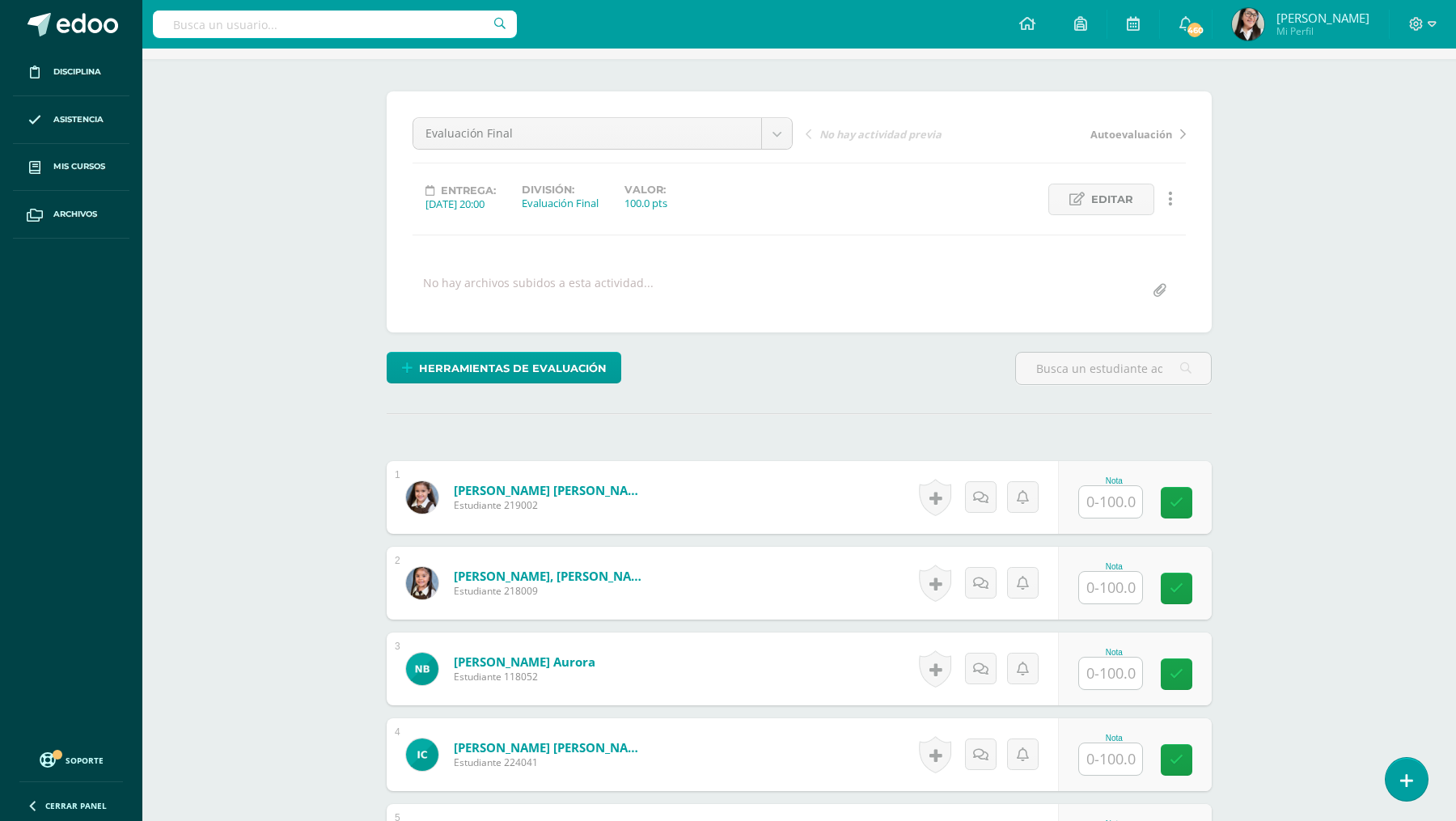
click at [1103, 498] on input "text" at bounding box center [1110, 502] width 63 height 31
type input "47"
click at [1101, 578] on input "text" at bounding box center [1110, 587] width 63 height 31
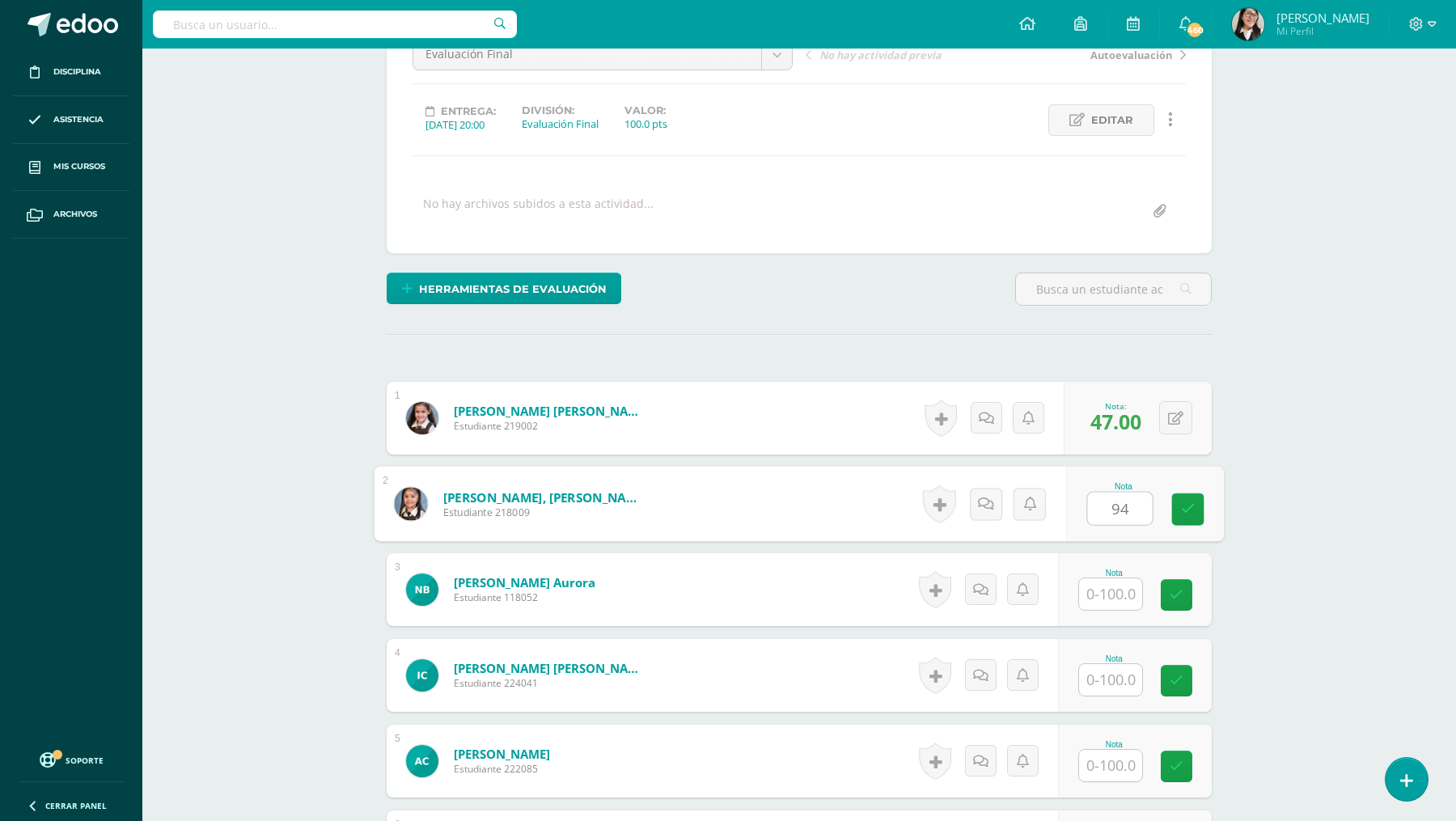
scroll to position [276, 0]
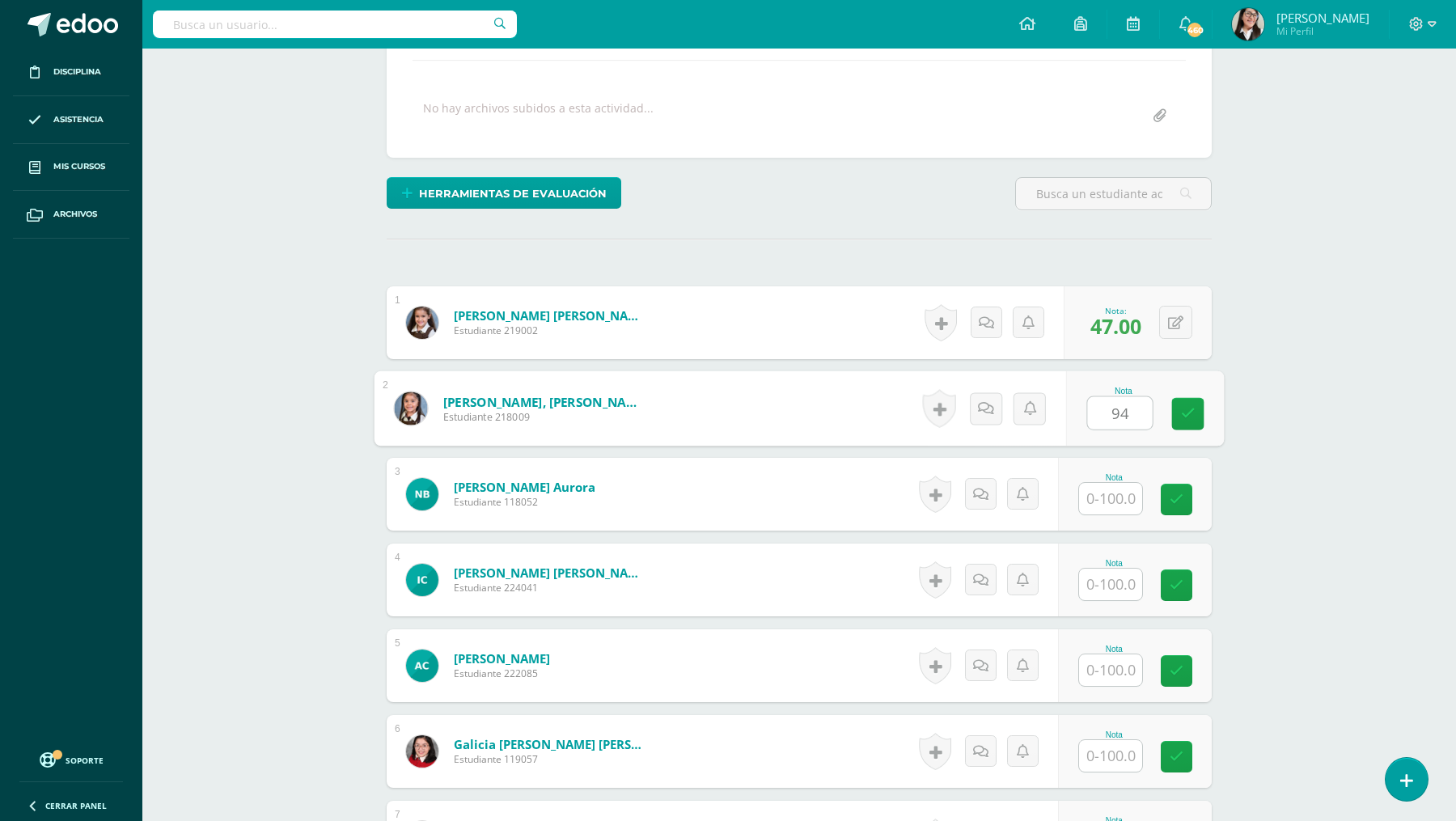
type input "94"
click at [1103, 496] on input "text" at bounding box center [1110, 498] width 63 height 31
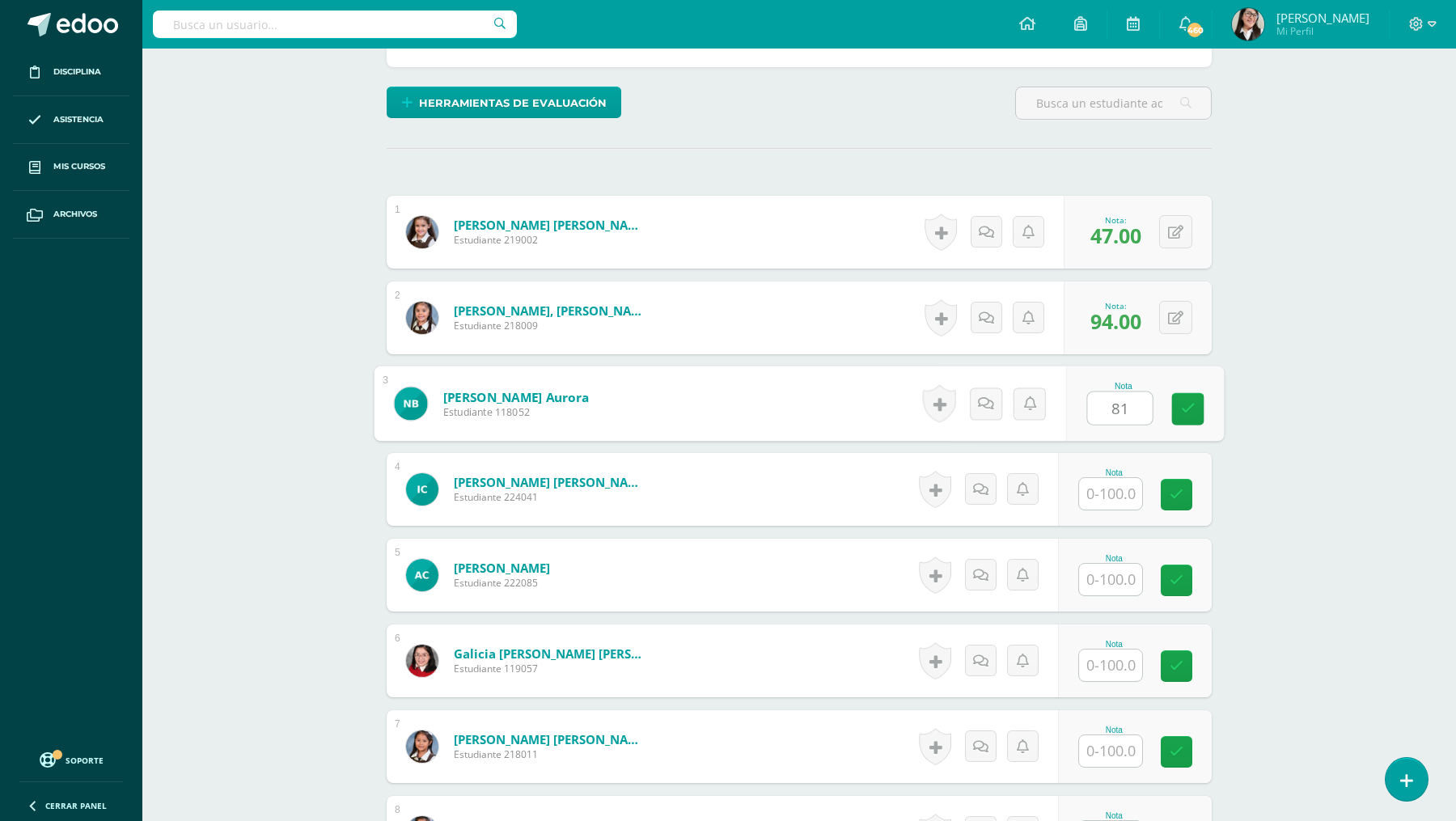
scroll to position [395, 0]
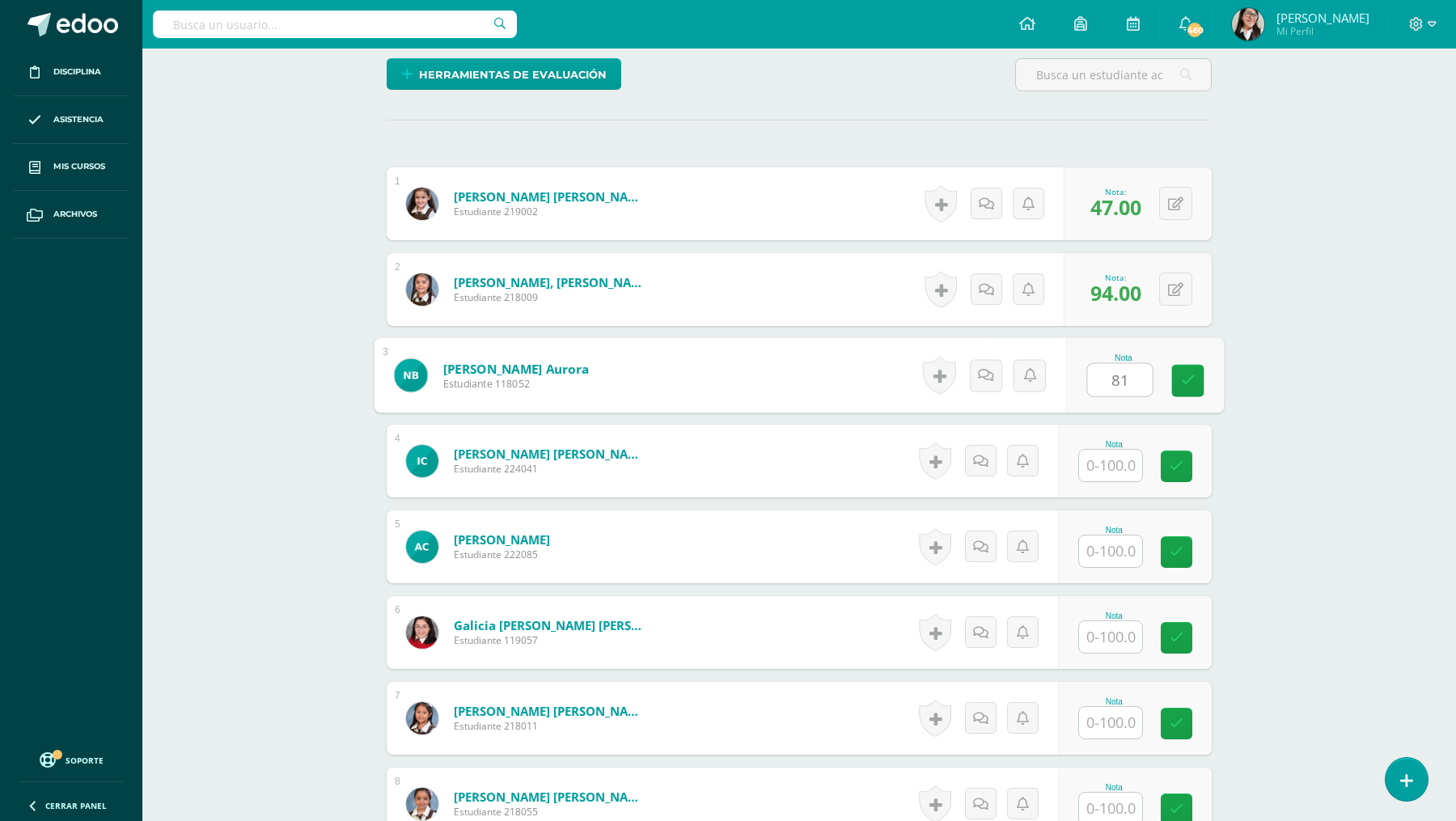
type input "81"
click at [1103, 452] on input "text" at bounding box center [1110, 466] width 63 height 31
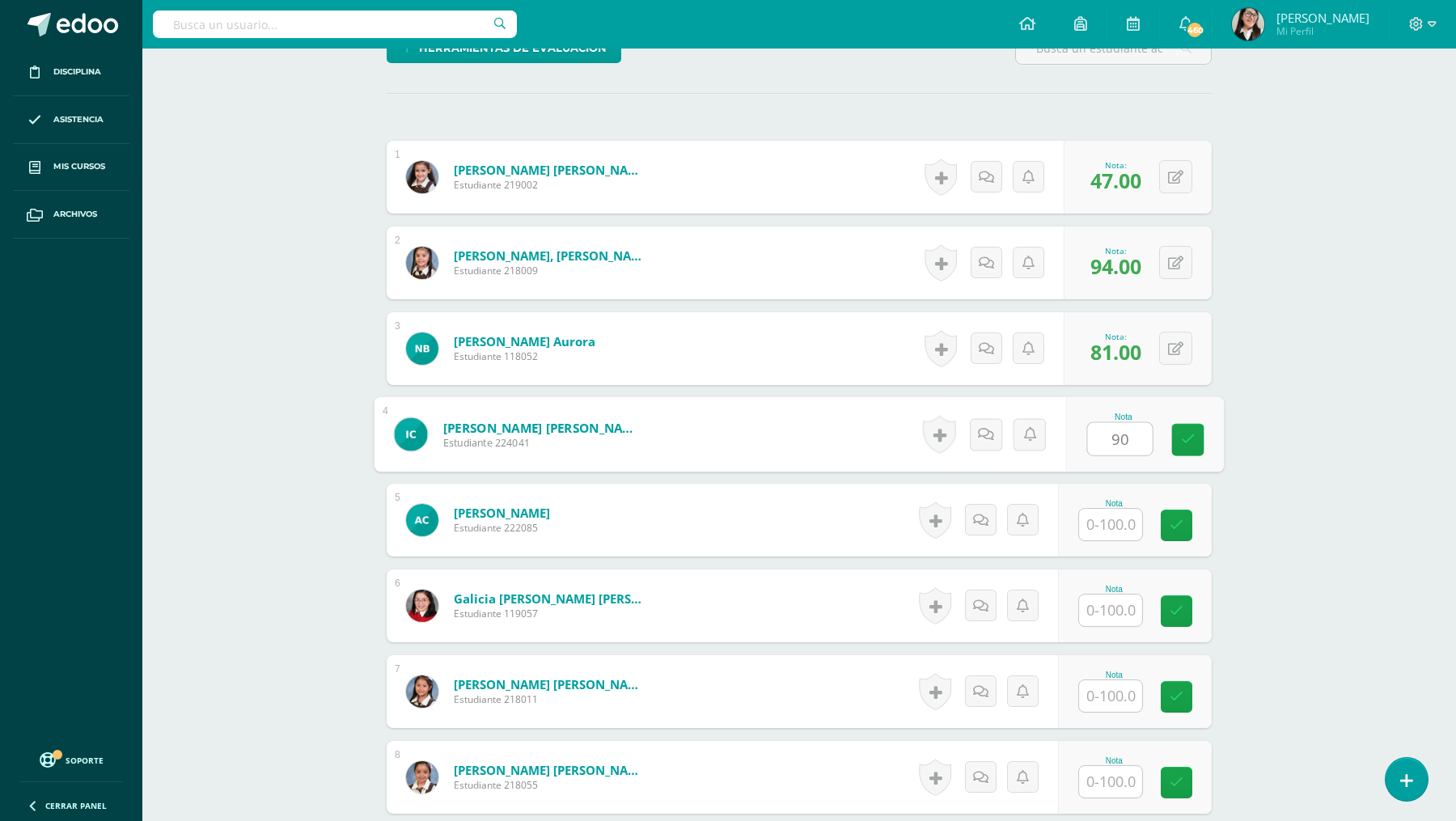
type input "90"
click at [1098, 514] on input "text" at bounding box center [1110, 525] width 63 height 31
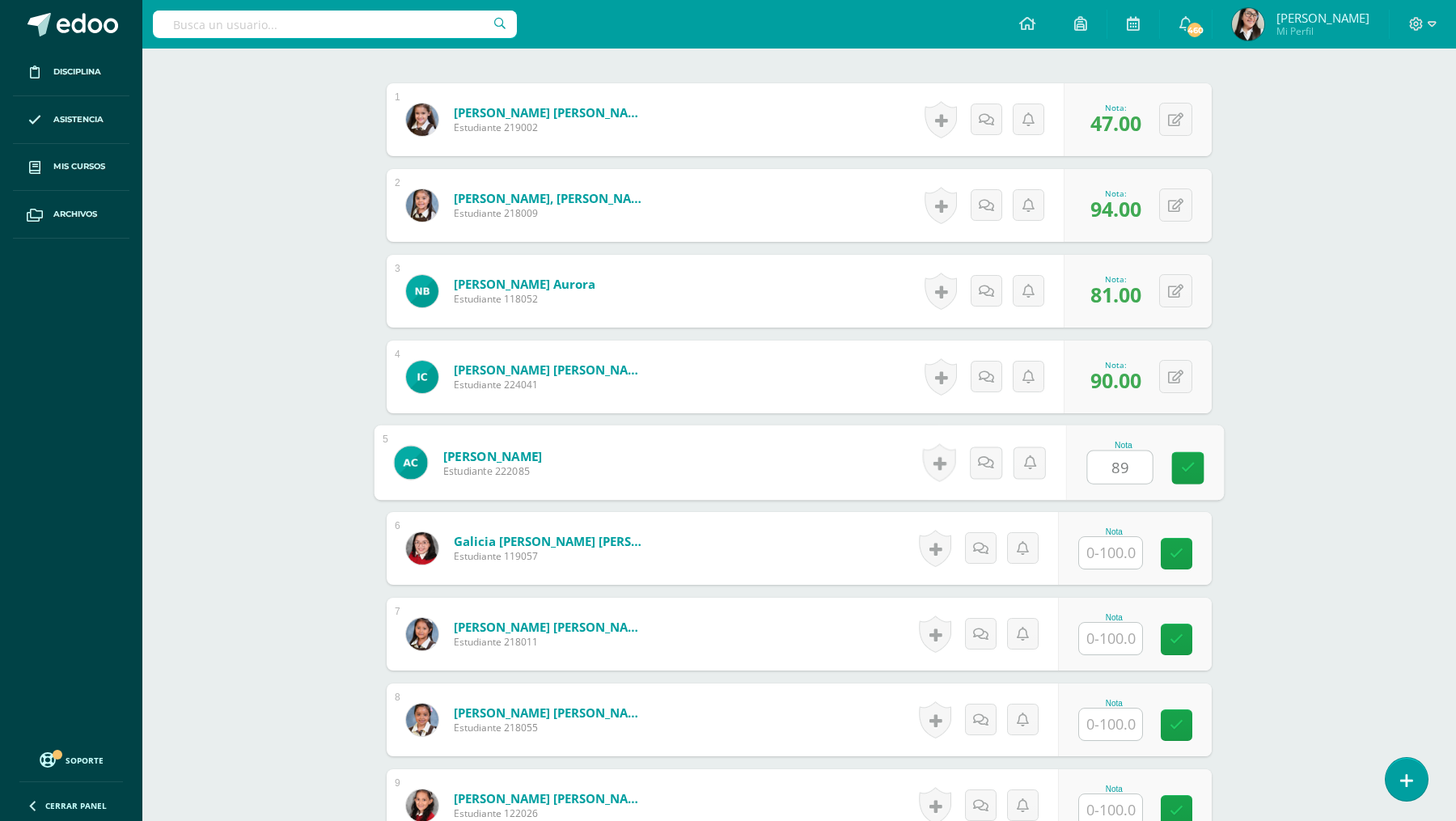
scroll to position [506, 0]
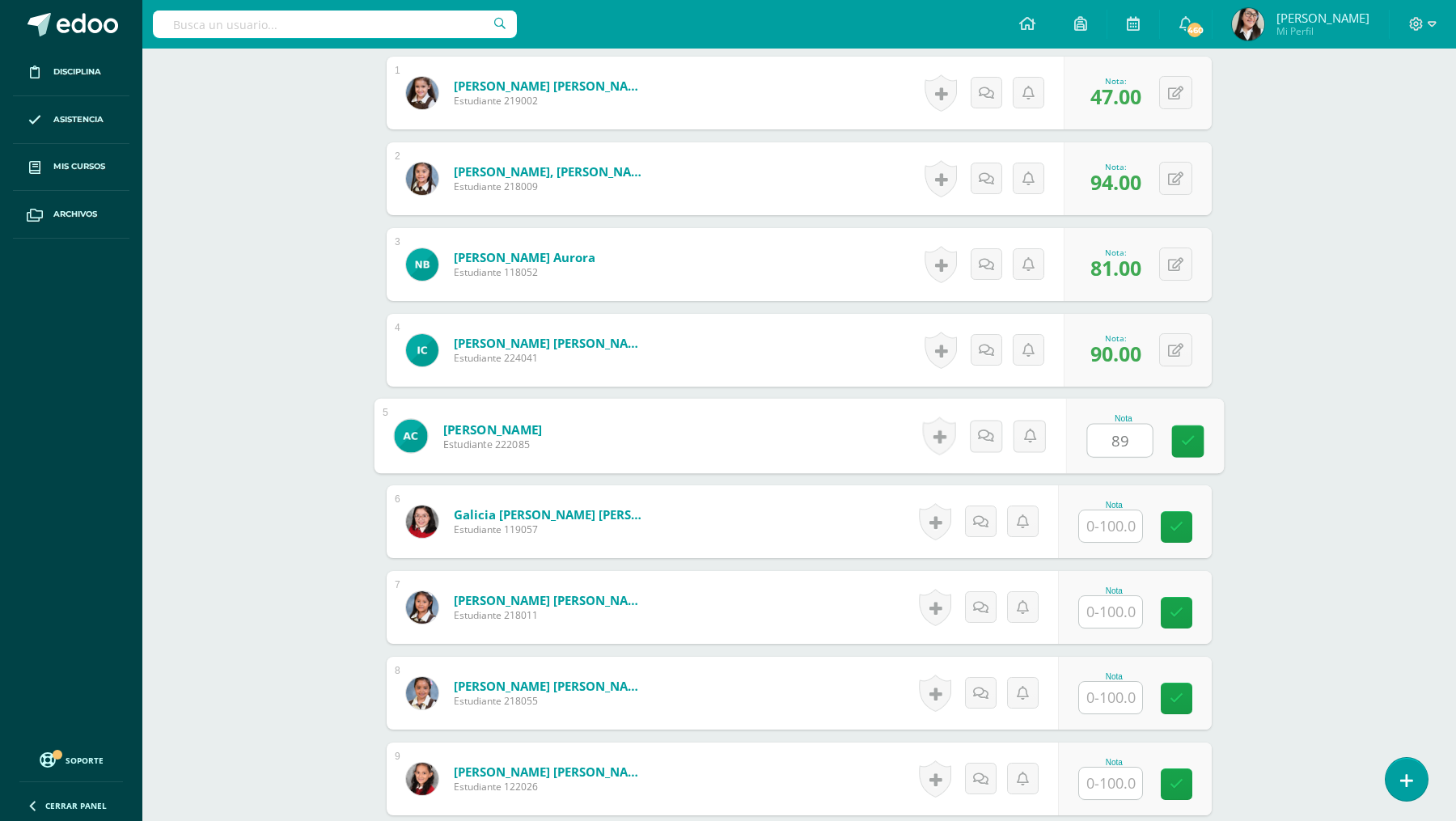
type input "89"
click at [1100, 525] on input "text" at bounding box center [1110, 526] width 63 height 31
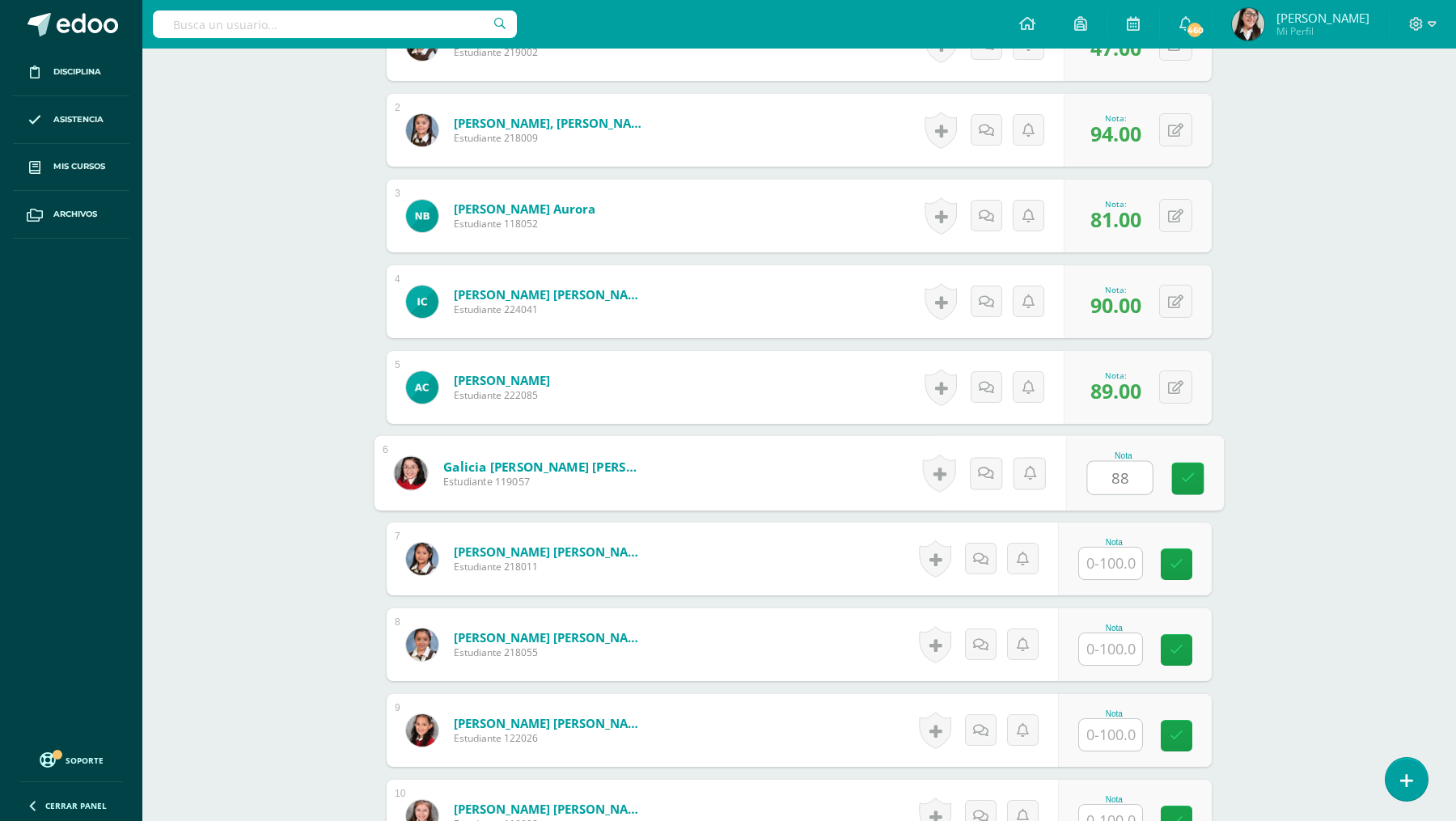
scroll to position [616, 0]
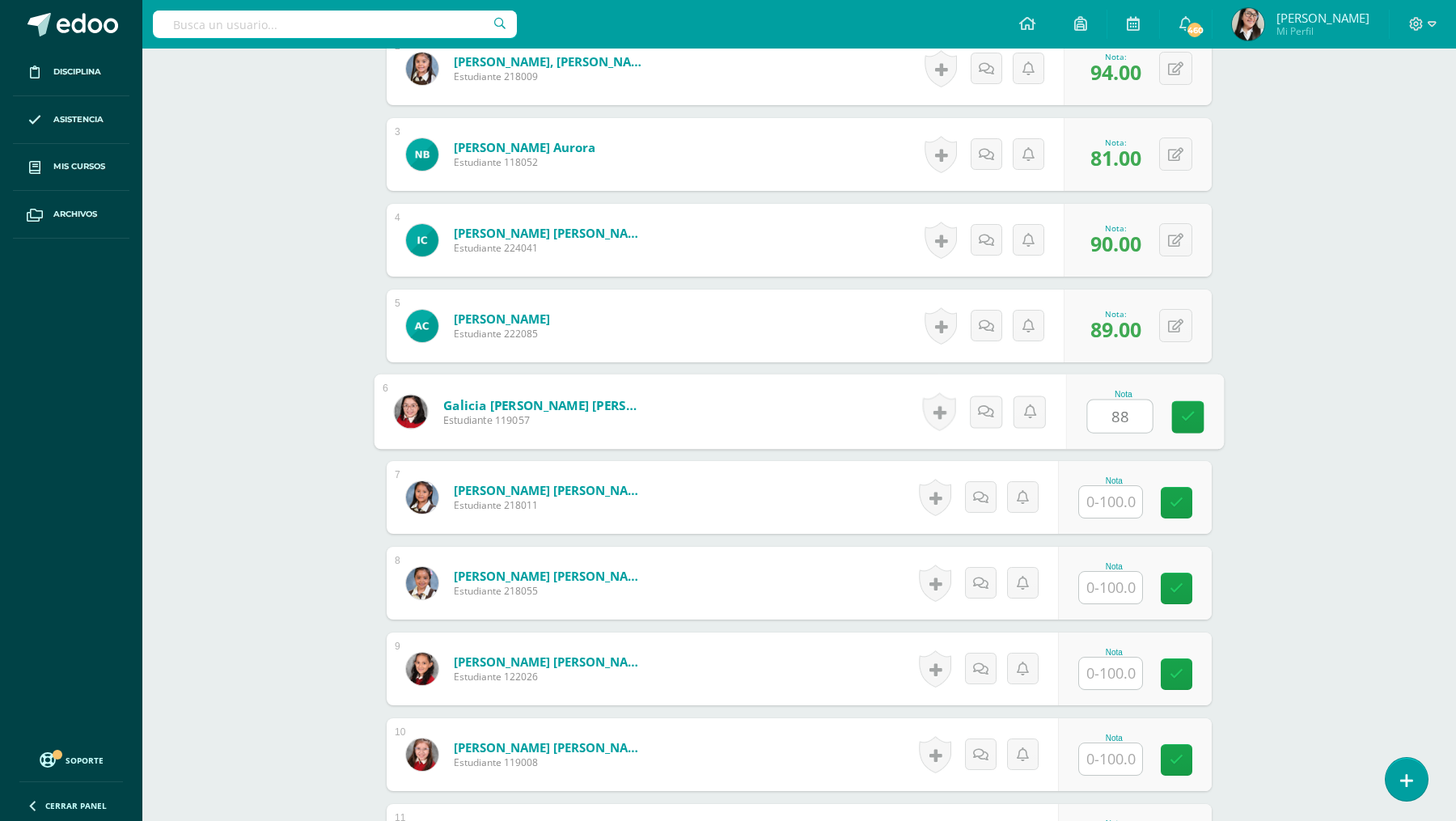
type input "88"
click at [1113, 498] on input "text" at bounding box center [1110, 502] width 63 height 31
type input "91"
click at [1108, 585] on input "text" at bounding box center [1110, 588] width 63 height 31
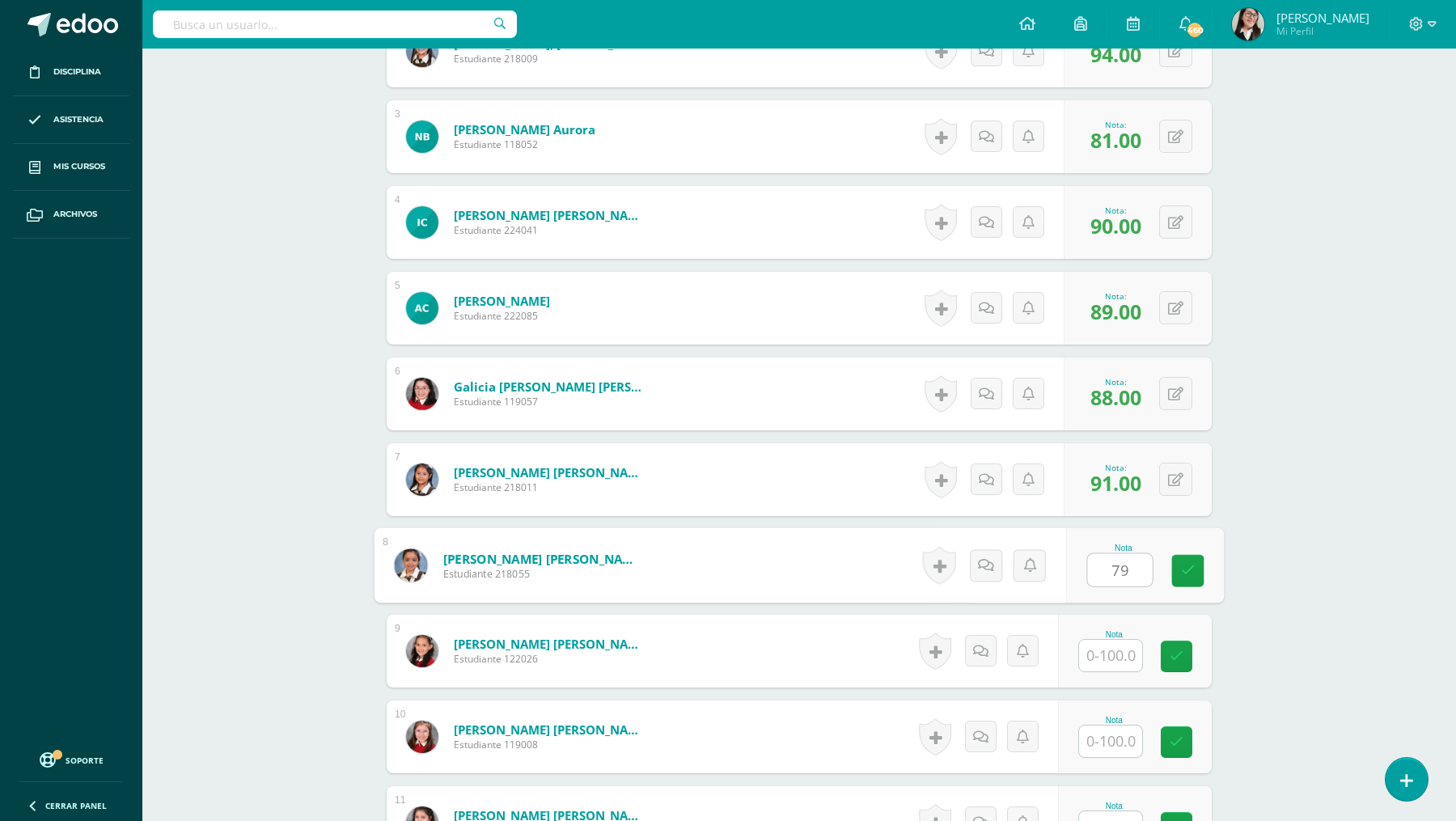
scroll to position [649, 0]
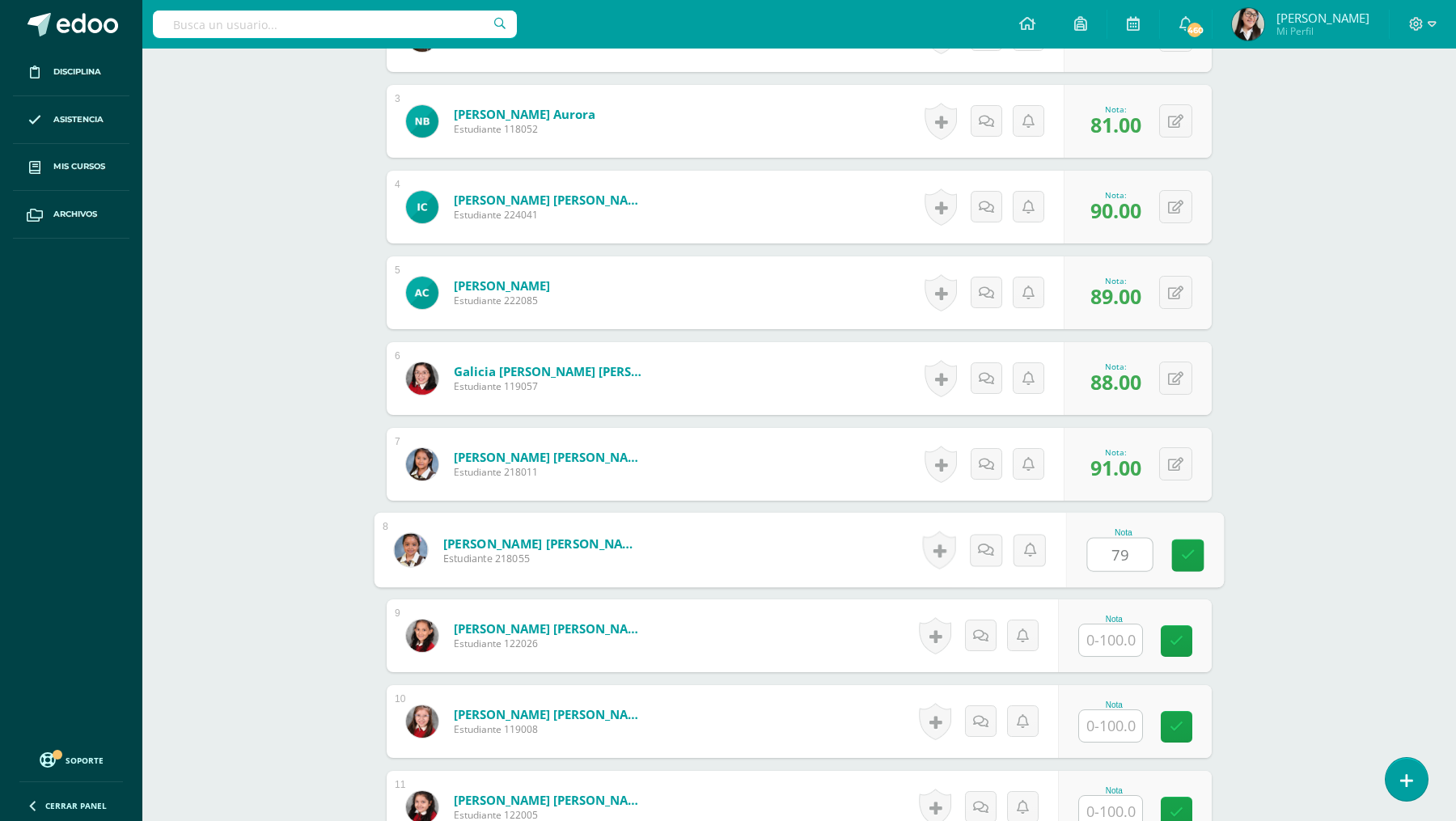
type input "79"
click at [1124, 631] on input "text" at bounding box center [1110, 640] width 63 height 31
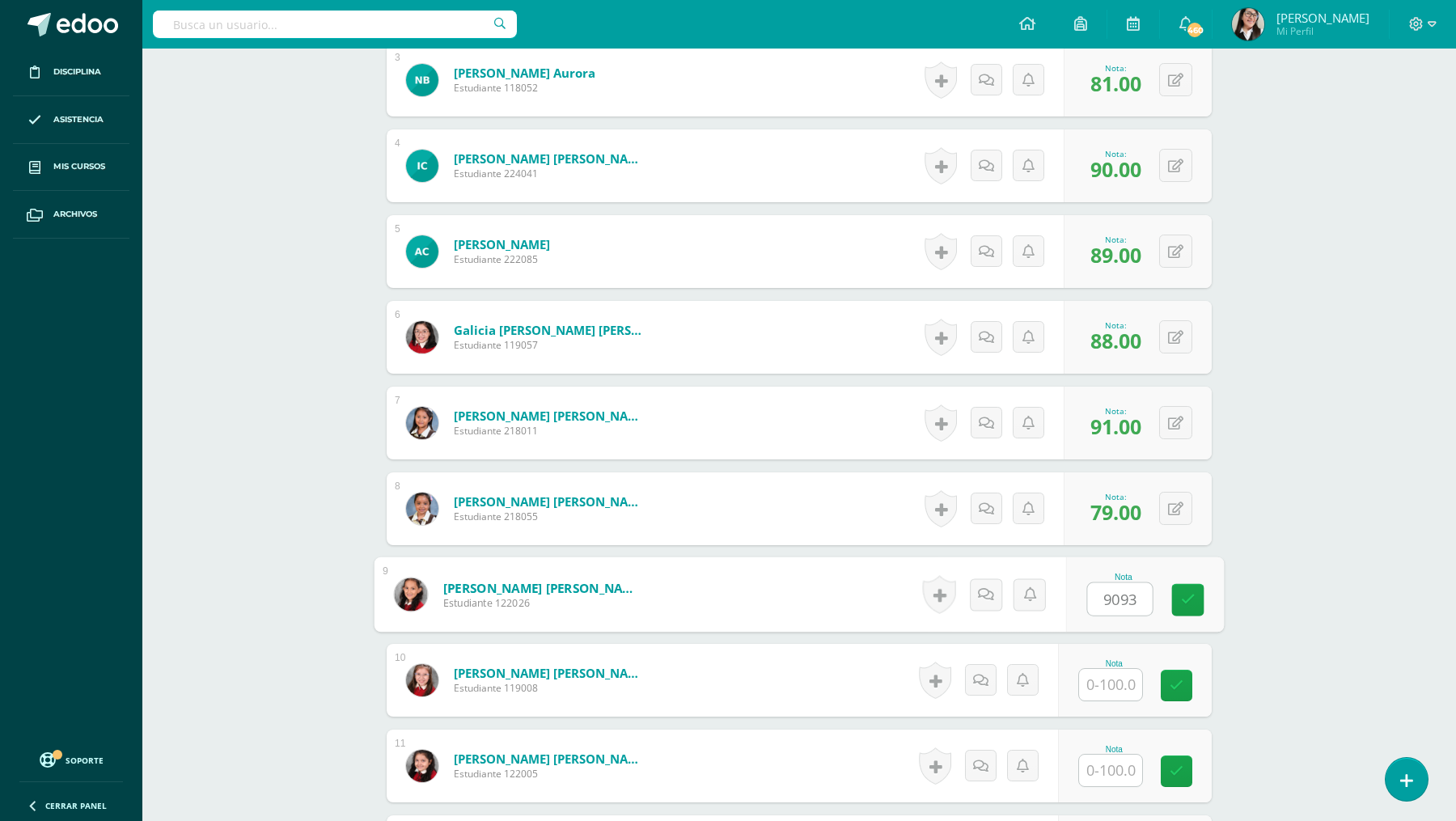
scroll to position [709, 0]
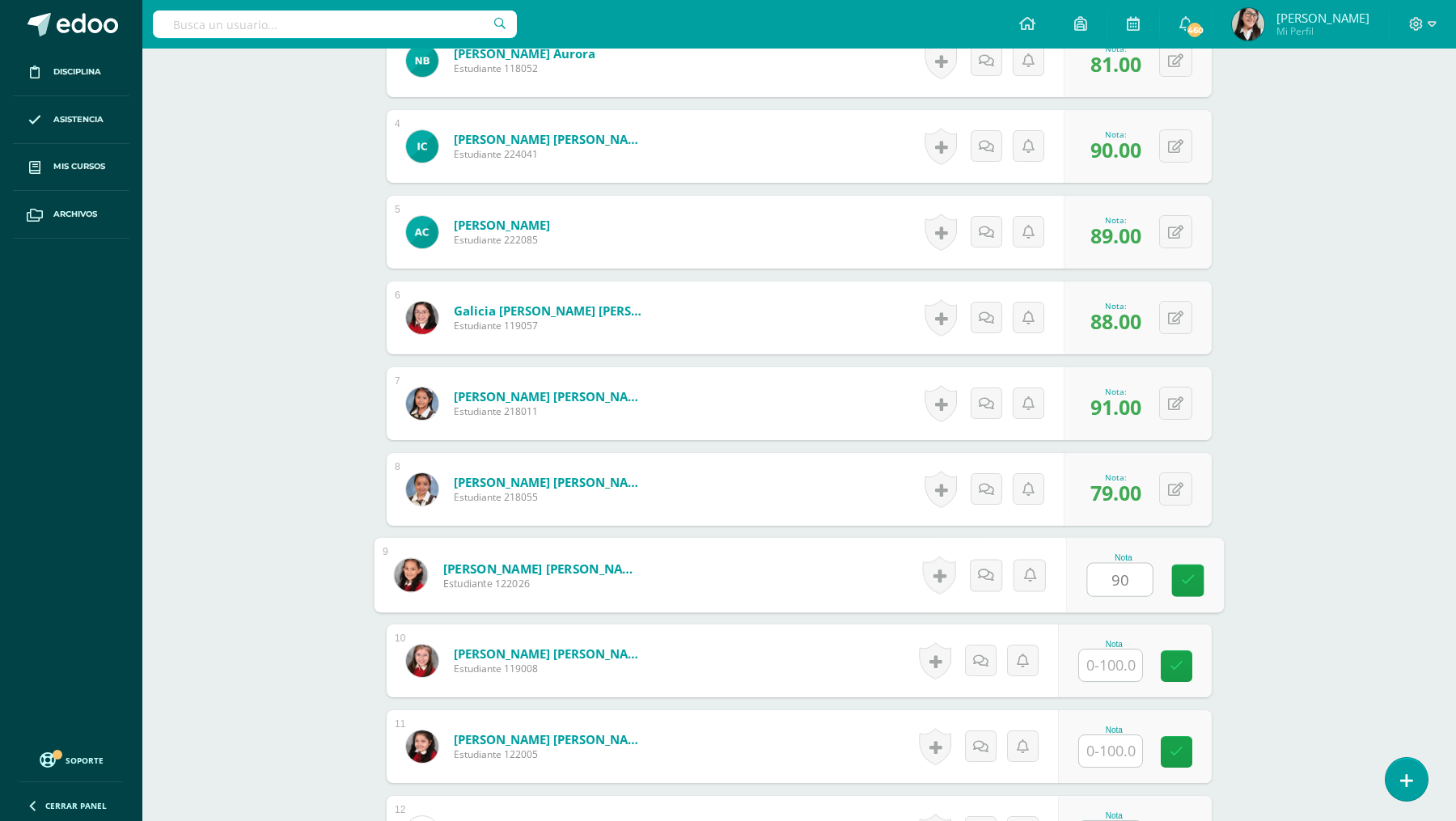
type input "90"
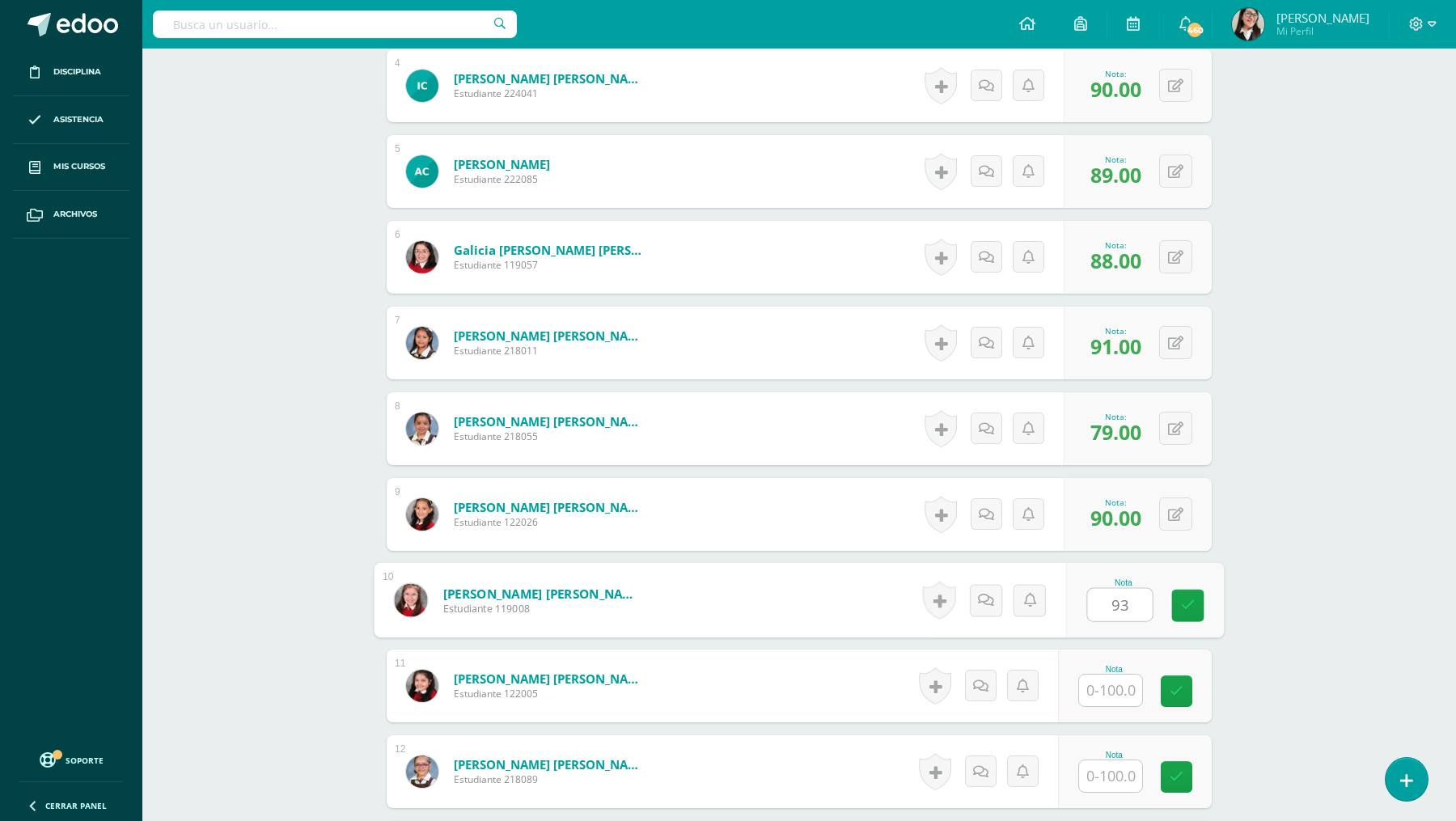
scroll to position [803, 0]
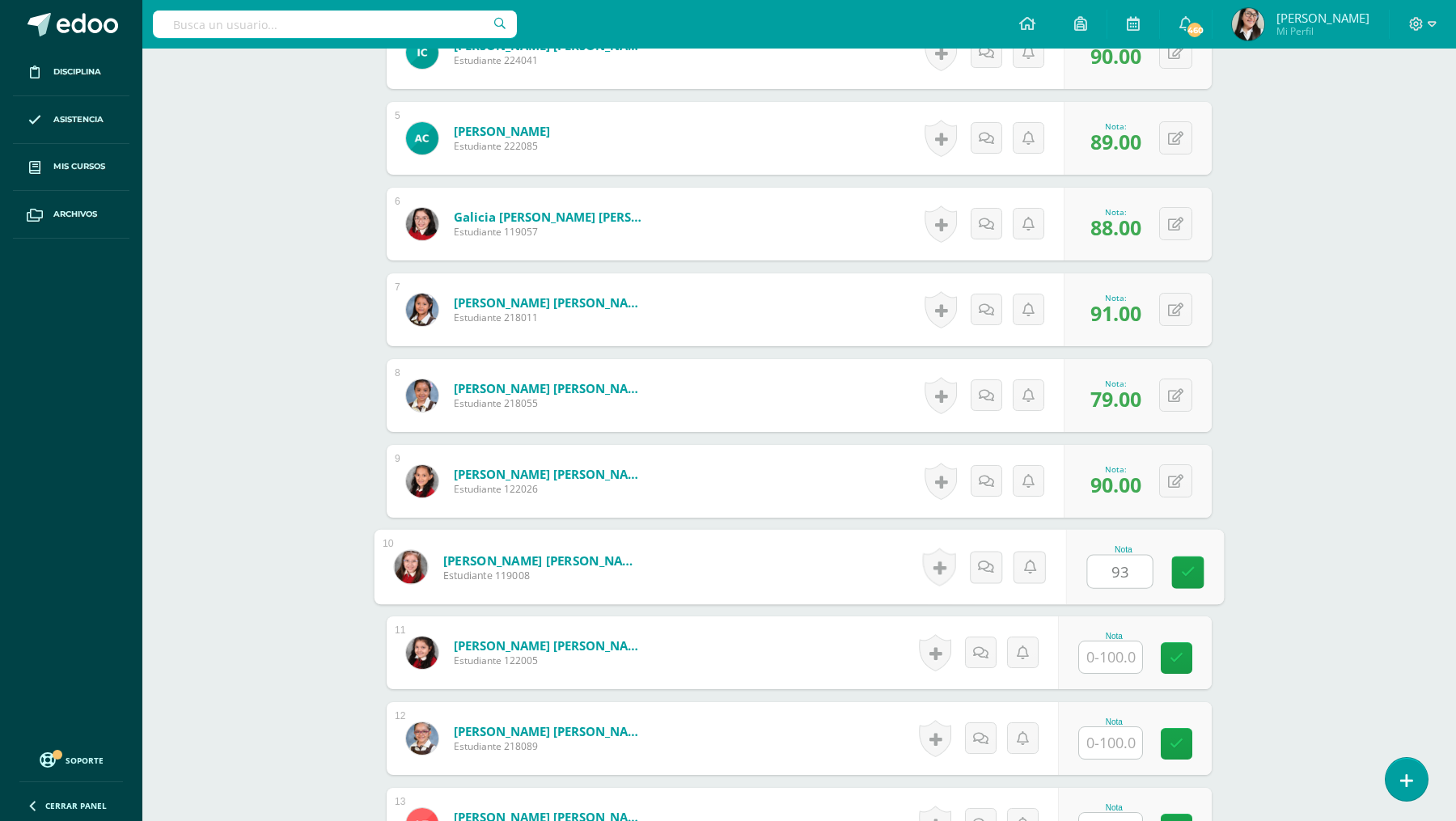
type input "93"
click at [1112, 643] on input "text" at bounding box center [1110, 657] width 63 height 31
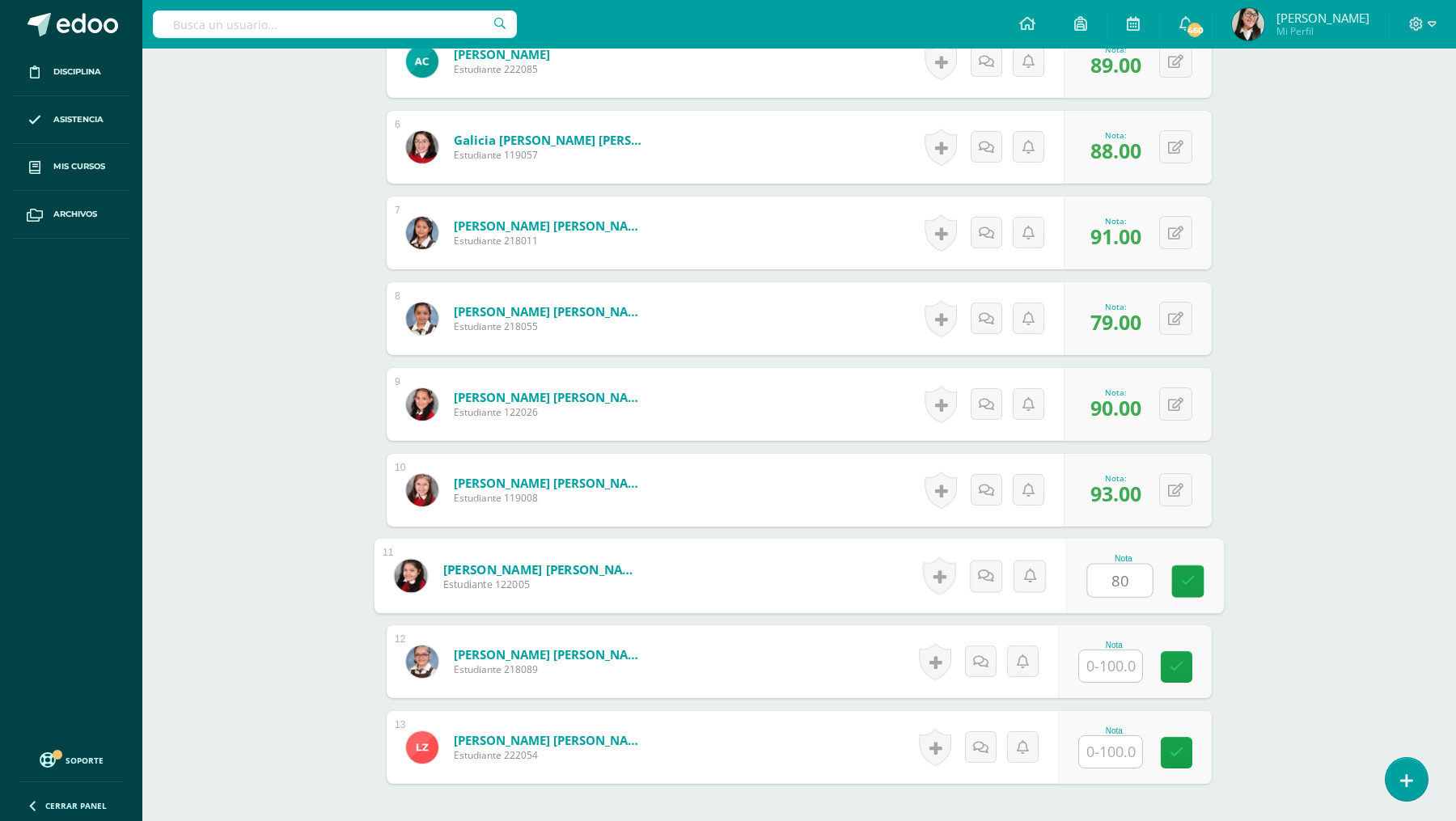
scroll to position [915, 0]
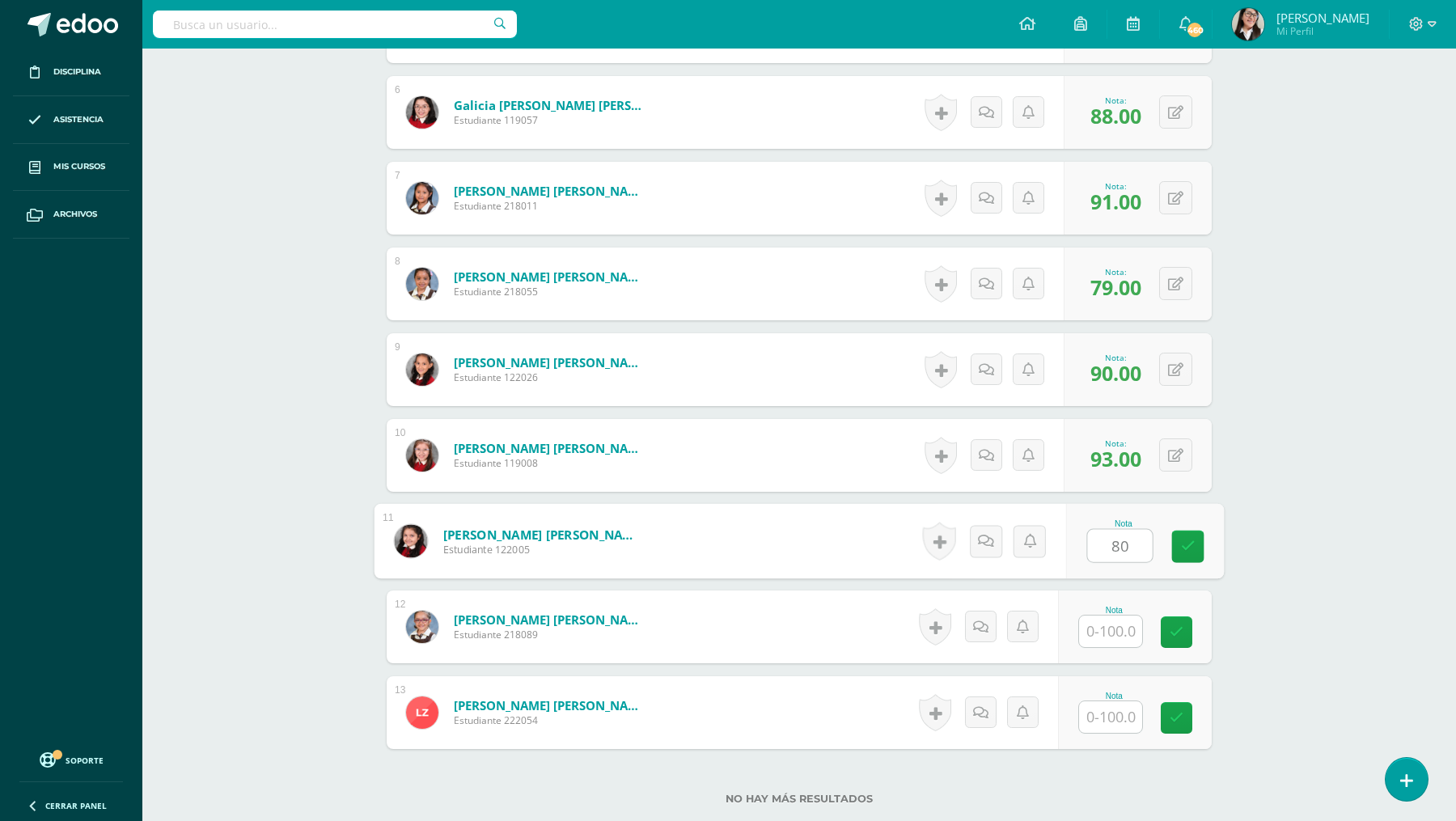
type input "80"
click at [1108, 626] on input "text" at bounding box center [1110, 631] width 63 height 31
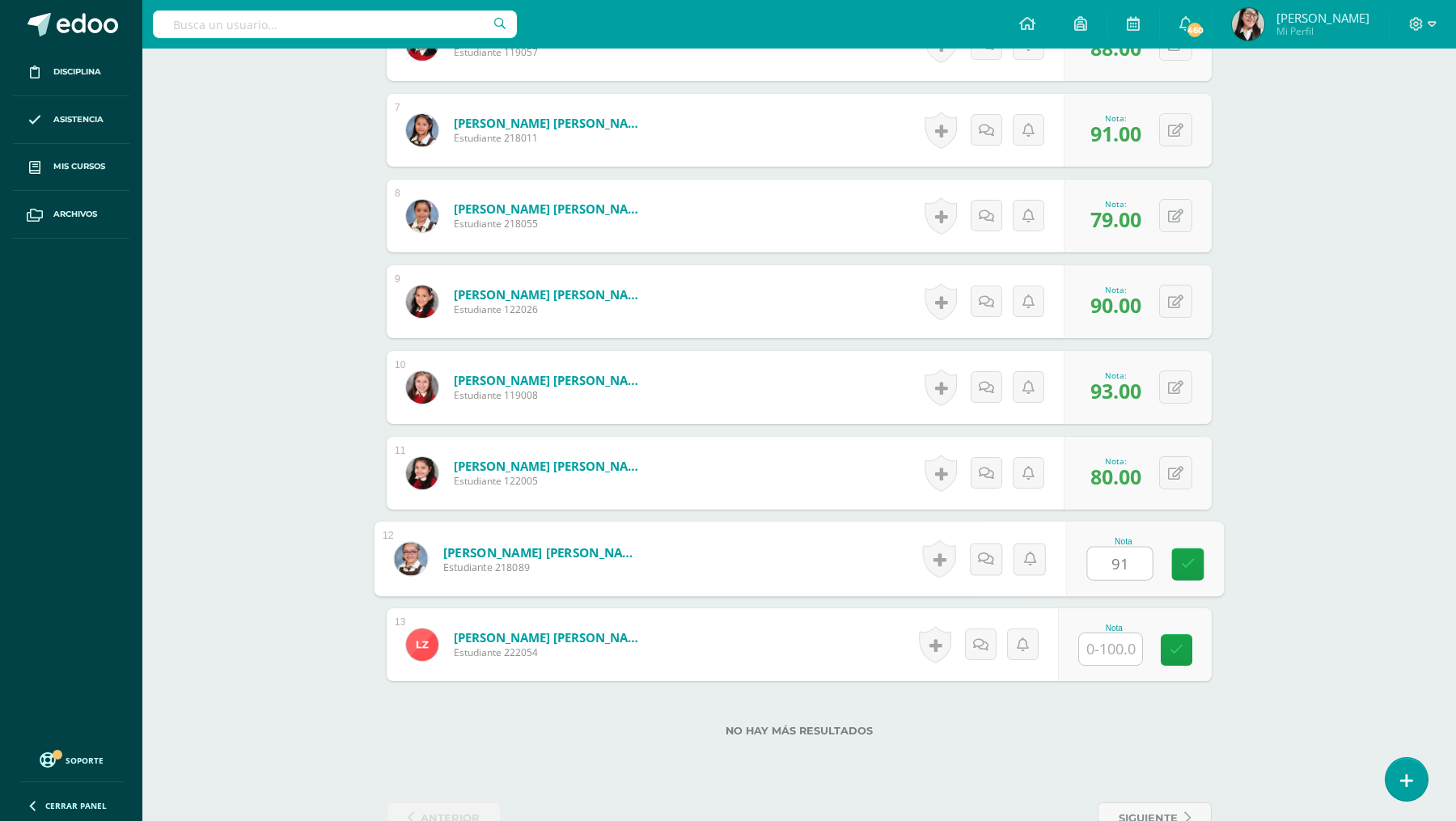
scroll to position [1000, 0]
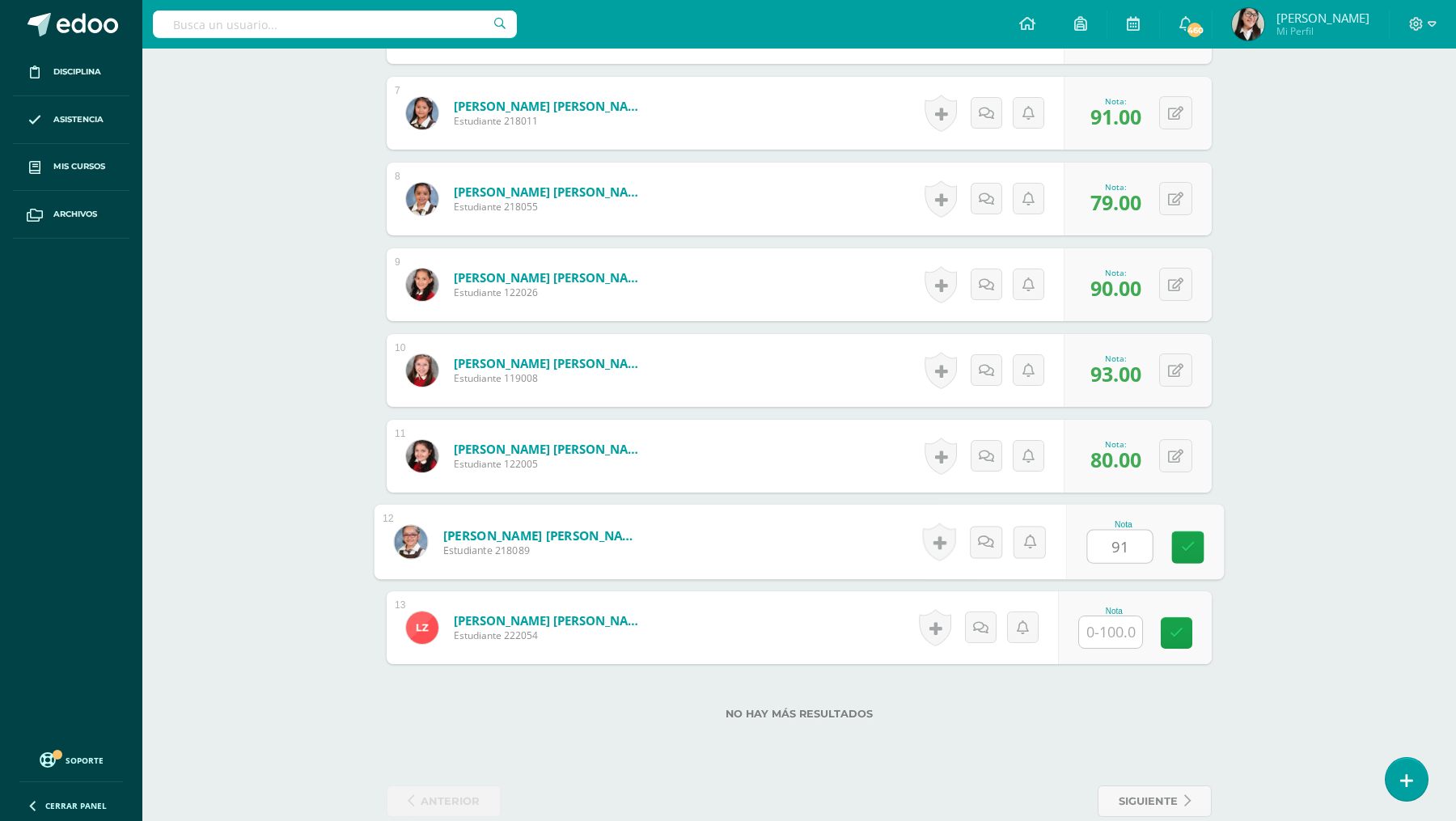
type input "91"
click at [1099, 633] on input "text" at bounding box center [1110, 632] width 63 height 31
type input "88"
click at [1186, 640] on link at bounding box center [1188, 633] width 32 height 32
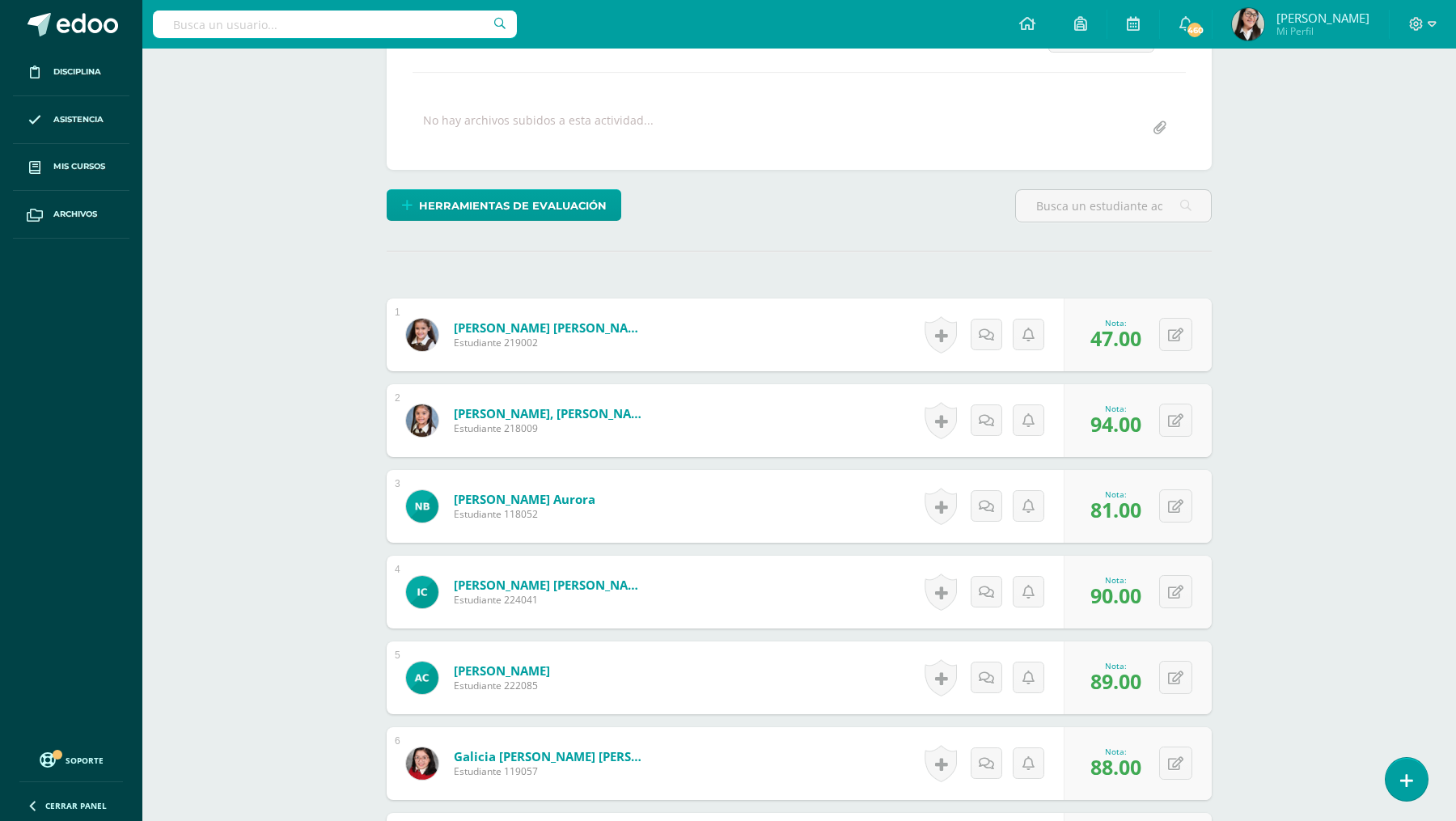
scroll to position [0, 0]
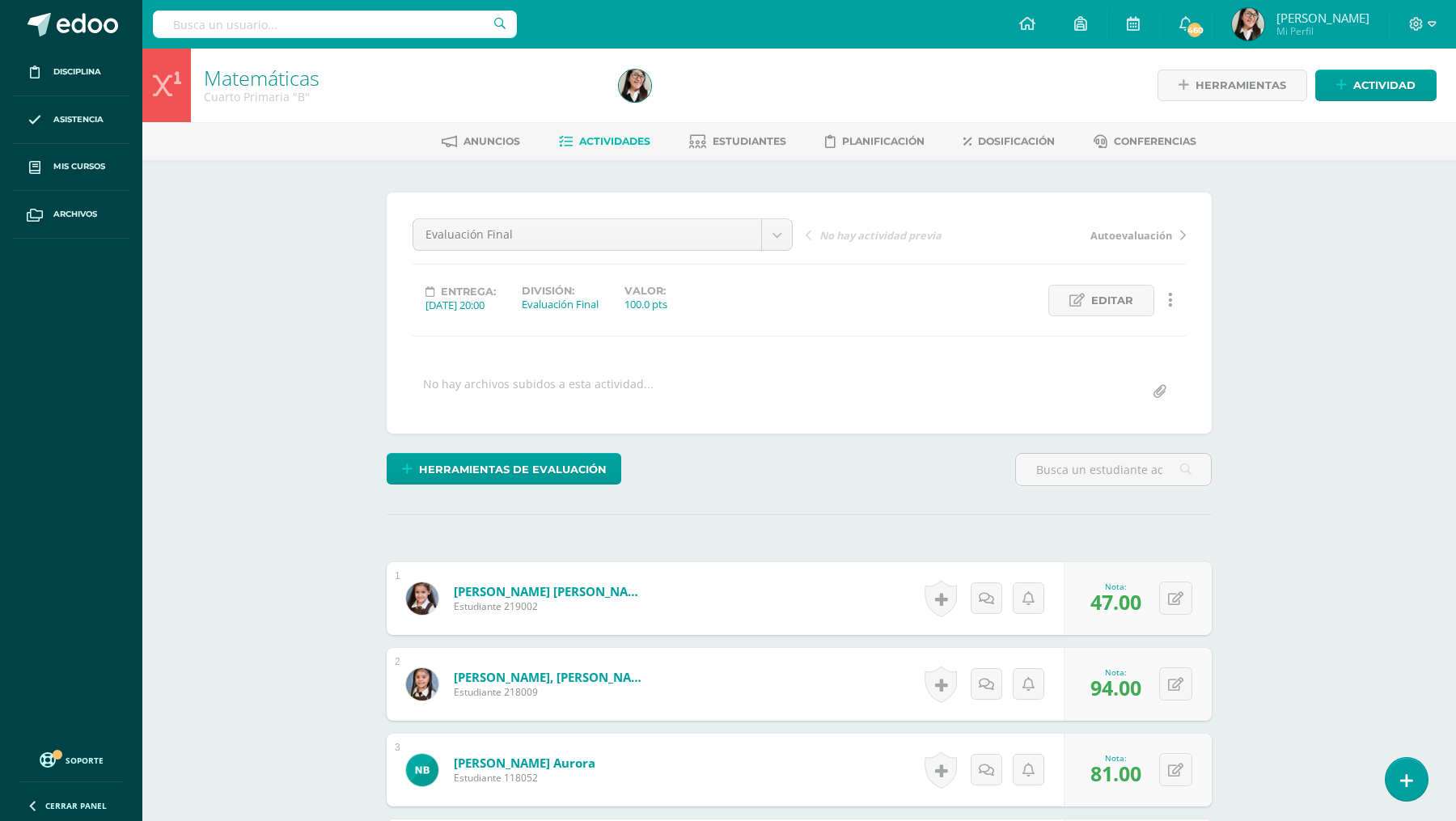
click at [598, 137] on span "Actividades" at bounding box center [614, 141] width 71 height 12
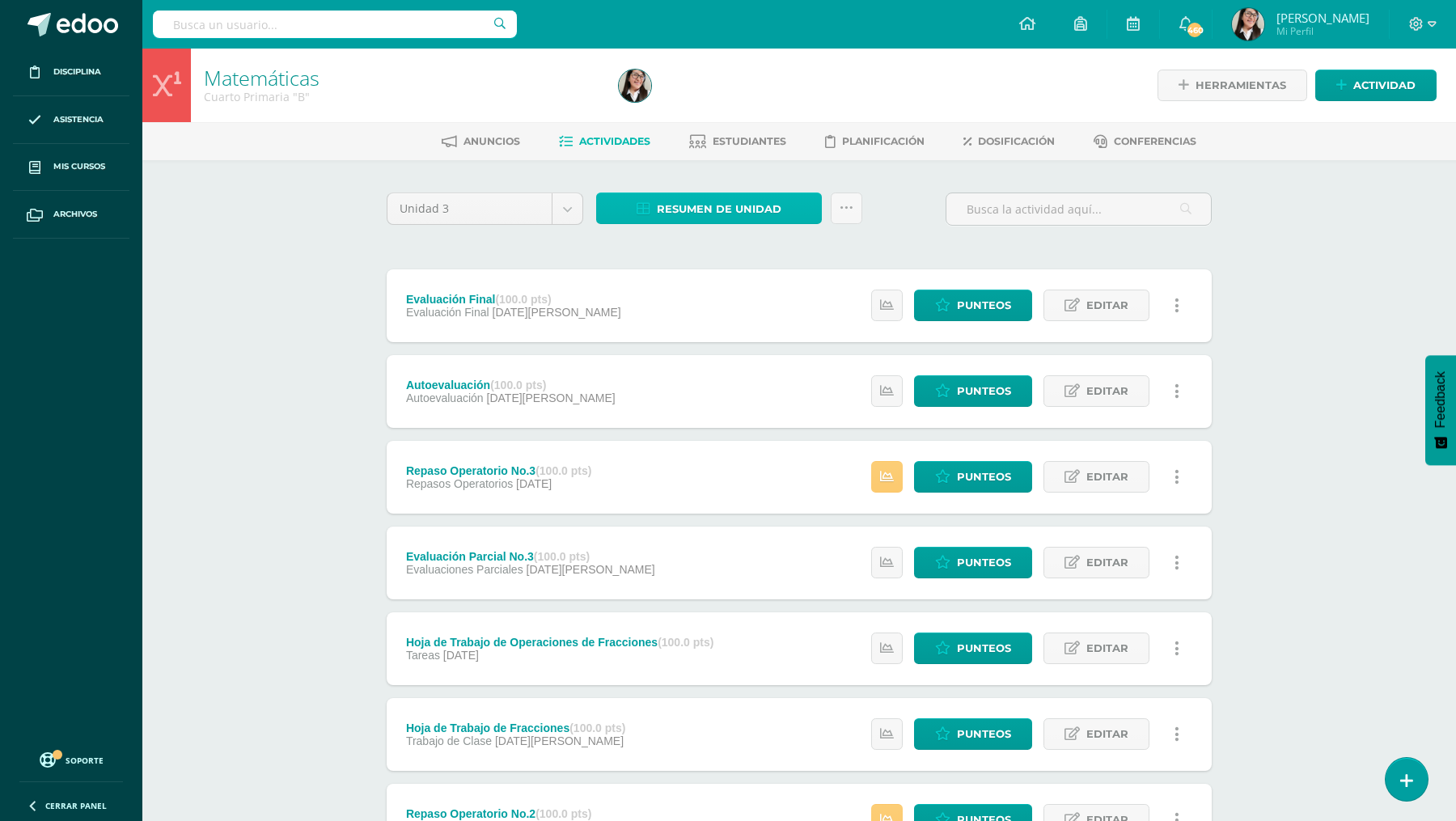
click at [698, 197] on span "Resumen de unidad" at bounding box center [719, 209] width 125 height 30
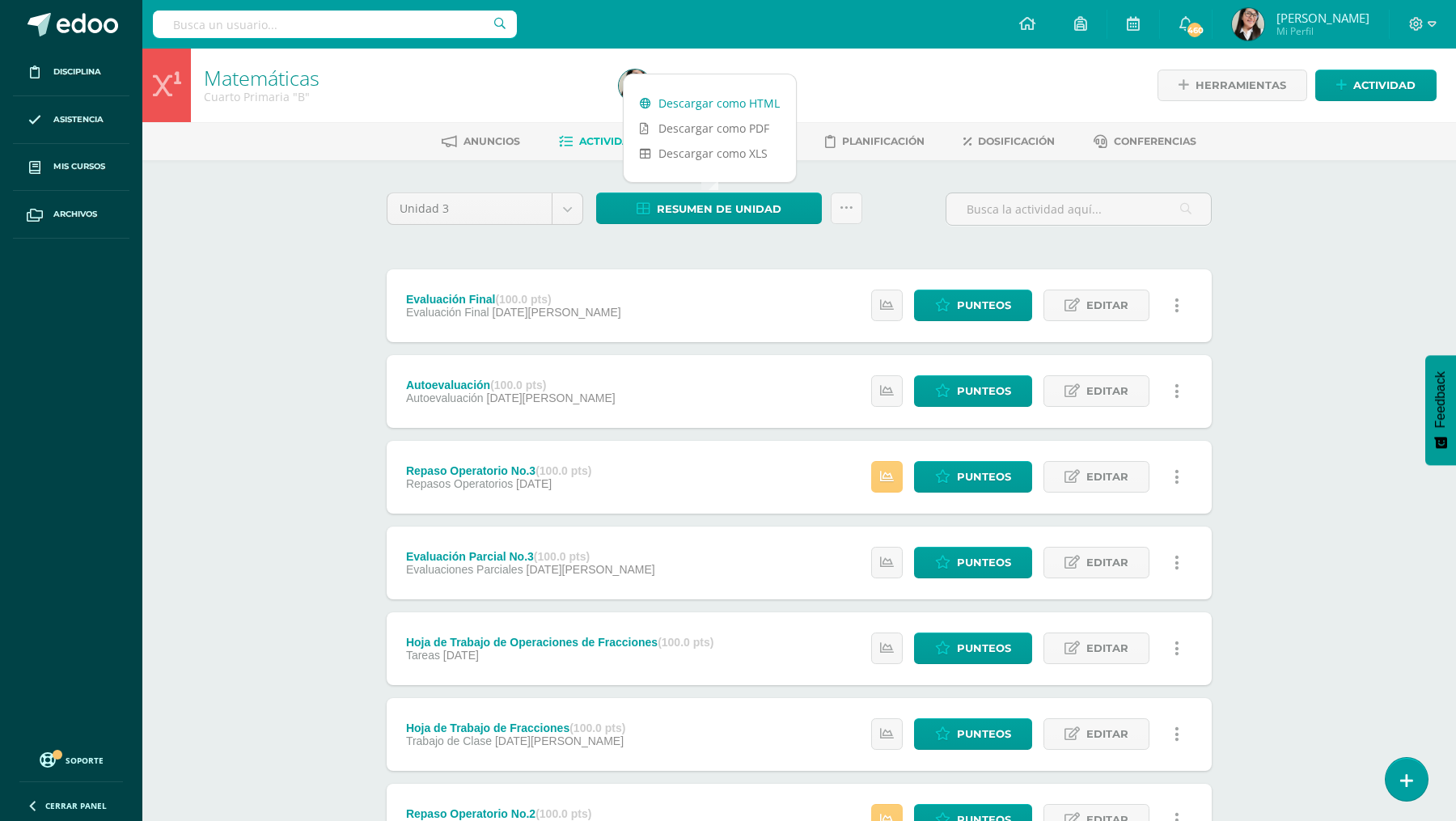
click at [695, 99] on link "Descargar como HTML" at bounding box center [710, 103] width 172 height 25
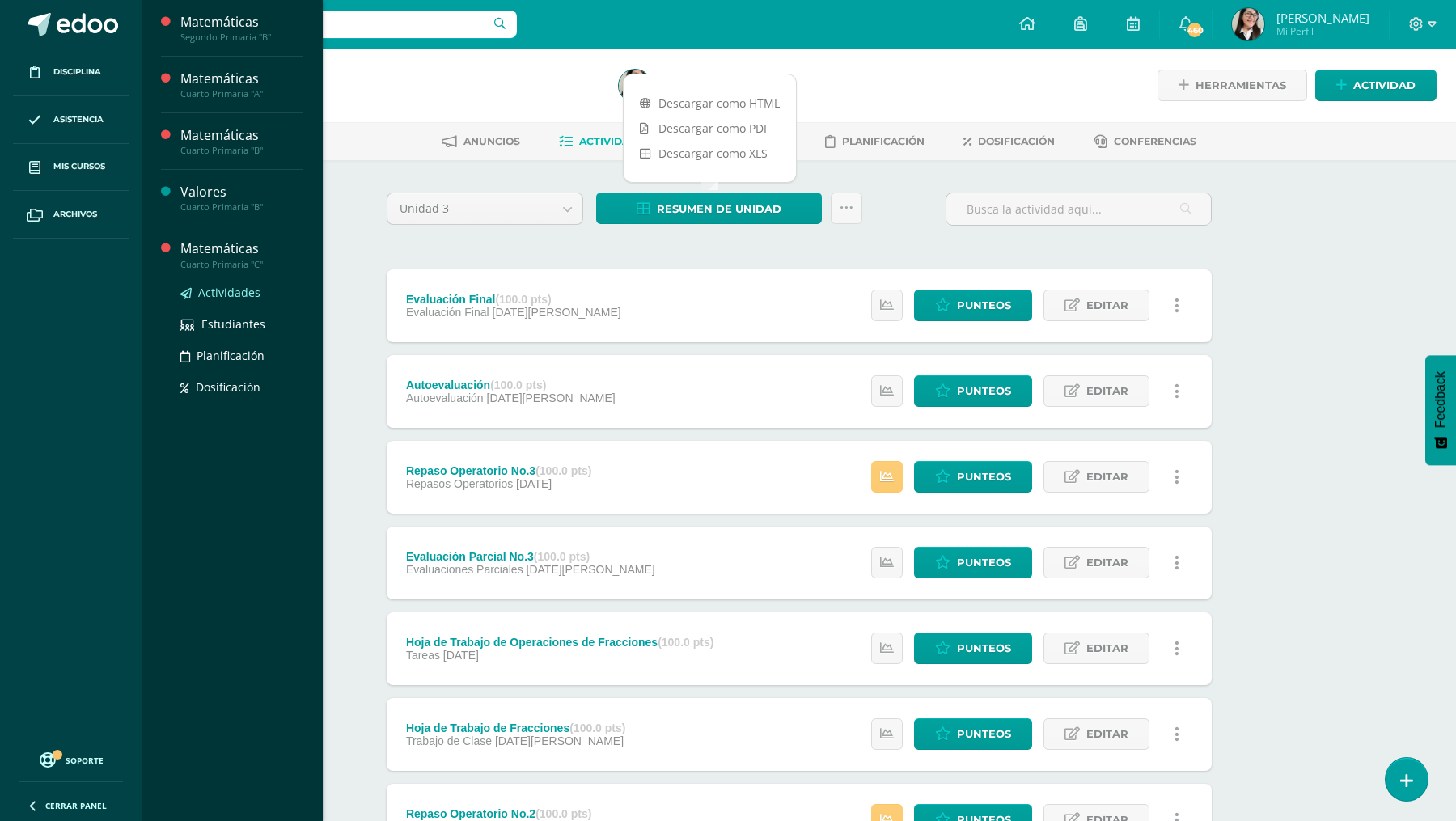
click at [222, 291] on span "Actividades" at bounding box center [229, 292] width 62 height 16
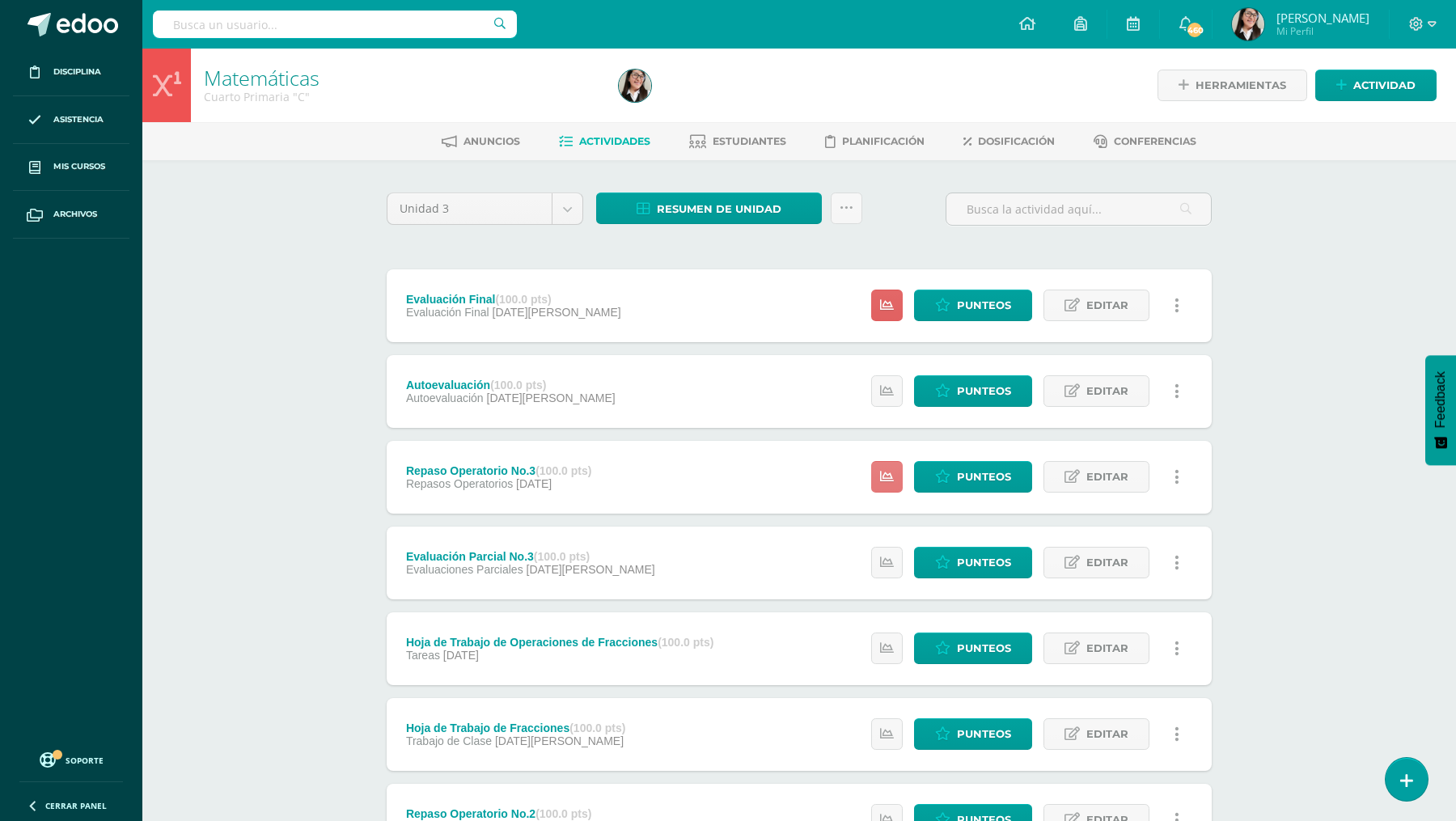
click at [889, 475] on icon at bounding box center [886, 476] width 14 height 14
click at [762, 479] on div "Repaso Operatorio No.3 (100.0 pts) Repasos Operatorios 25 de Julio Punteos Edit…" at bounding box center [799, 477] width 825 height 73
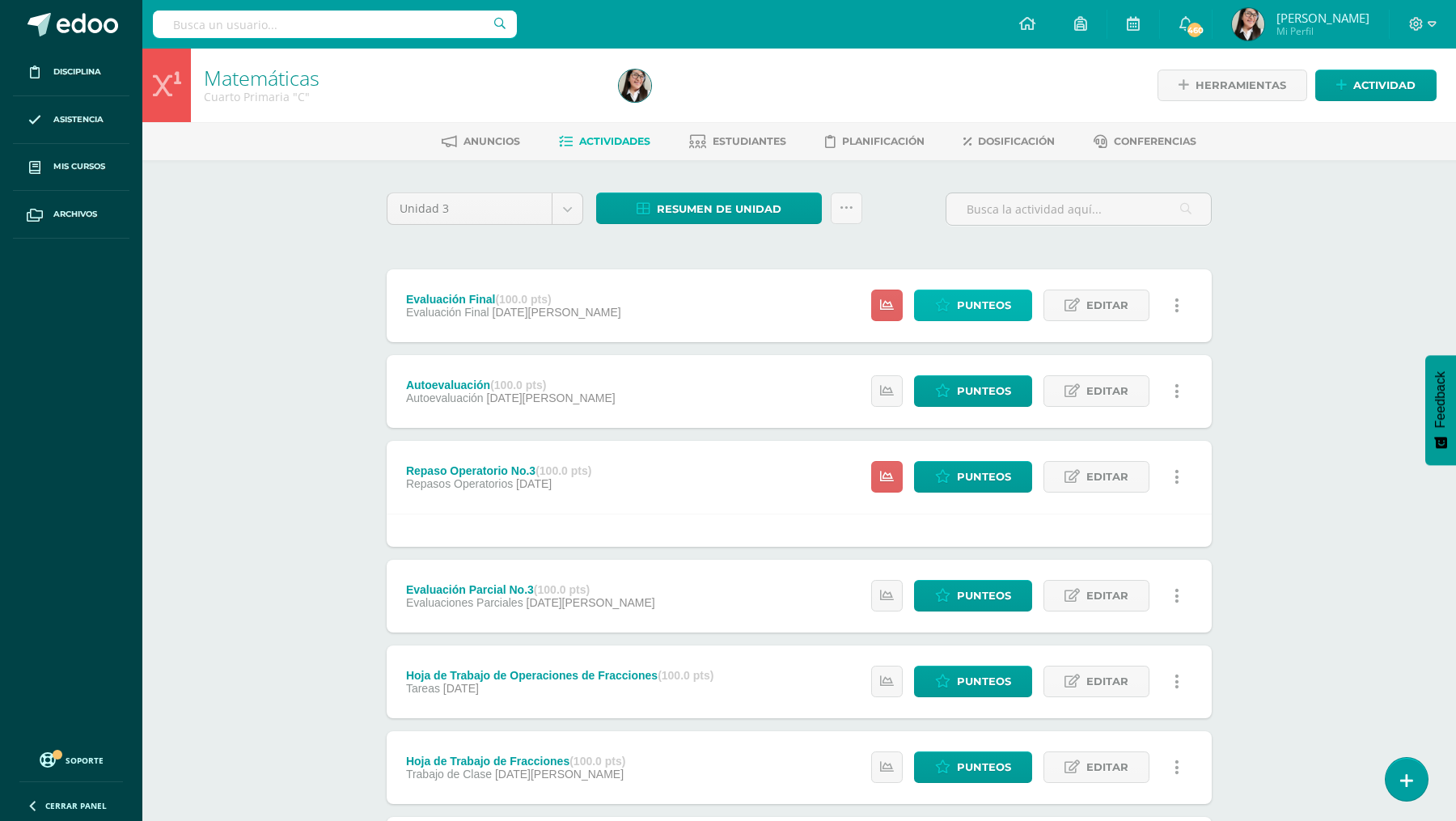
click at [950, 300] on icon at bounding box center [942, 305] width 16 height 14
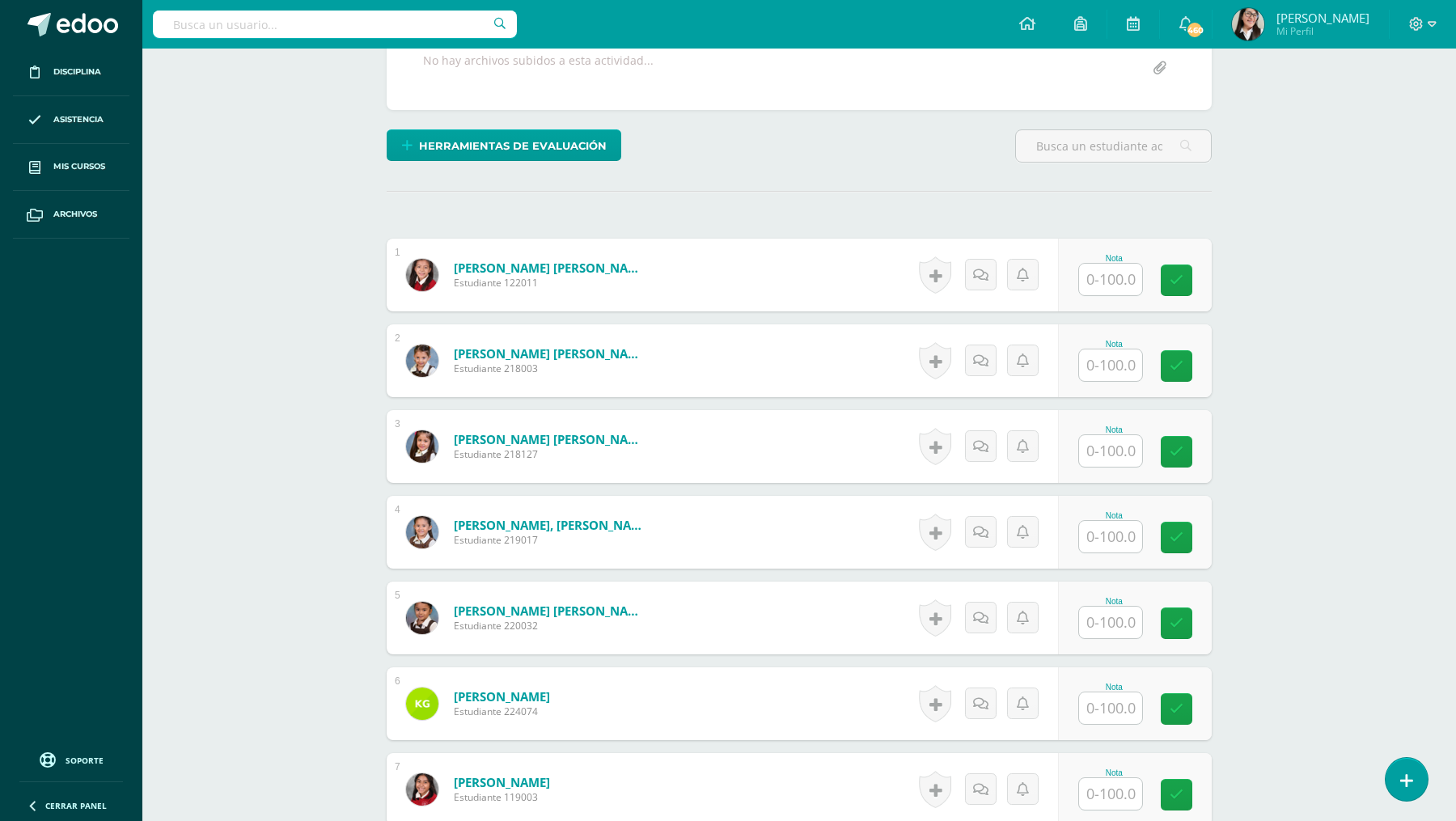
scroll to position [324, 0]
click at [1120, 267] on input "text" at bounding box center [1110, 278] width 63 height 31
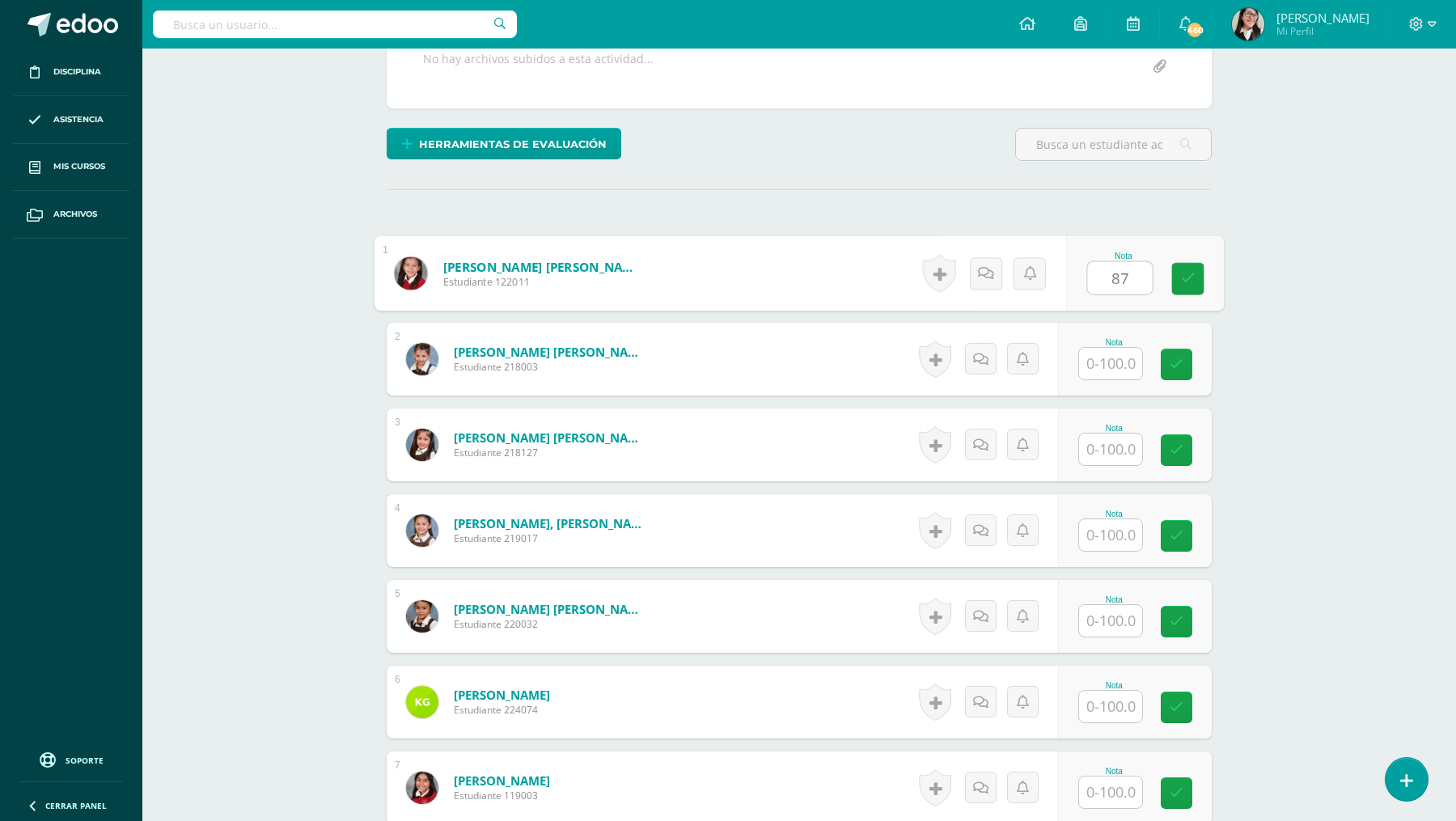
type input "87"
click at [1108, 355] on input "text" at bounding box center [1110, 364] width 63 height 31
type input "88"
click at [1107, 445] on input "text" at bounding box center [1110, 449] width 63 height 31
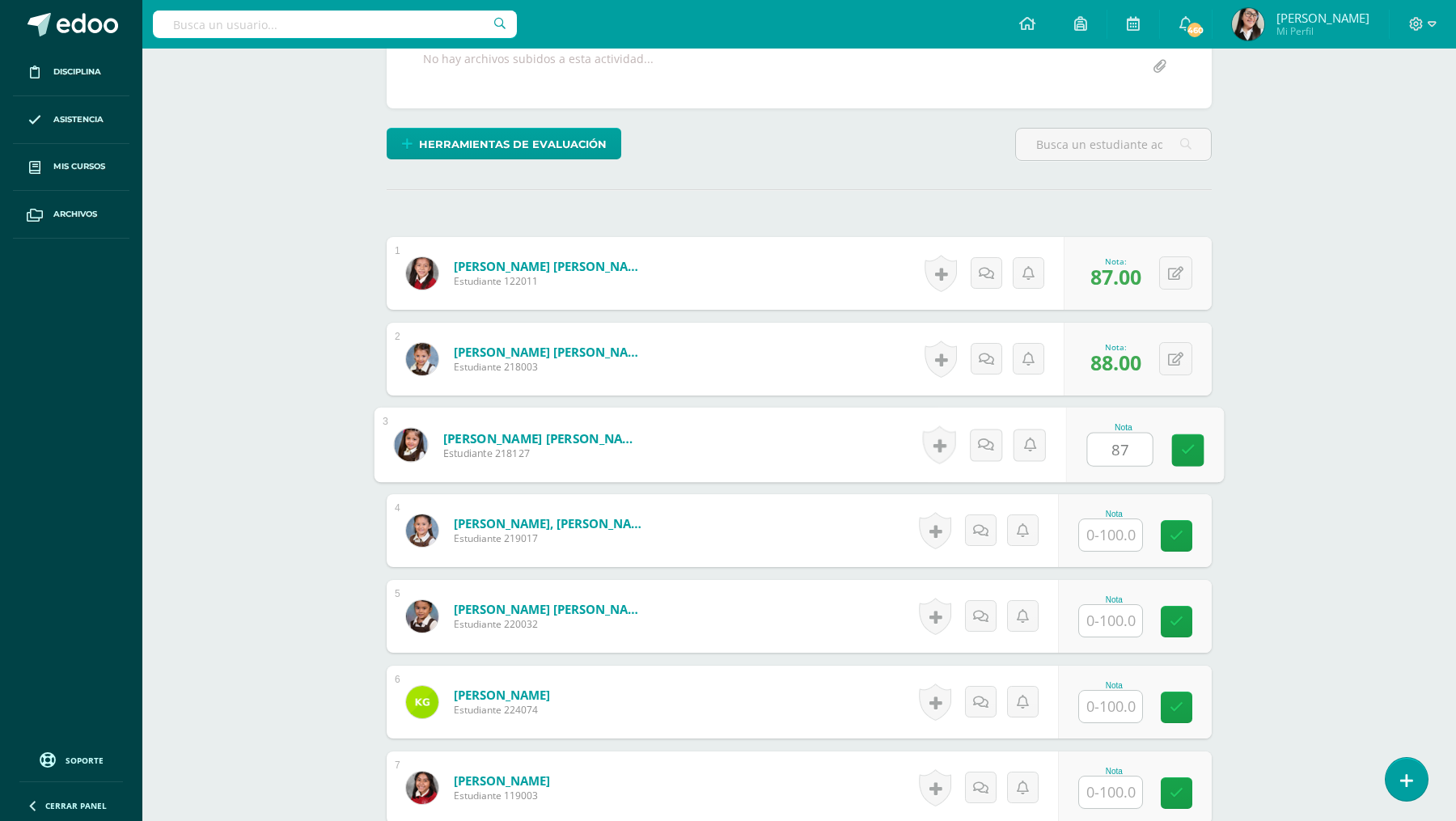
type input "87"
click at [1117, 533] on input "text" at bounding box center [1110, 535] width 63 height 31
type input "88"
click at [1106, 621] on input "text" at bounding box center [1110, 621] width 63 height 31
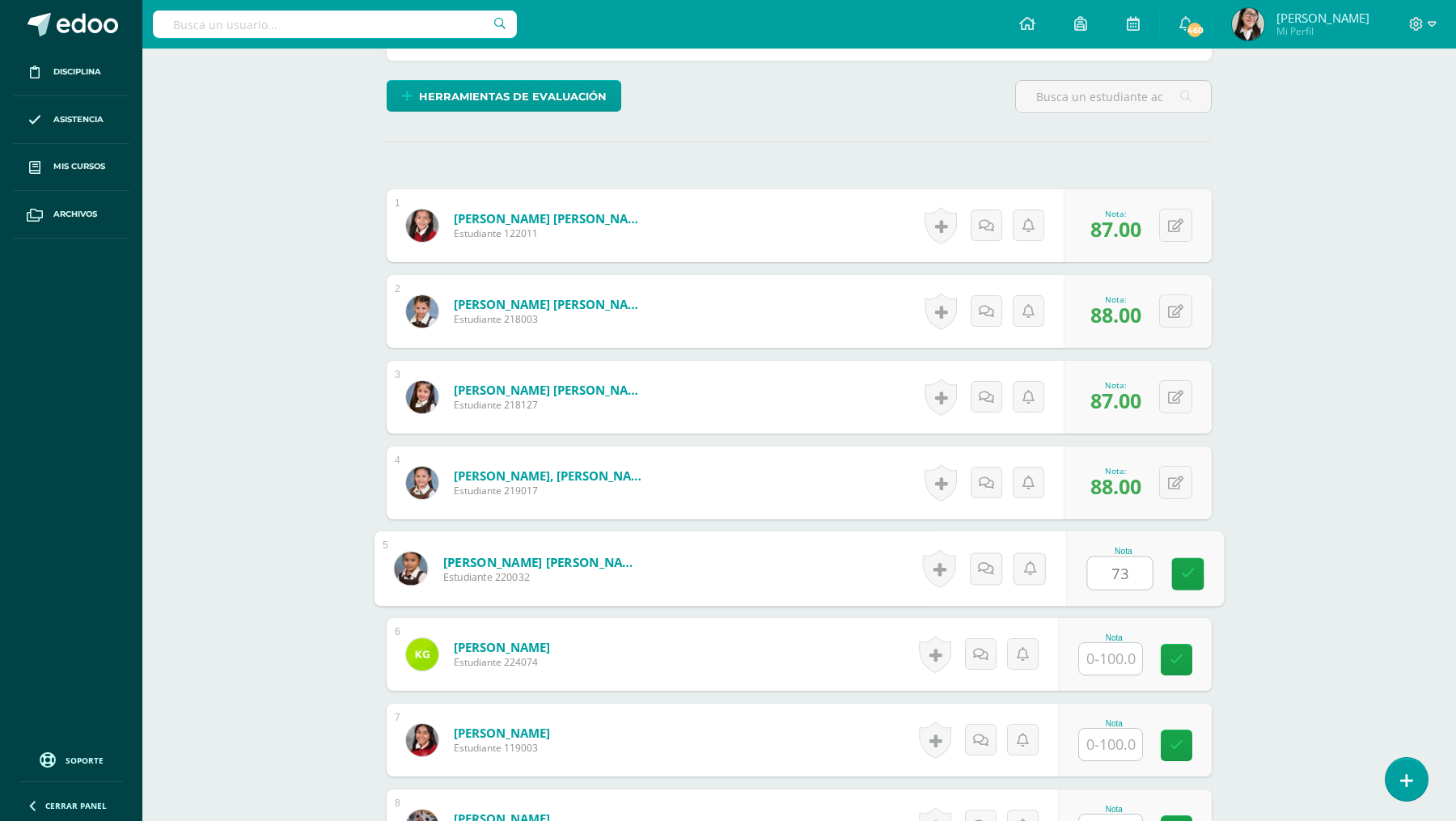
scroll to position [381, 0]
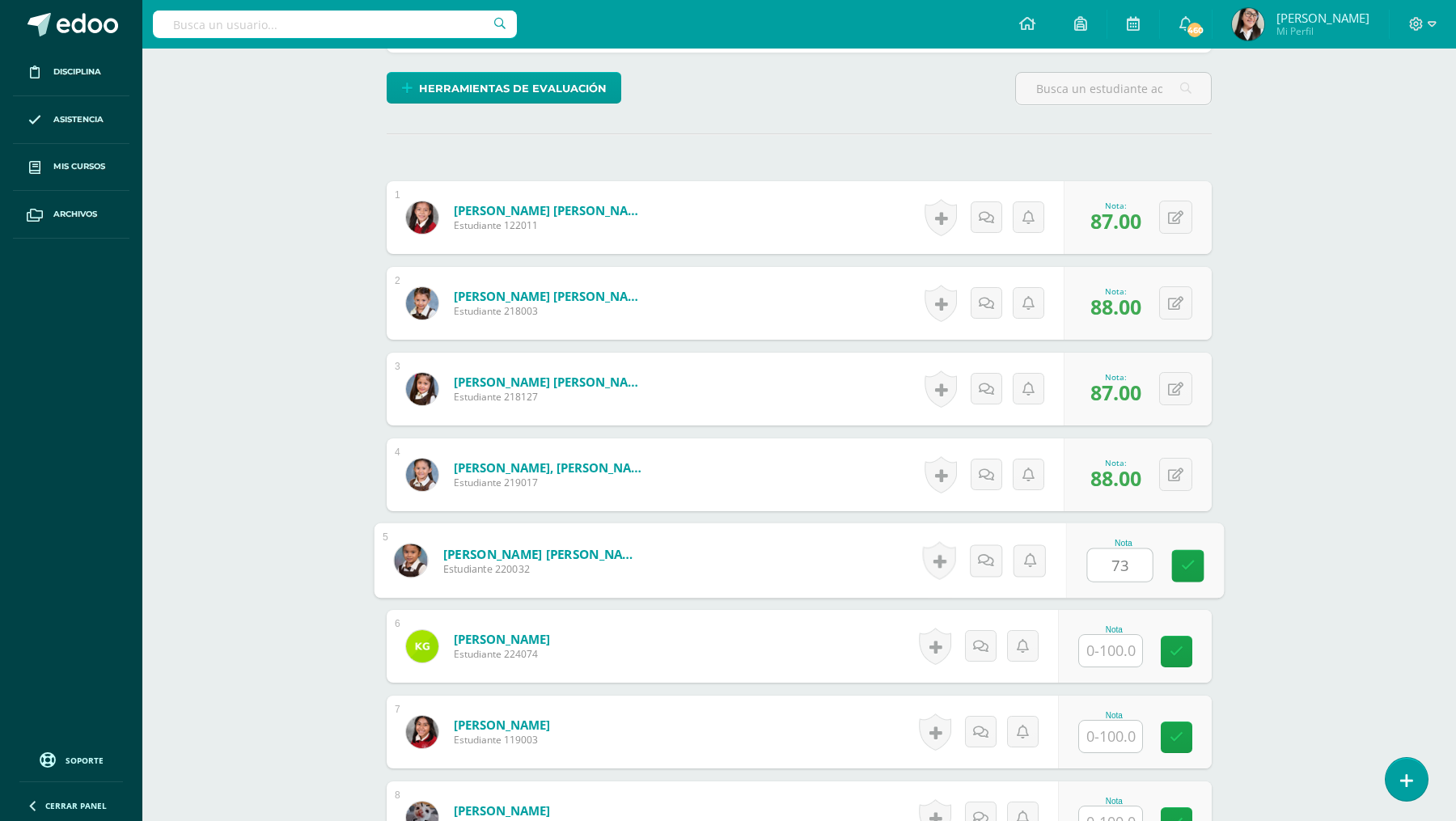
type input "73"
click at [1115, 650] on input "text" at bounding box center [1110, 650] width 63 height 31
type input "83"
click at [1108, 736] on input "text" at bounding box center [1110, 736] width 63 height 31
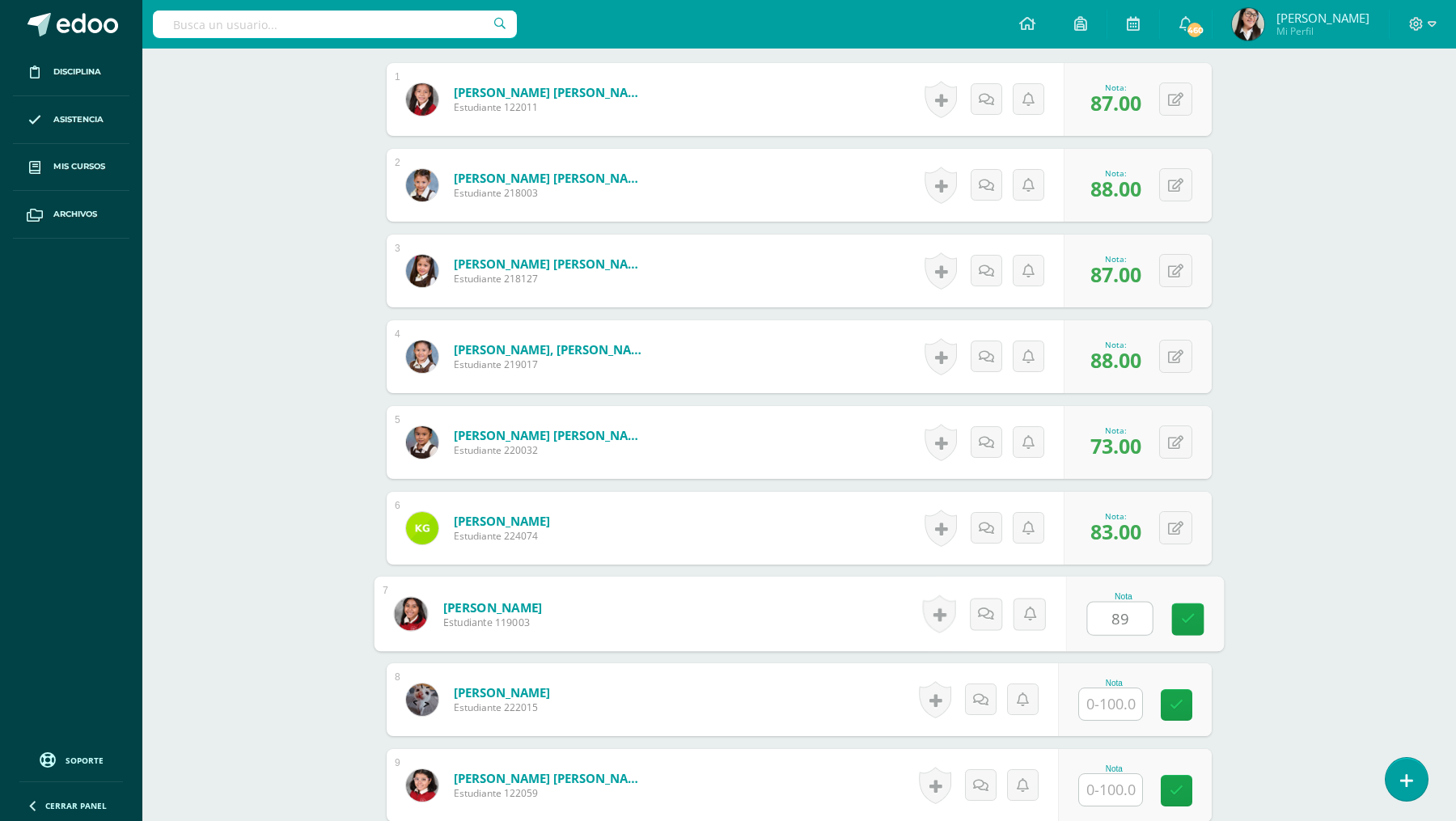
scroll to position [507, 0]
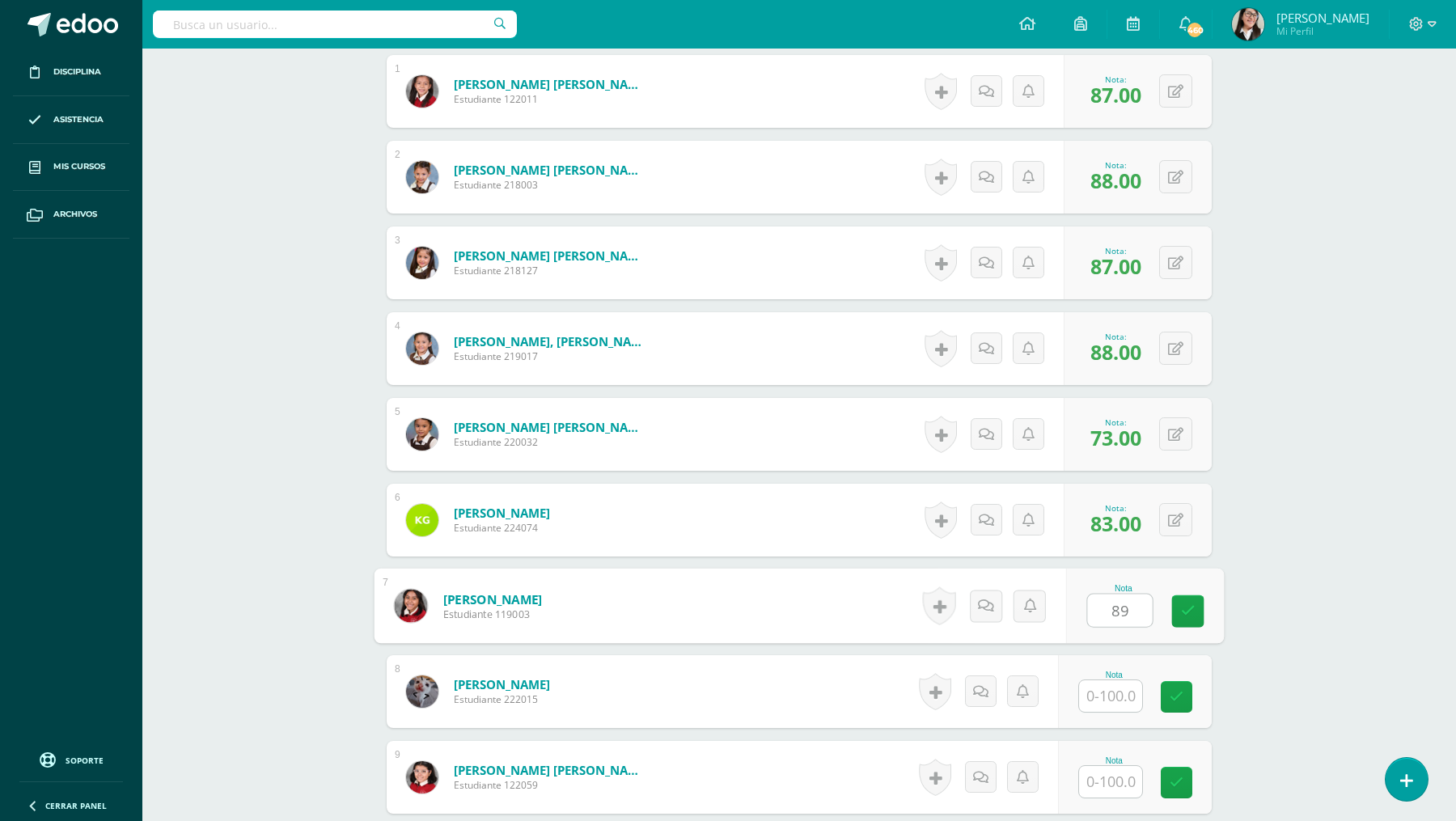
type input "89"
click at [1101, 689] on input "text" at bounding box center [1110, 696] width 63 height 31
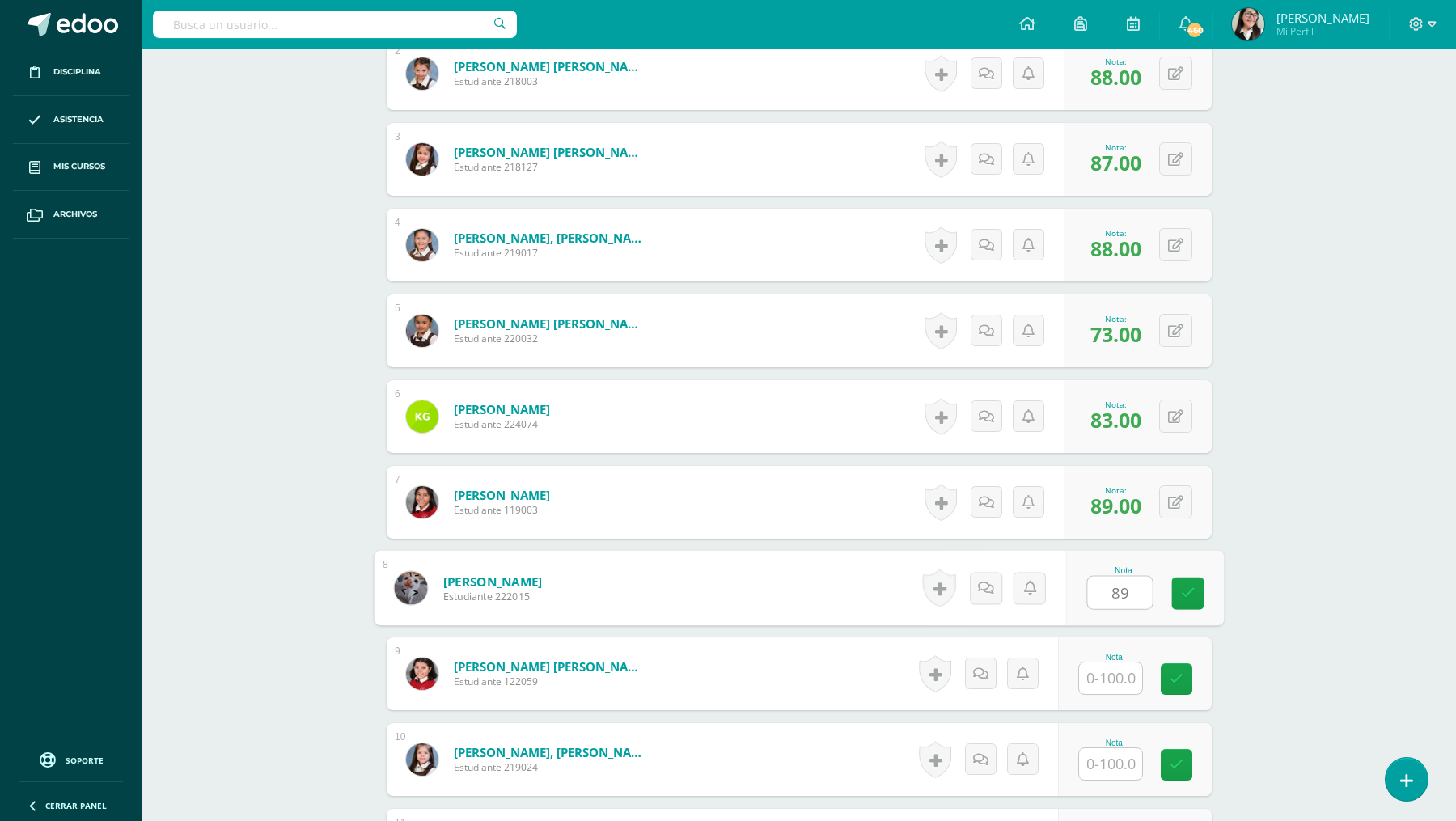
scroll to position [652, 0]
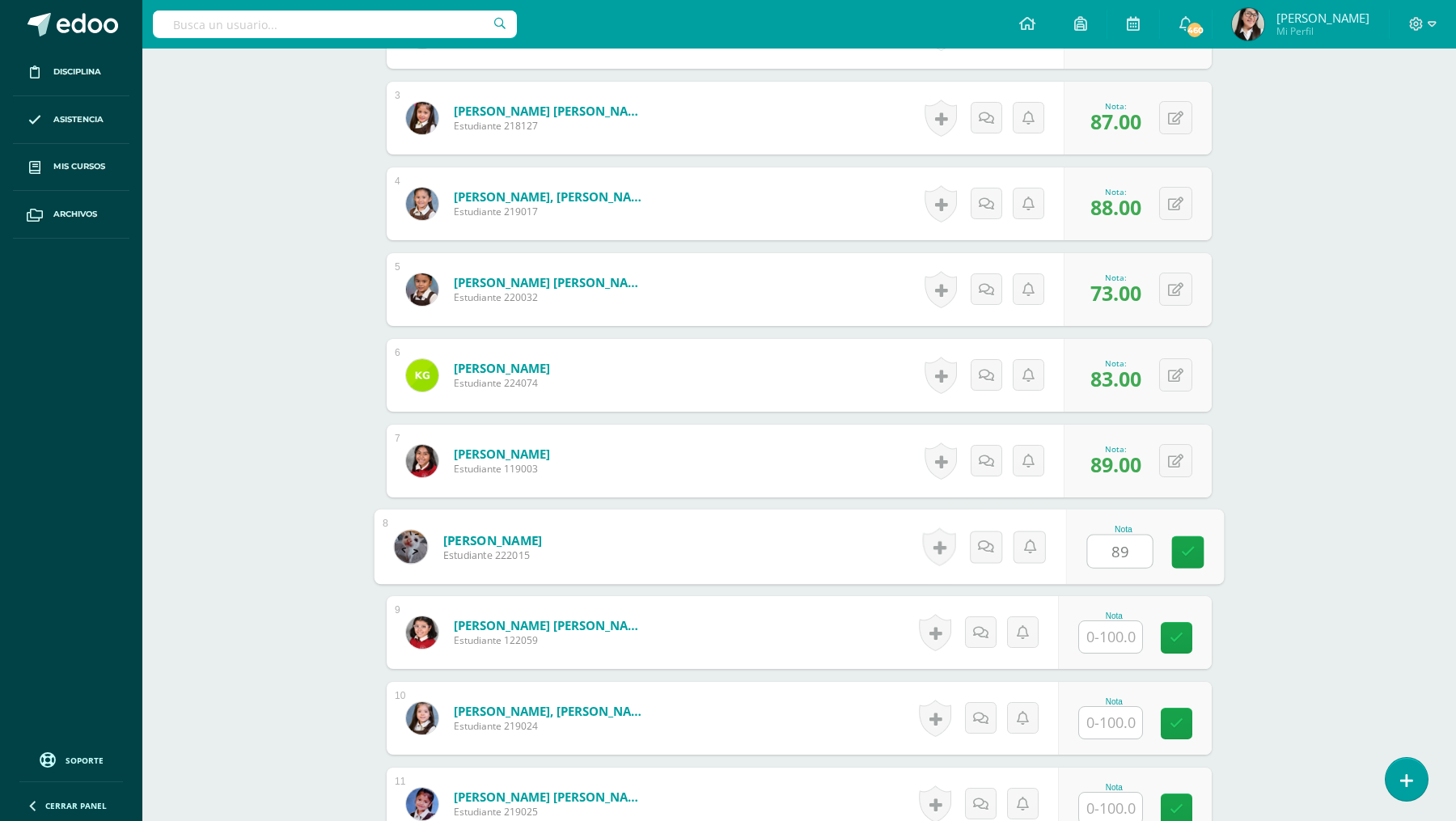
type input "89"
click at [1110, 635] on input "text" at bounding box center [1110, 637] width 63 height 31
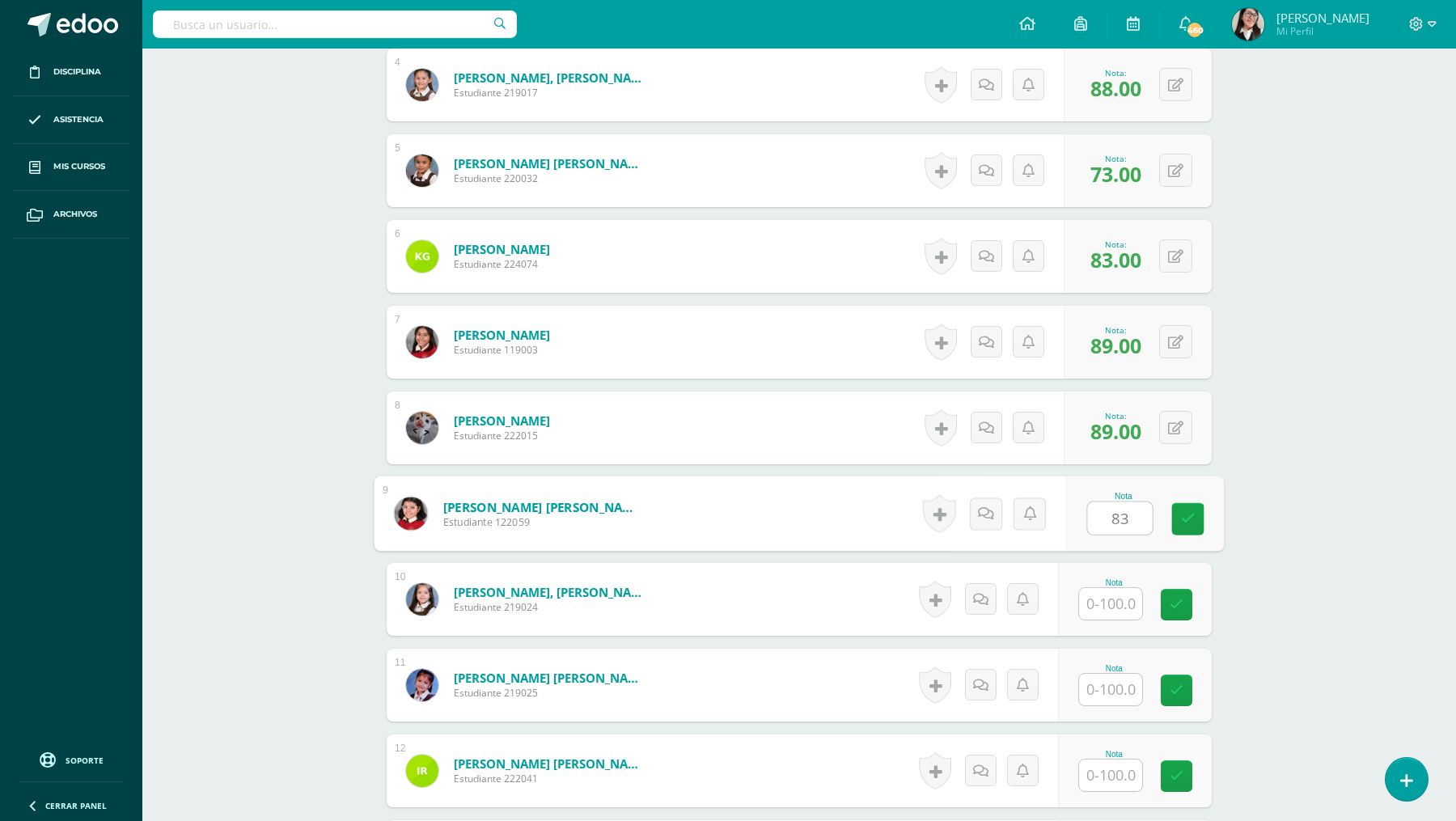
scroll to position [787, 0]
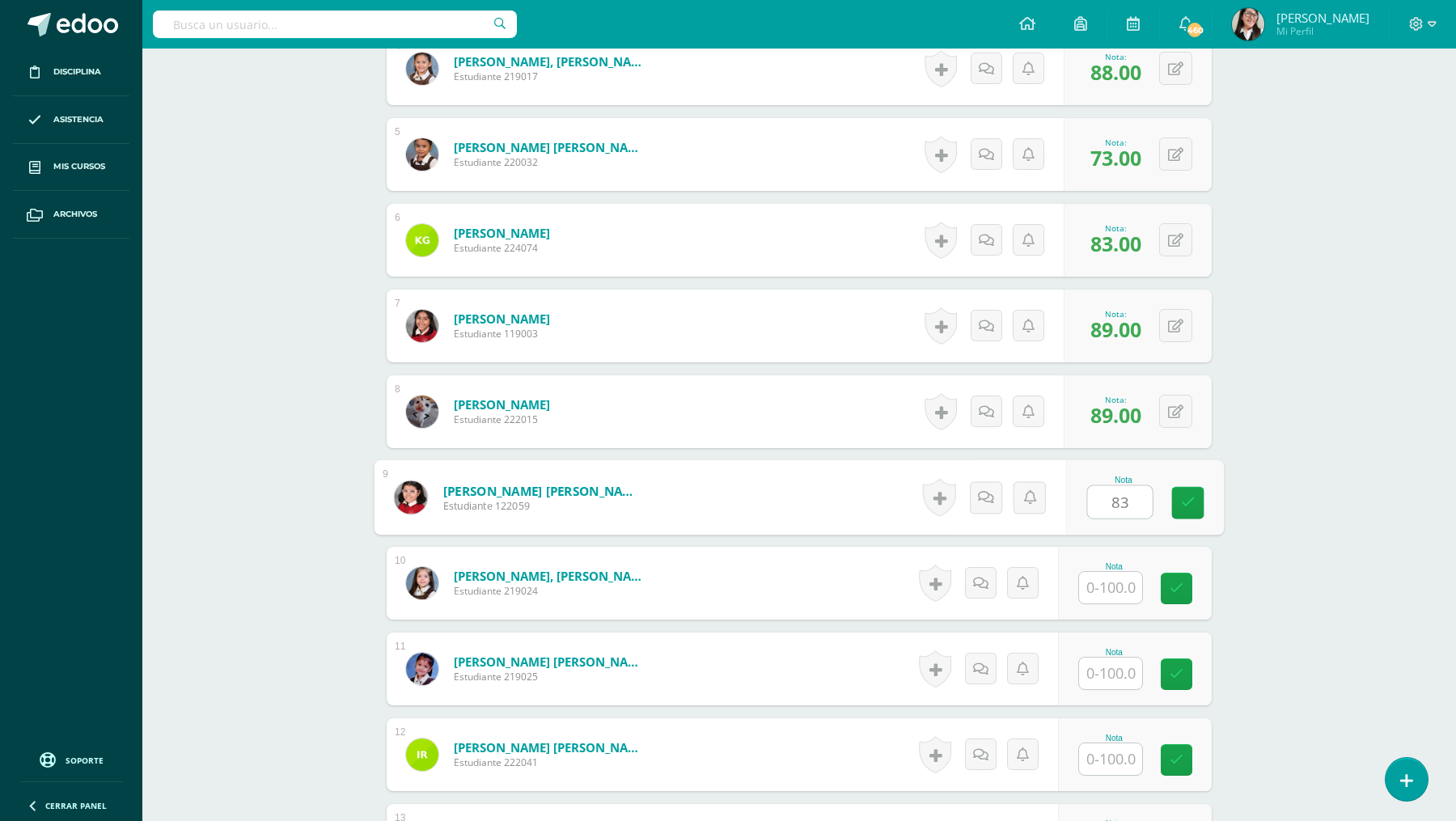
type input "83"
click at [1101, 585] on input "text" at bounding box center [1110, 588] width 63 height 31
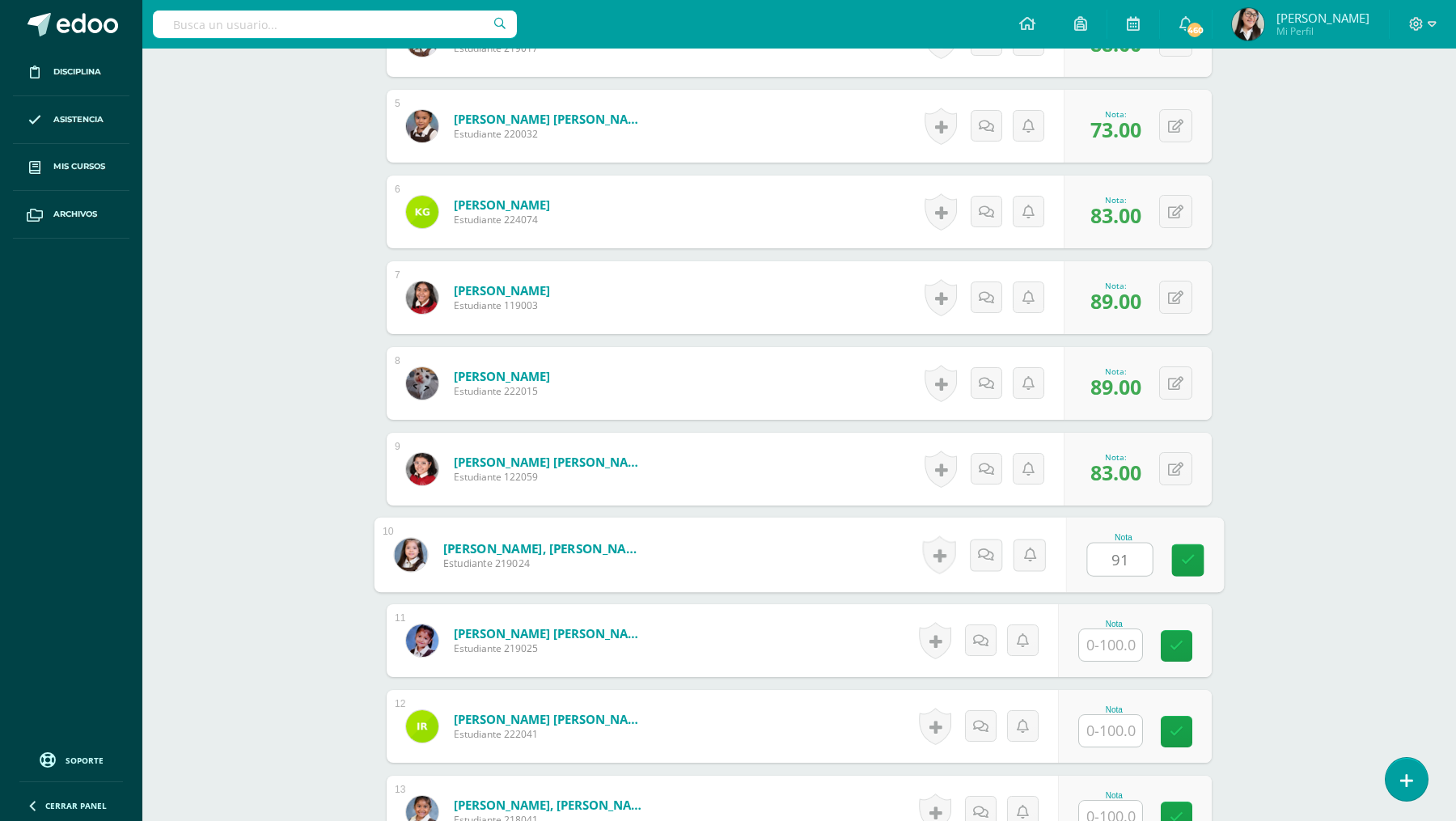
scroll to position [819, 0]
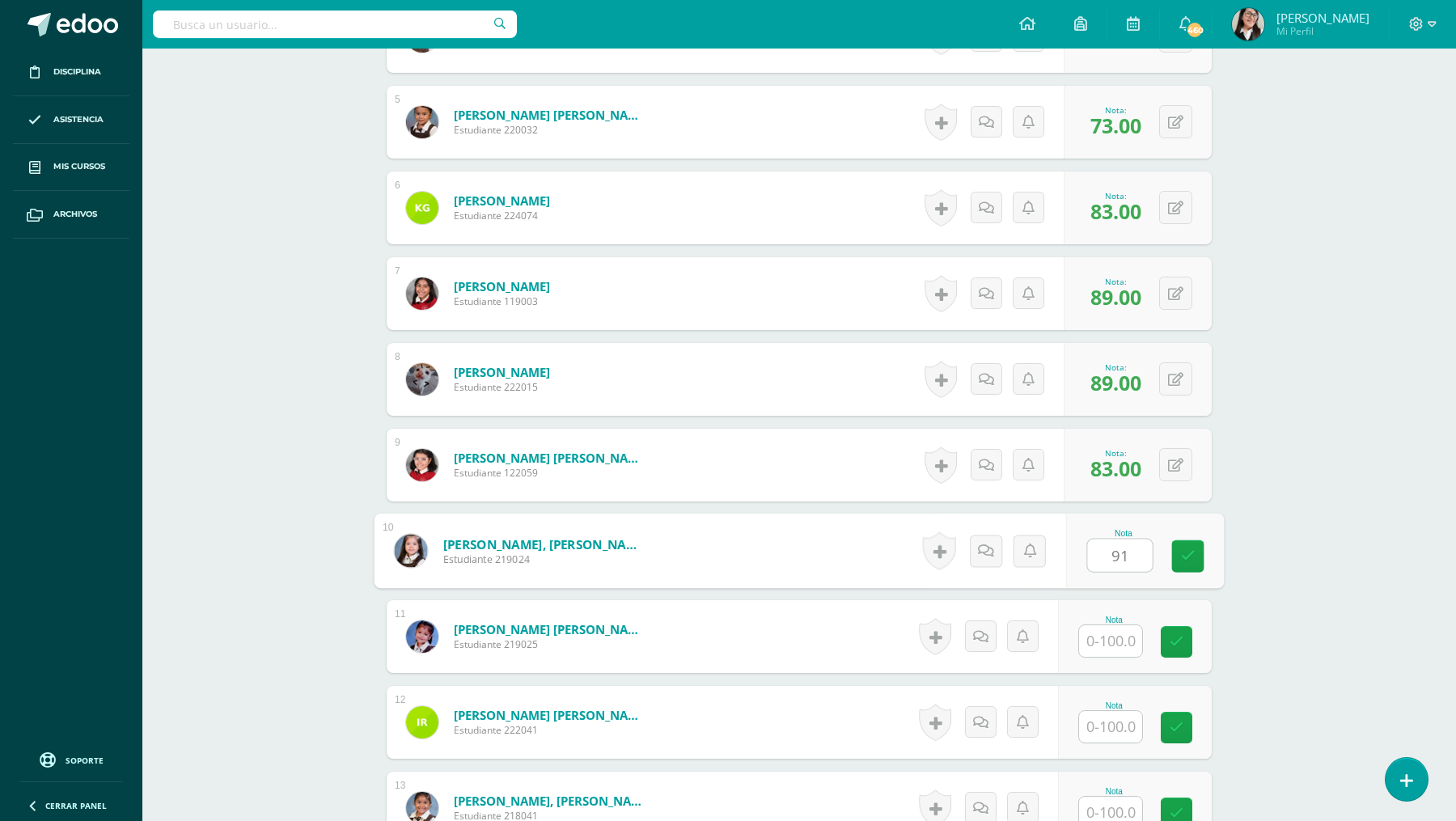
type input "91"
click at [1106, 640] on input "text" at bounding box center [1110, 641] width 63 height 31
type input "78"
click at [1106, 729] on input "text" at bounding box center [1110, 727] width 63 height 31
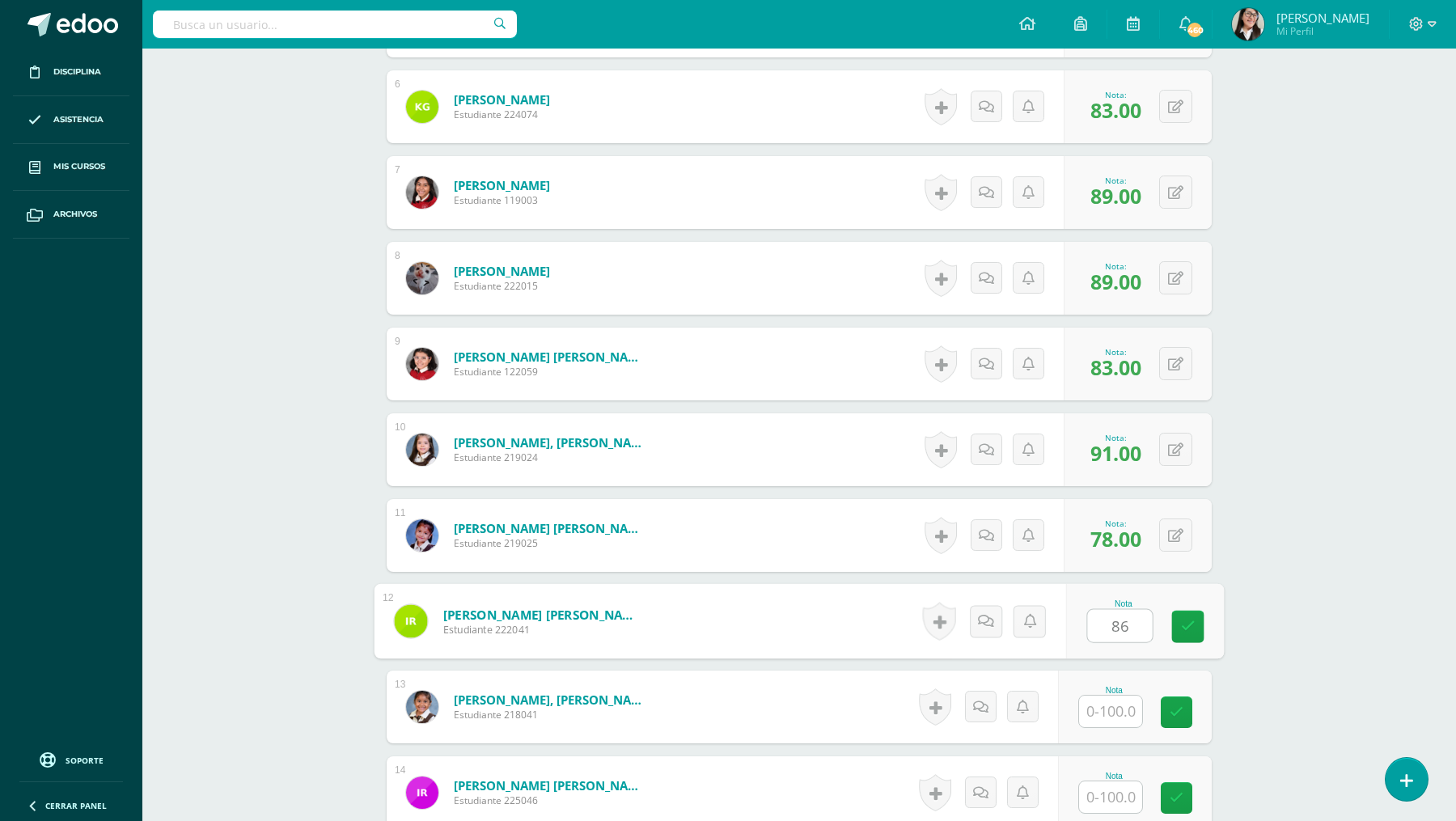
scroll to position [964, 0]
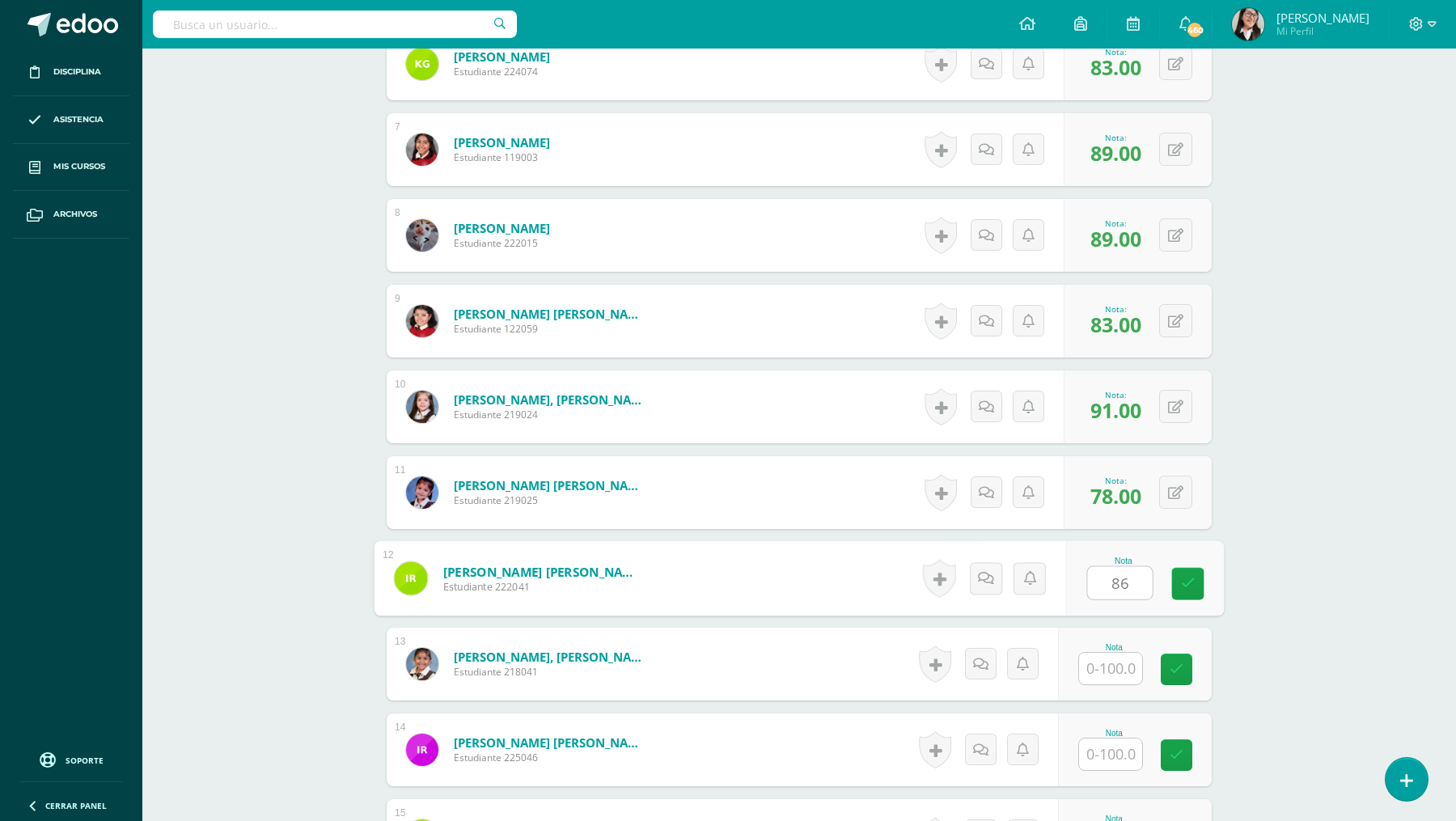
type input "86"
click at [1101, 663] on input "text" at bounding box center [1110, 668] width 63 height 31
type input "78"
click at [1102, 746] on input "text" at bounding box center [1110, 754] width 63 height 31
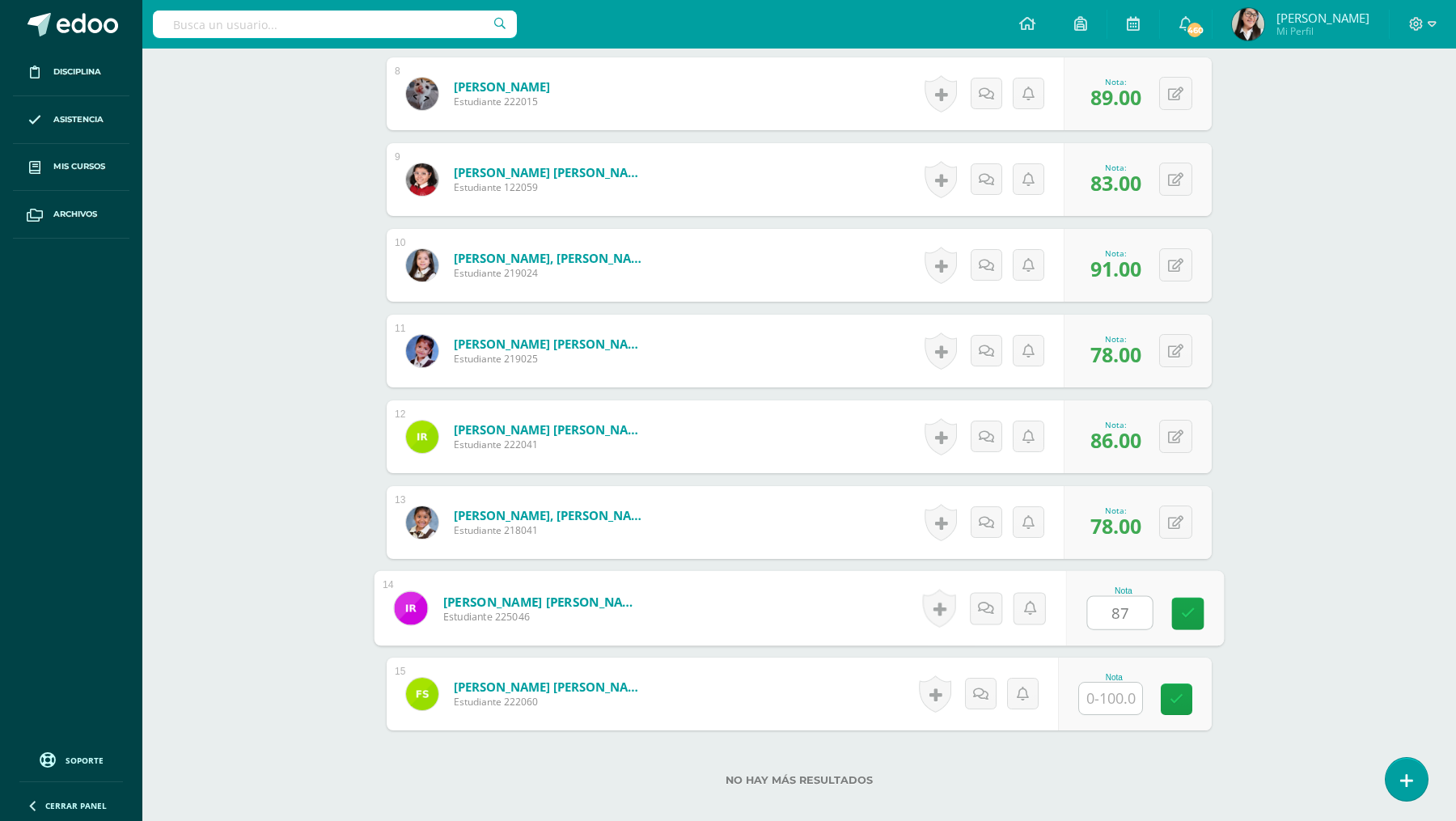
scroll to position [1110, 0]
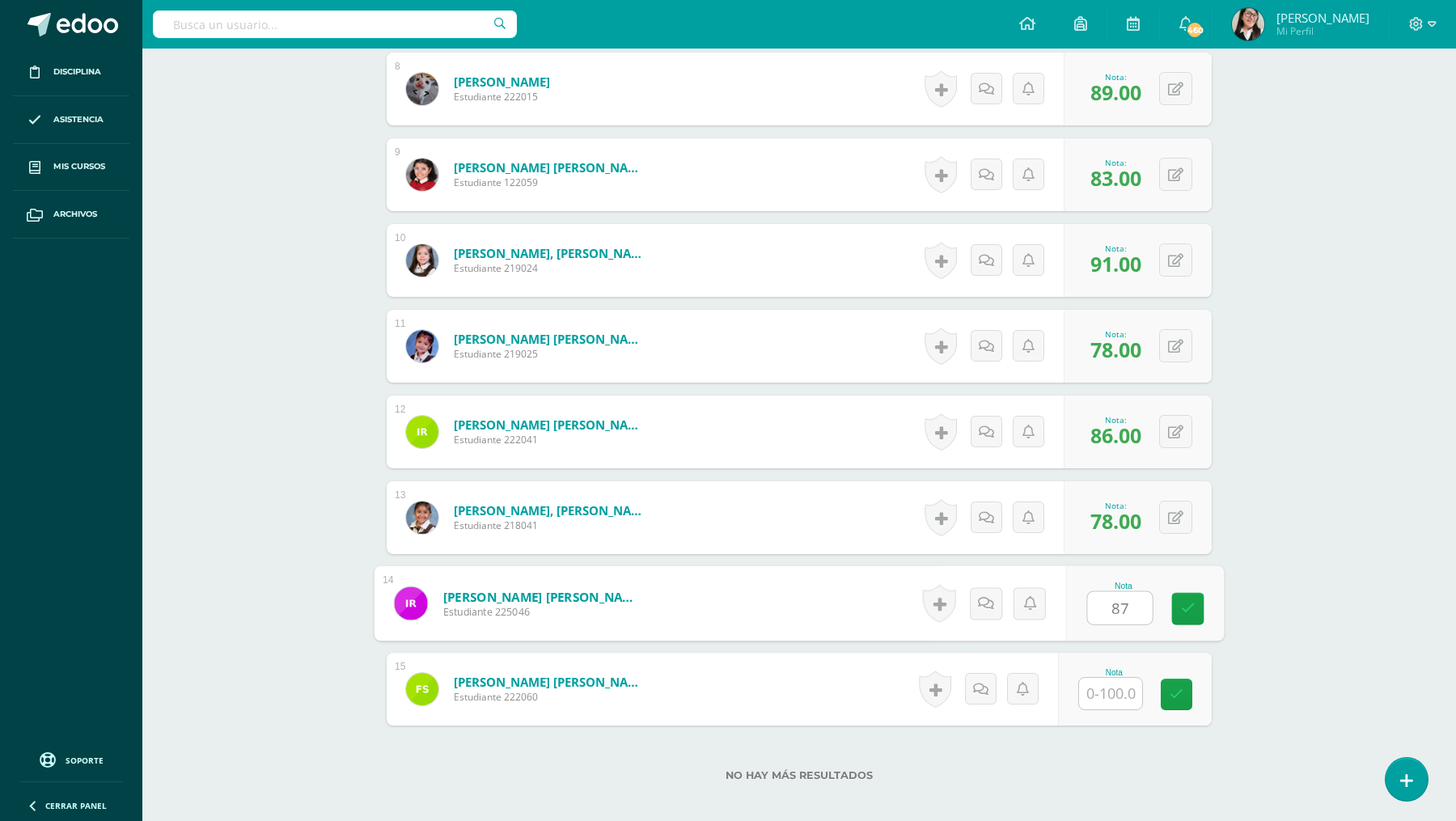
type input "87"
click at [1103, 692] on input "text" at bounding box center [1110, 694] width 63 height 31
type input "95"
click at [1184, 690] on icon at bounding box center [1188, 695] width 15 height 14
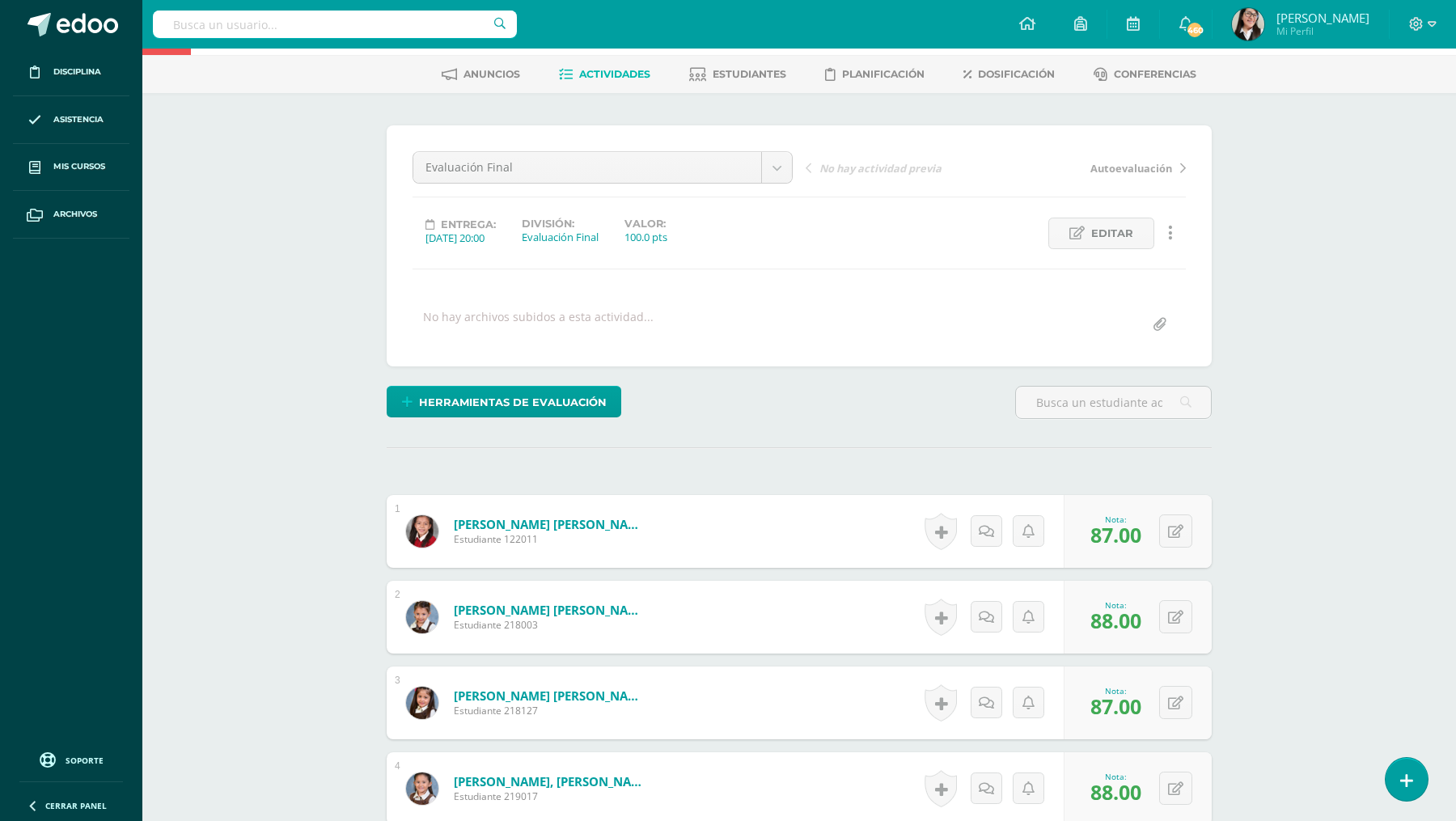
scroll to position [0, 0]
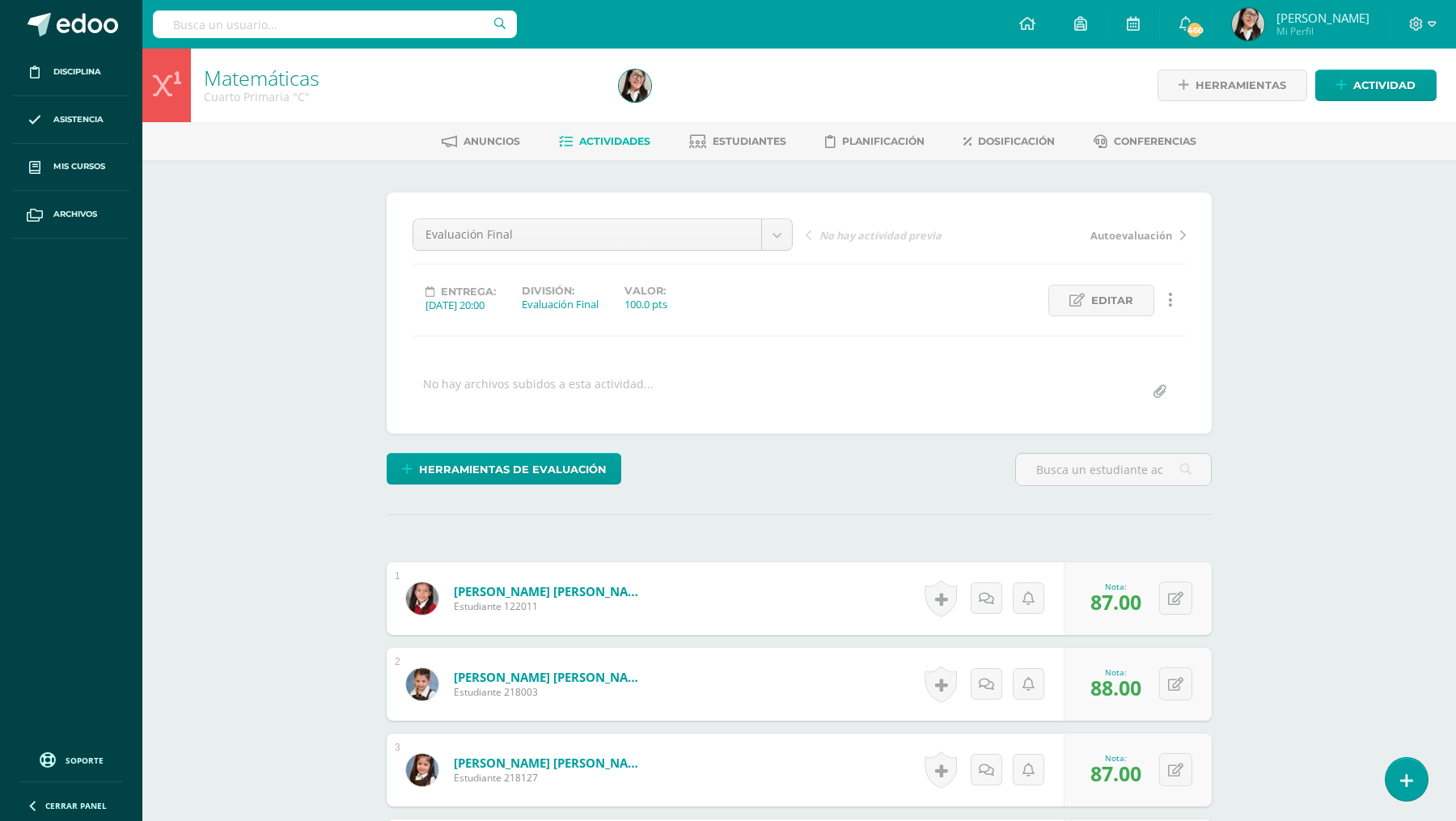
click at [599, 135] on span "Actividades" at bounding box center [614, 141] width 71 height 12
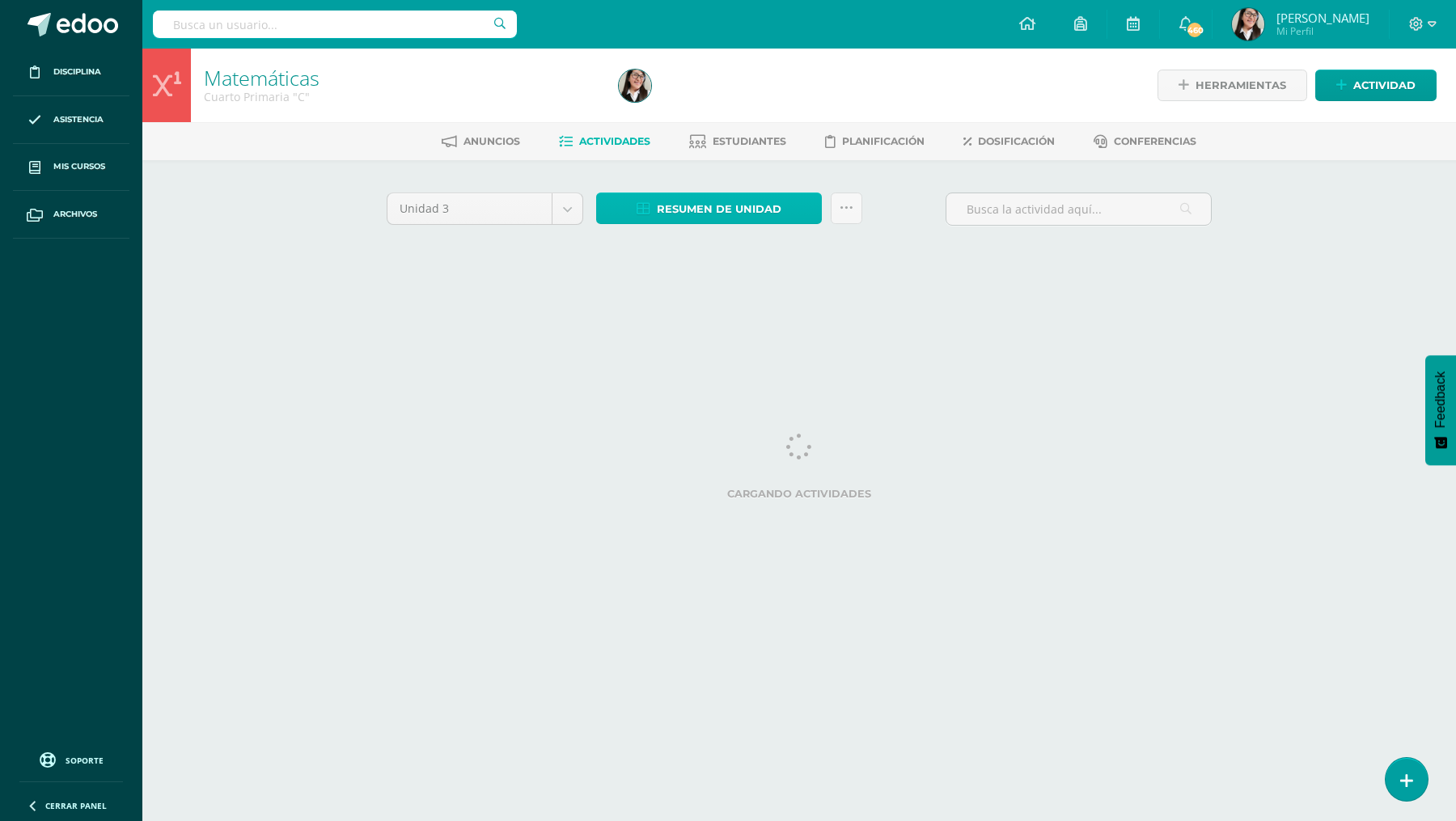
click at [676, 210] on span "Resumen de unidad" at bounding box center [719, 209] width 125 height 30
click at [678, 99] on link "Descargar como HTML" at bounding box center [710, 103] width 172 height 25
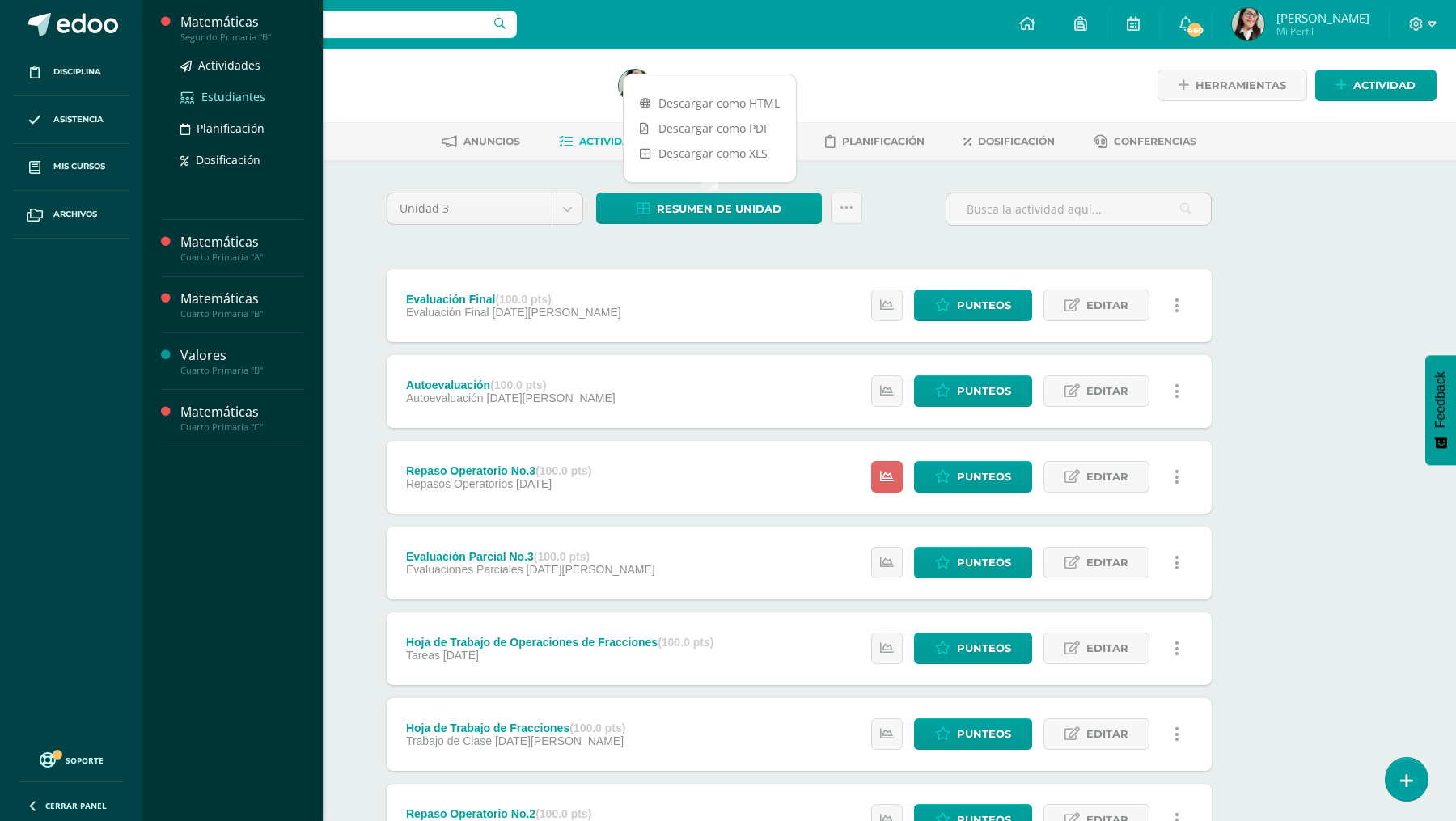
click at [225, 96] on span "Estudiantes" at bounding box center [233, 96] width 64 height 16
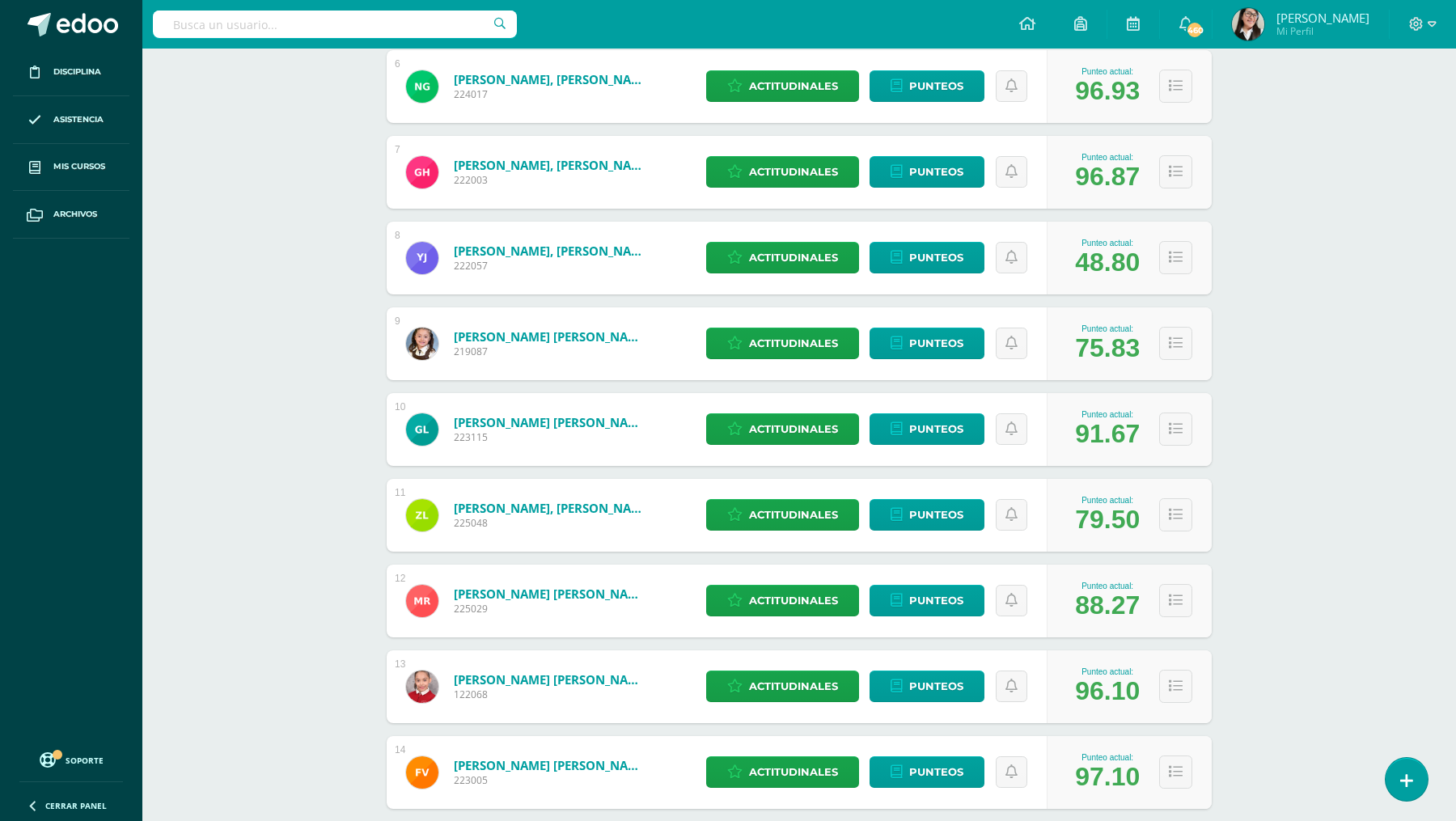
scroll to position [826, 0]
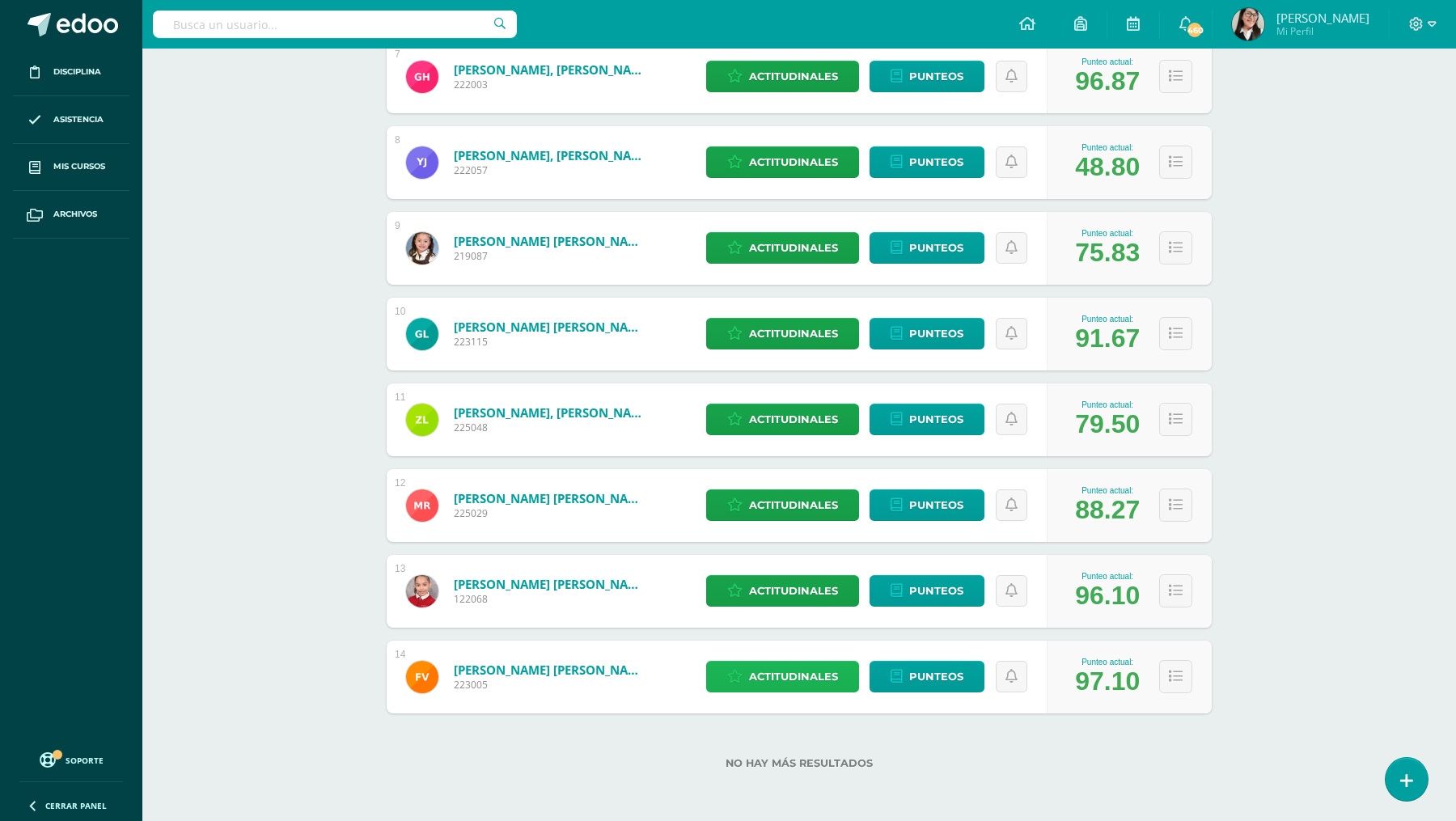
click at [795, 674] on span "Actitudinales" at bounding box center [793, 677] width 89 height 30
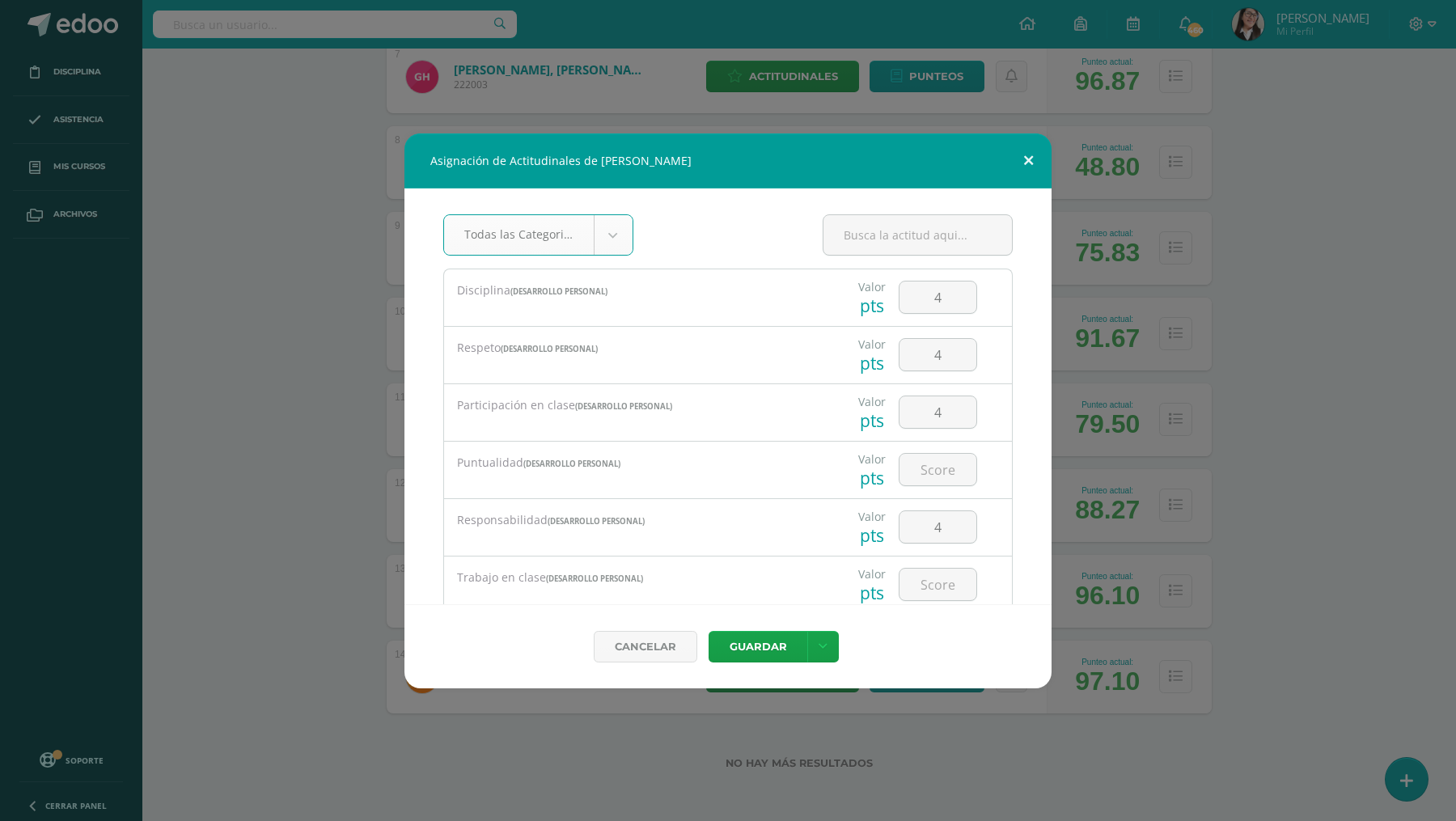
click at [1025, 150] on button at bounding box center [1028, 161] width 46 height 55
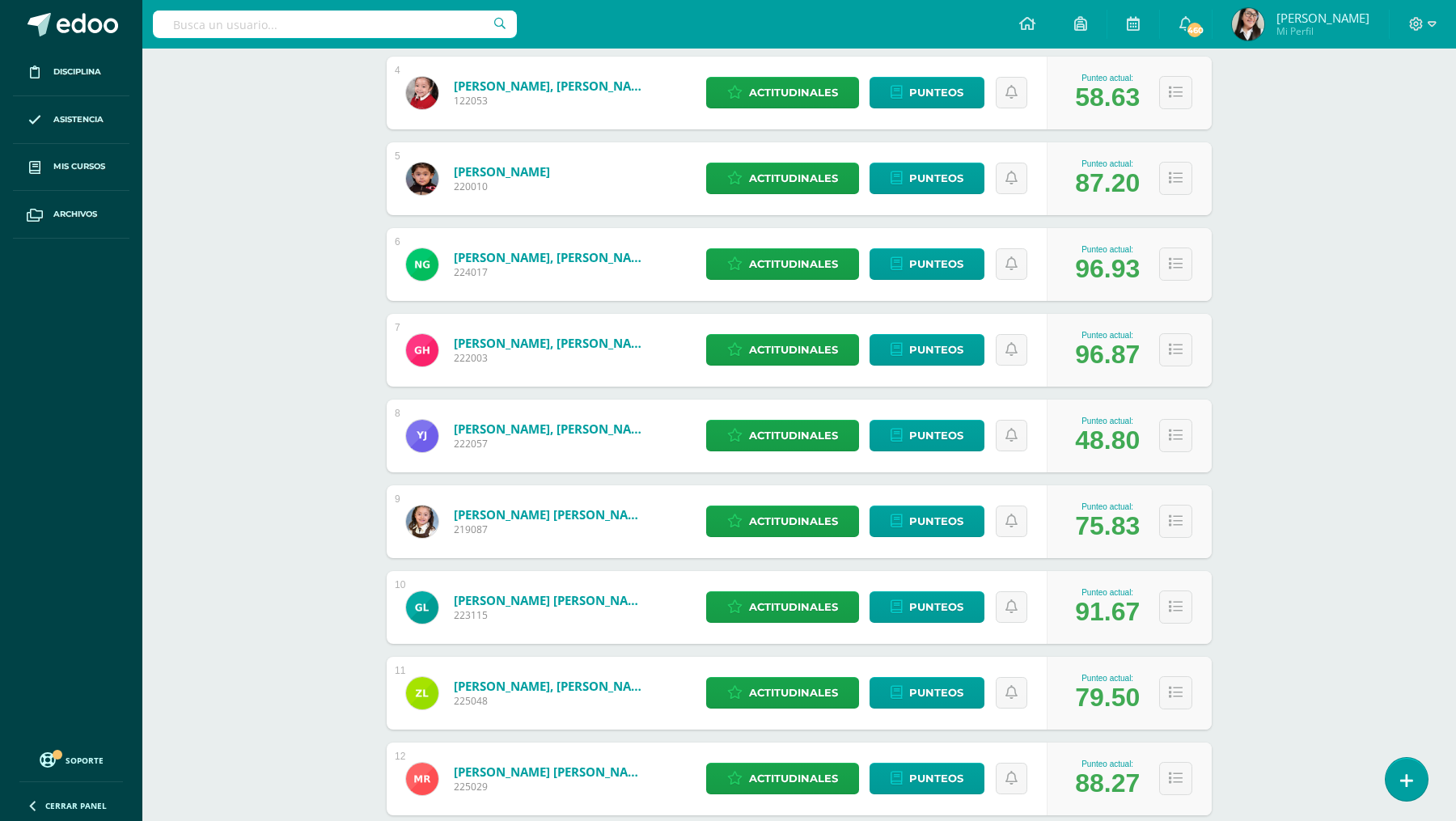
scroll to position [491, 0]
